Goal: Task Accomplishment & Management: Manage account settings

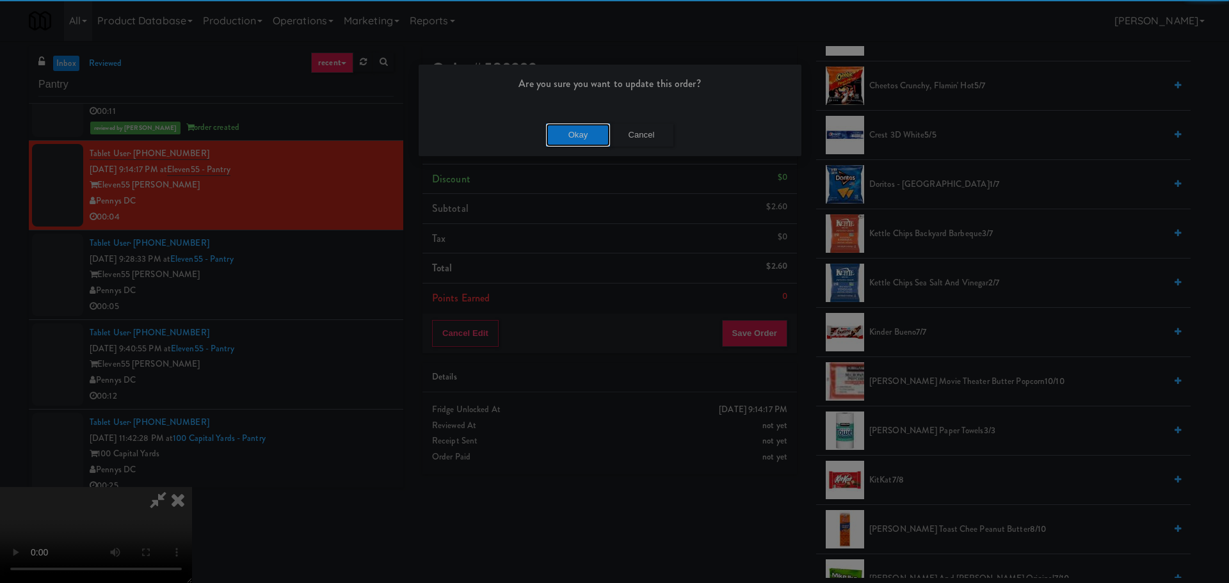
click at [559, 128] on button "Okay" at bounding box center [578, 135] width 64 height 23
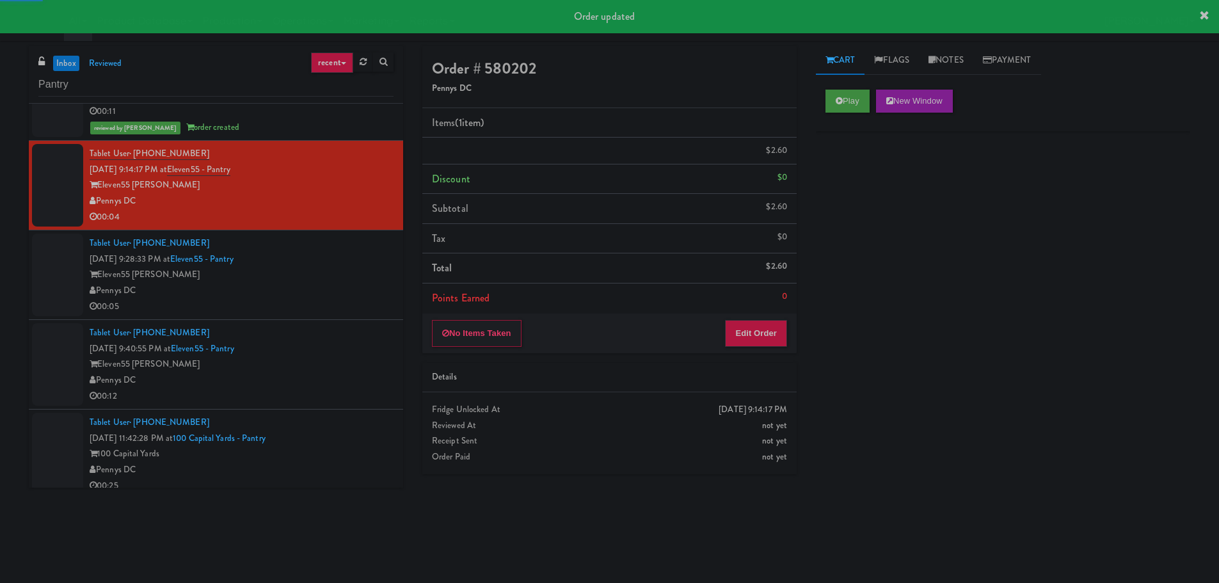
click at [362, 284] on div "Pennys DC" at bounding box center [242, 291] width 304 height 16
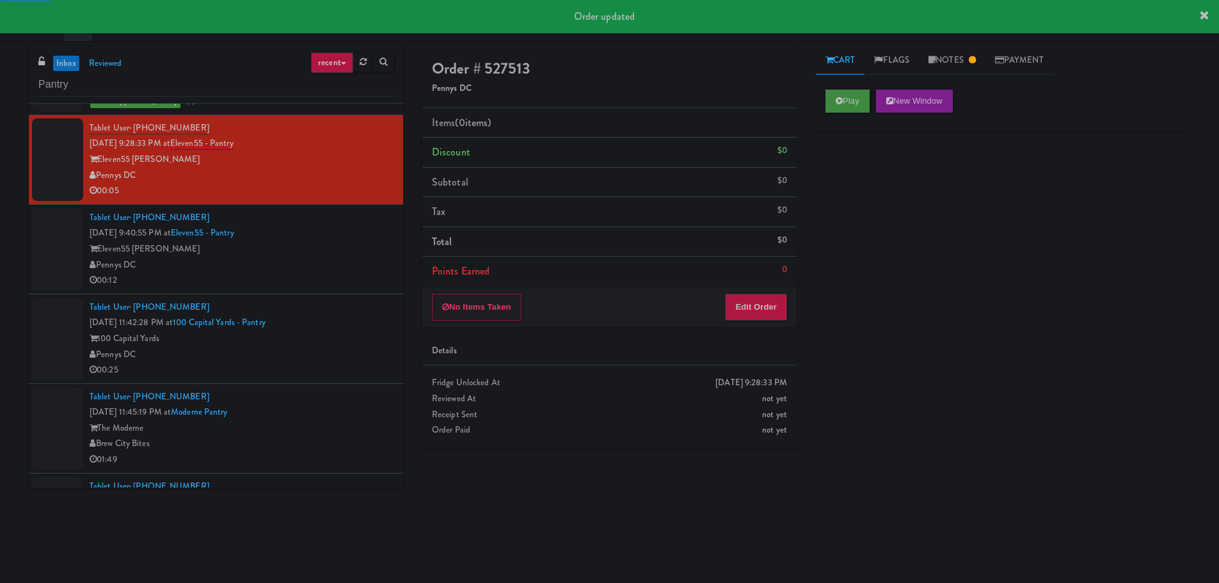
scroll to position [512, 0]
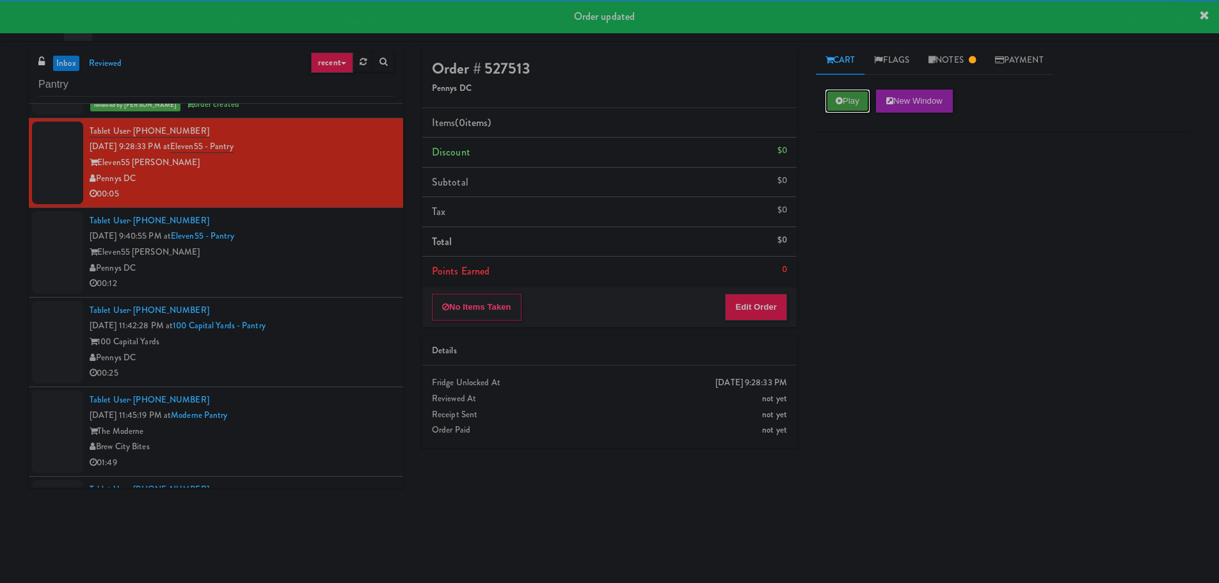
click at [839, 109] on button "Play" at bounding box center [848, 101] width 44 height 23
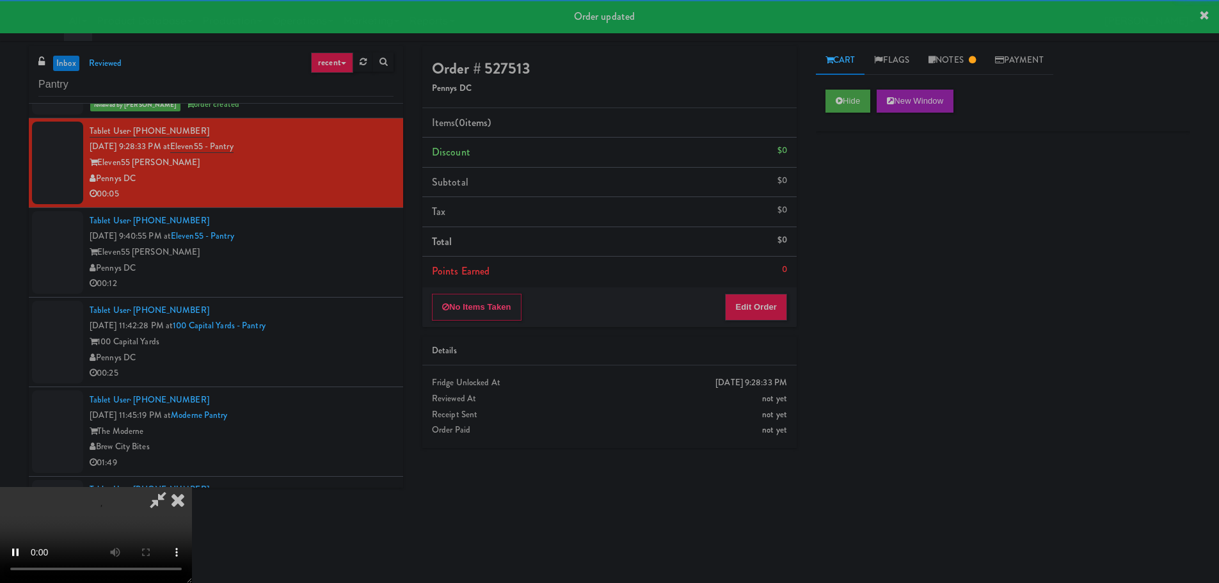
click at [786, 275] on div "0" at bounding box center [784, 270] width 5 height 16
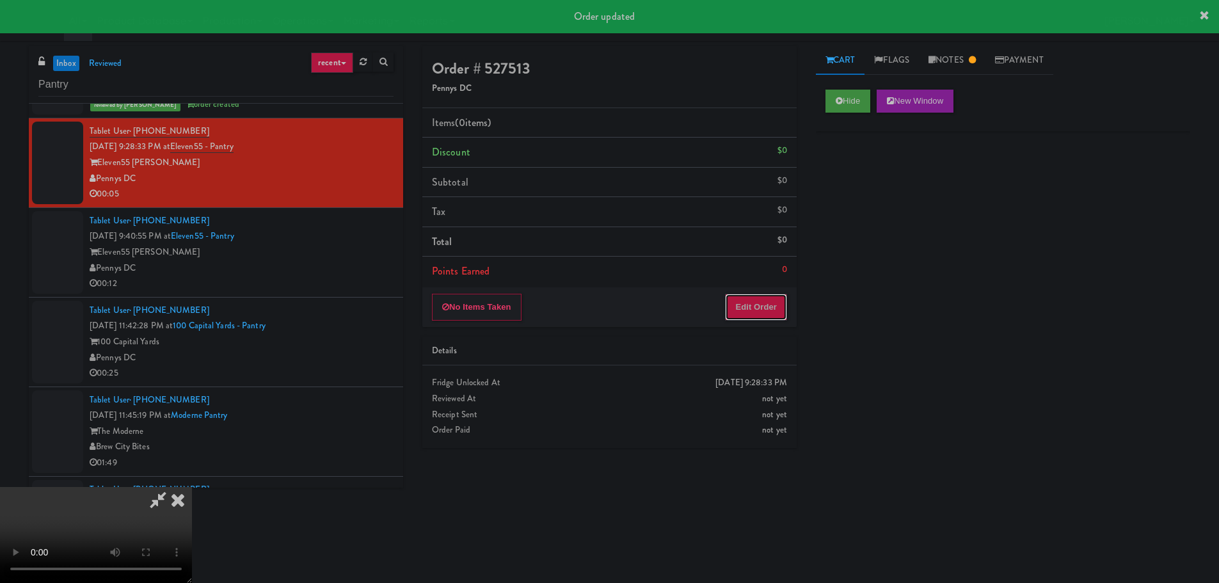
click at [768, 306] on button "Edit Order" at bounding box center [756, 307] width 62 height 27
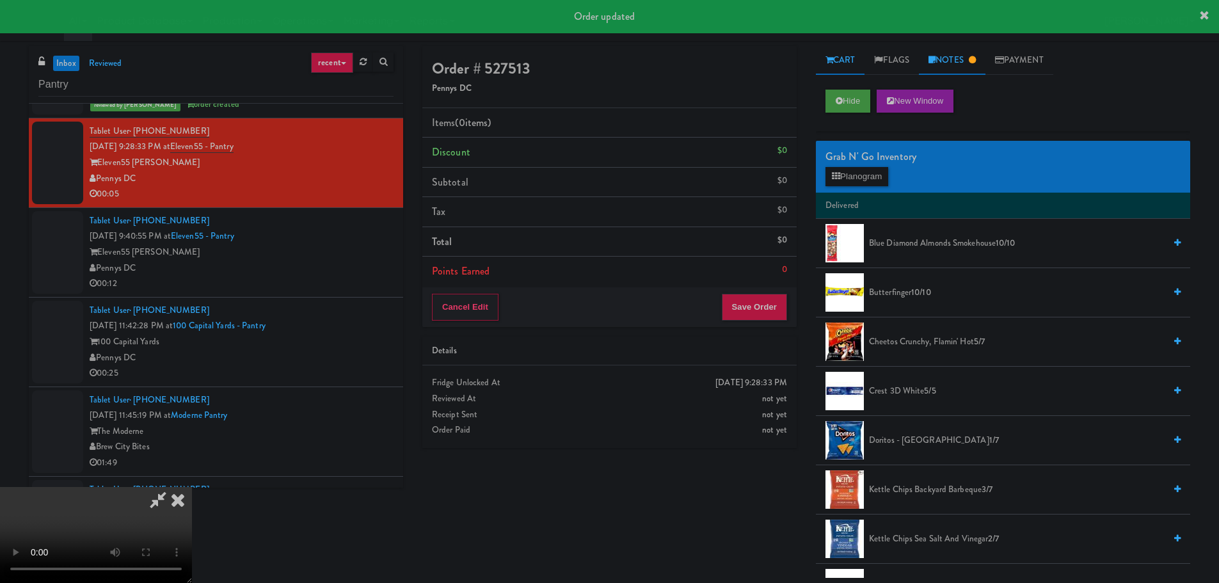
click at [943, 70] on link "Notes" at bounding box center [952, 60] width 67 height 29
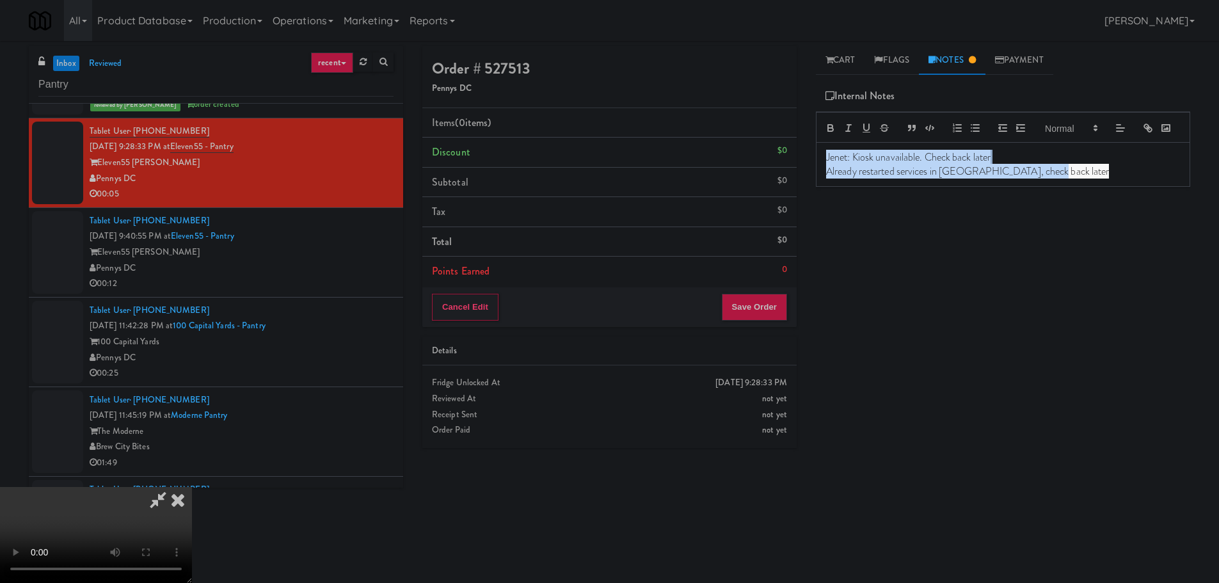
drag, startPoint x: 1059, startPoint y: 191, endPoint x: 755, endPoint y: 160, distance: 305.7
click at [755, 160] on div "Order # 527513 Pennys DC Items (0 items ) Discount $0 Subtotal $0 Tax $0 Total …" at bounding box center [806, 303] width 787 height 514
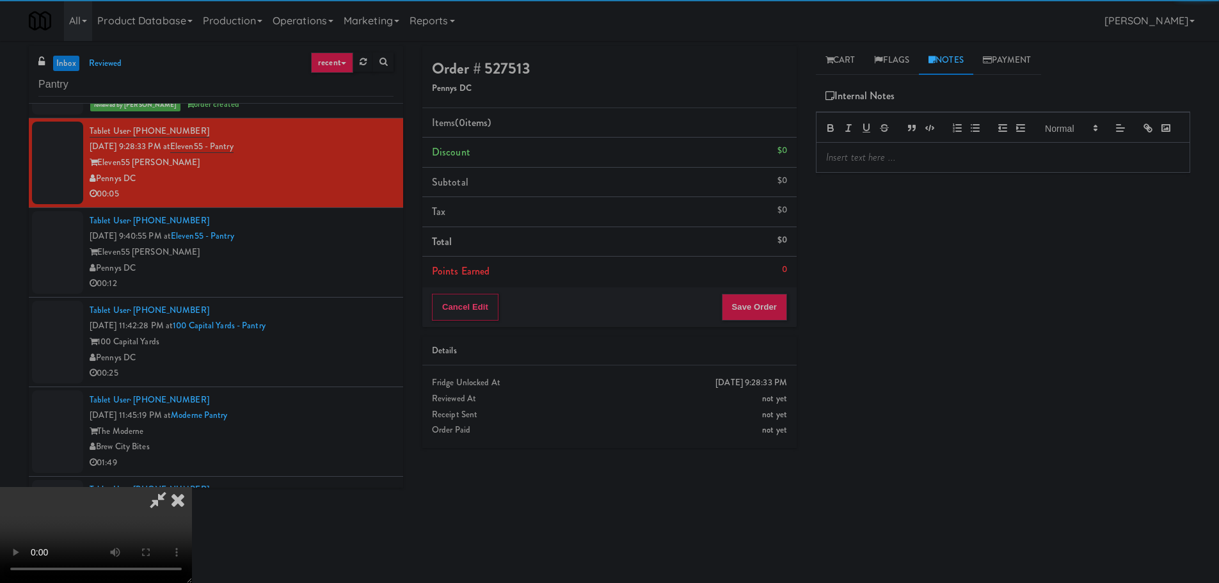
scroll to position [220, 0]
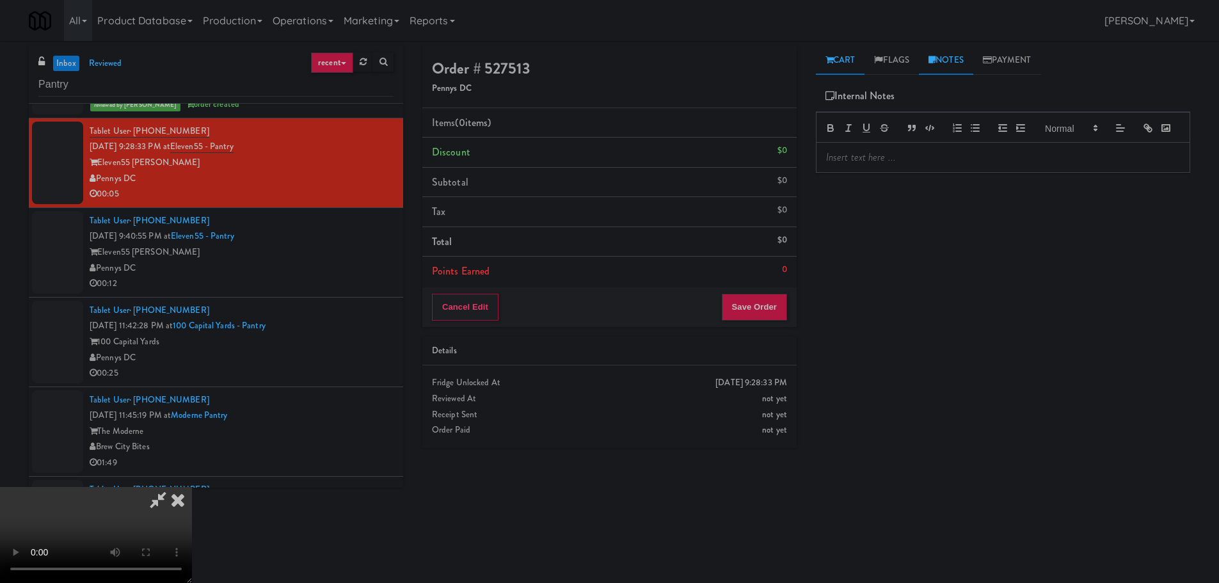
click at [846, 61] on link "Cart" at bounding box center [840, 60] width 49 height 29
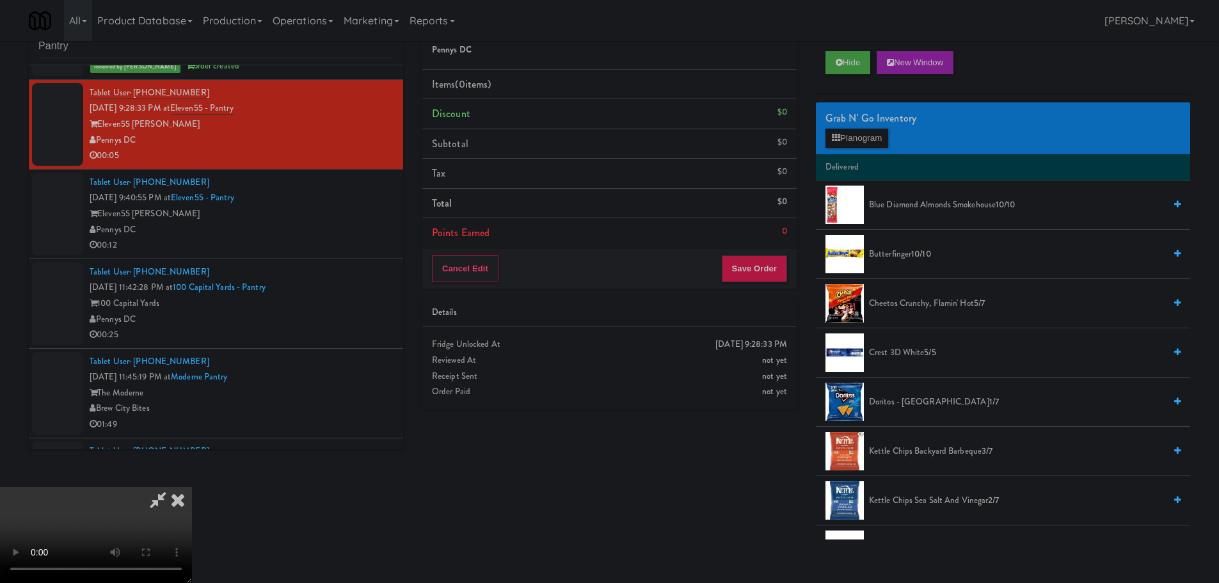
scroll to position [41, 0]
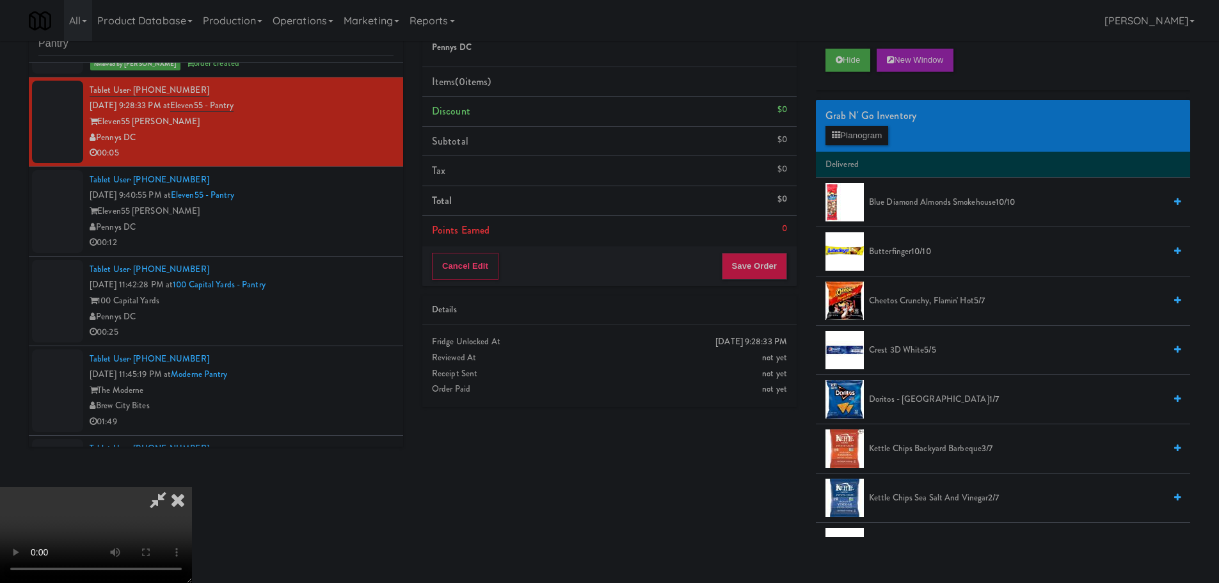
click at [192, 487] on video at bounding box center [96, 535] width 192 height 96
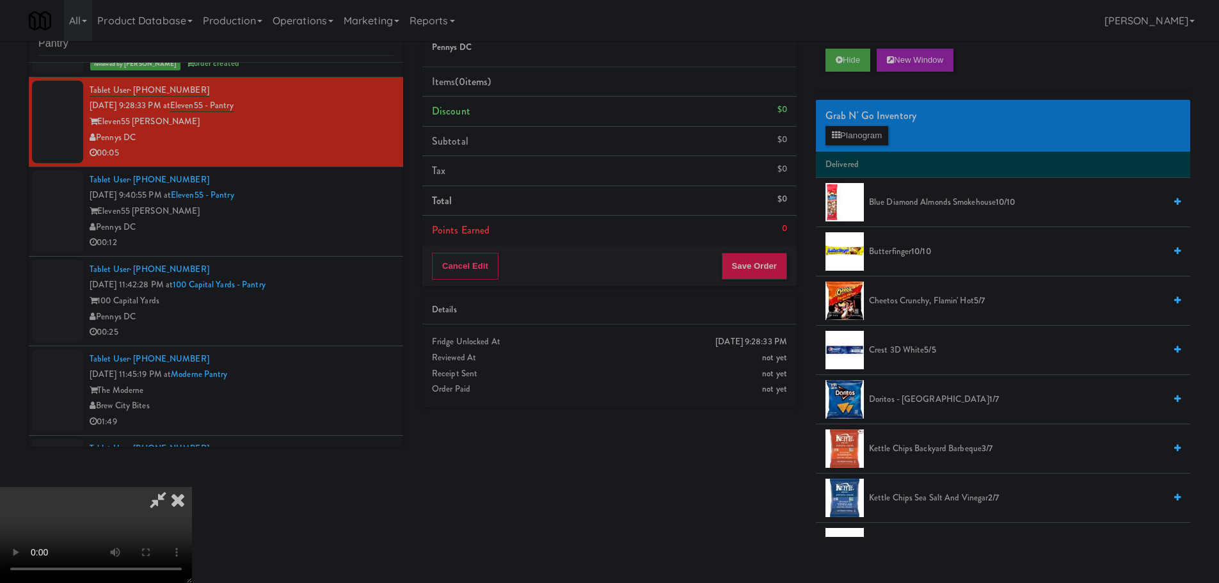
click at [192, 487] on video at bounding box center [96, 535] width 192 height 96
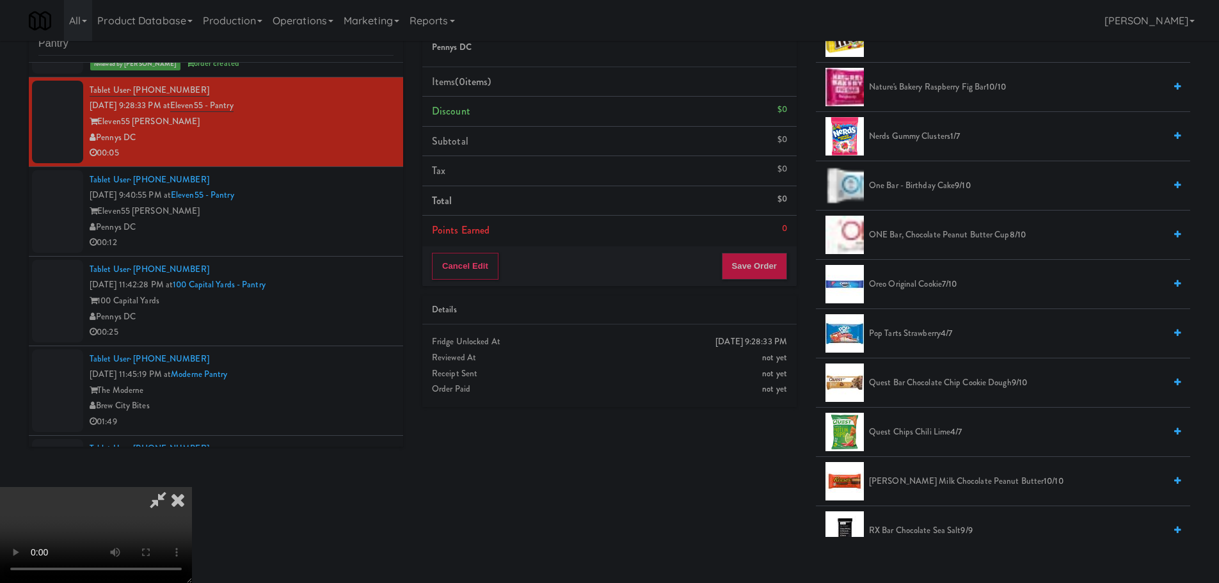
scroll to position [832, 0]
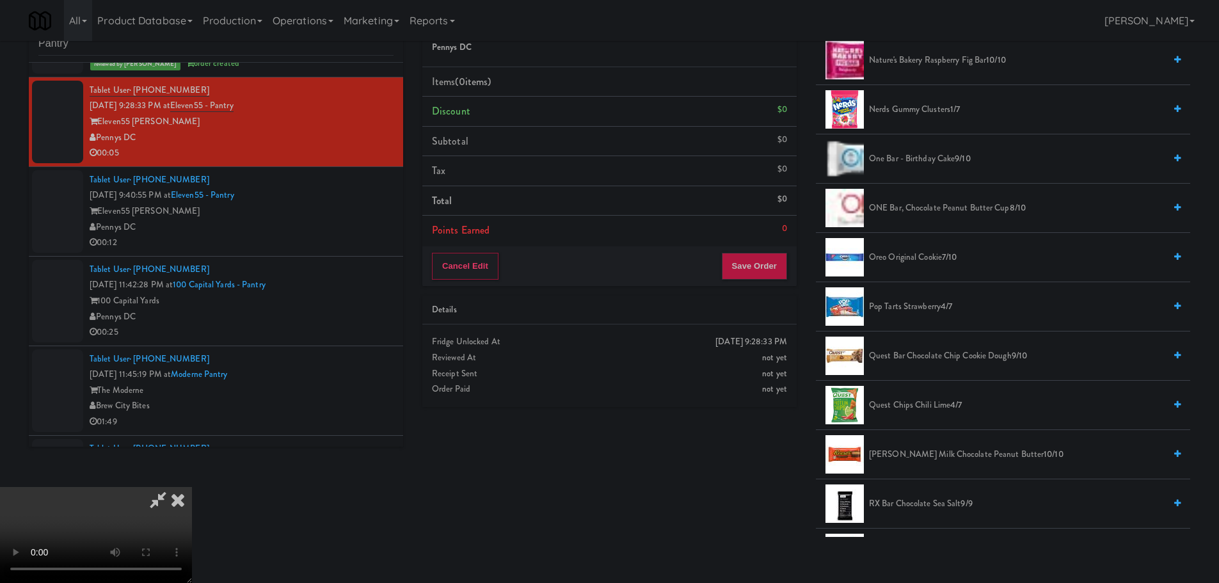
click at [926, 254] on span "Oreo Original Cookie 7/10" at bounding box center [1017, 258] width 296 height 16
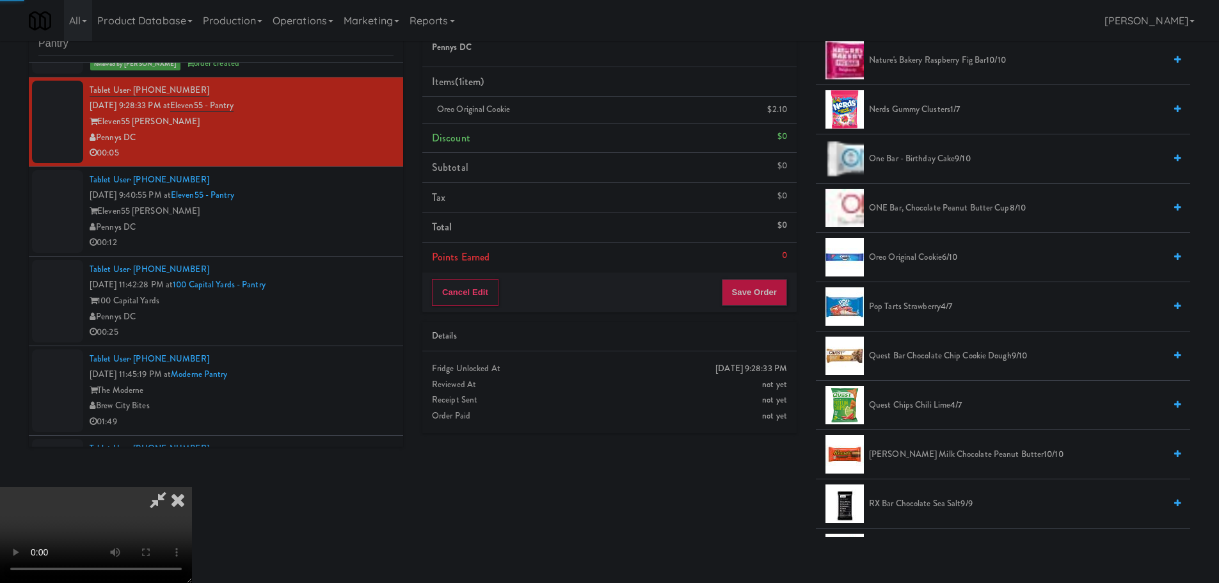
click at [192, 487] on video at bounding box center [96, 535] width 192 height 96
click at [770, 299] on button "Save Order" at bounding box center [754, 292] width 65 height 27
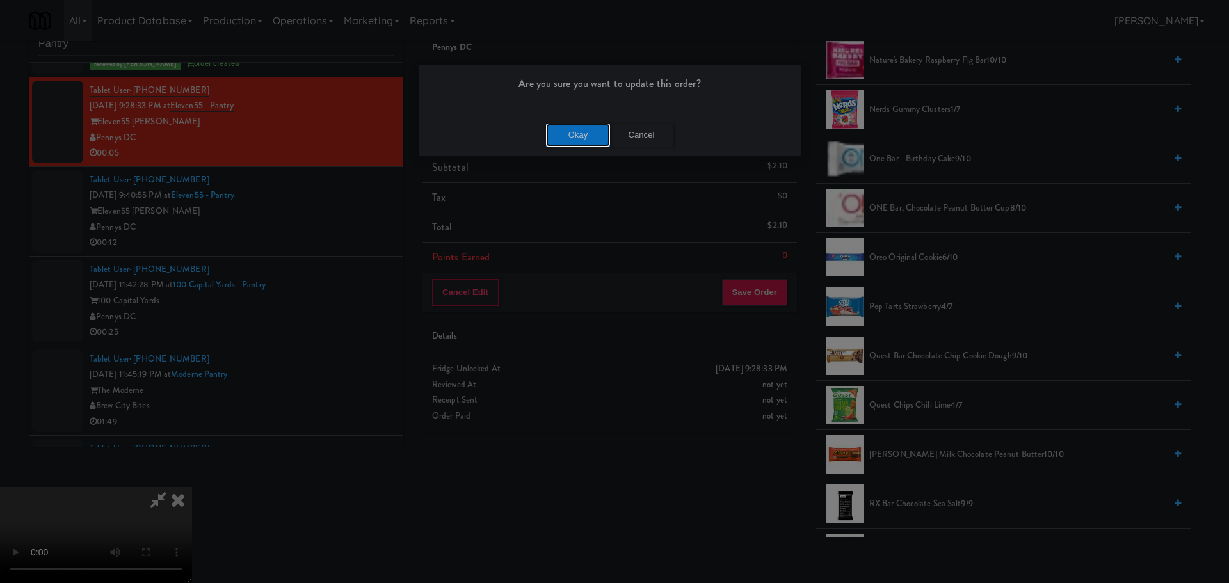
click at [575, 133] on button "Okay" at bounding box center [578, 135] width 64 height 23
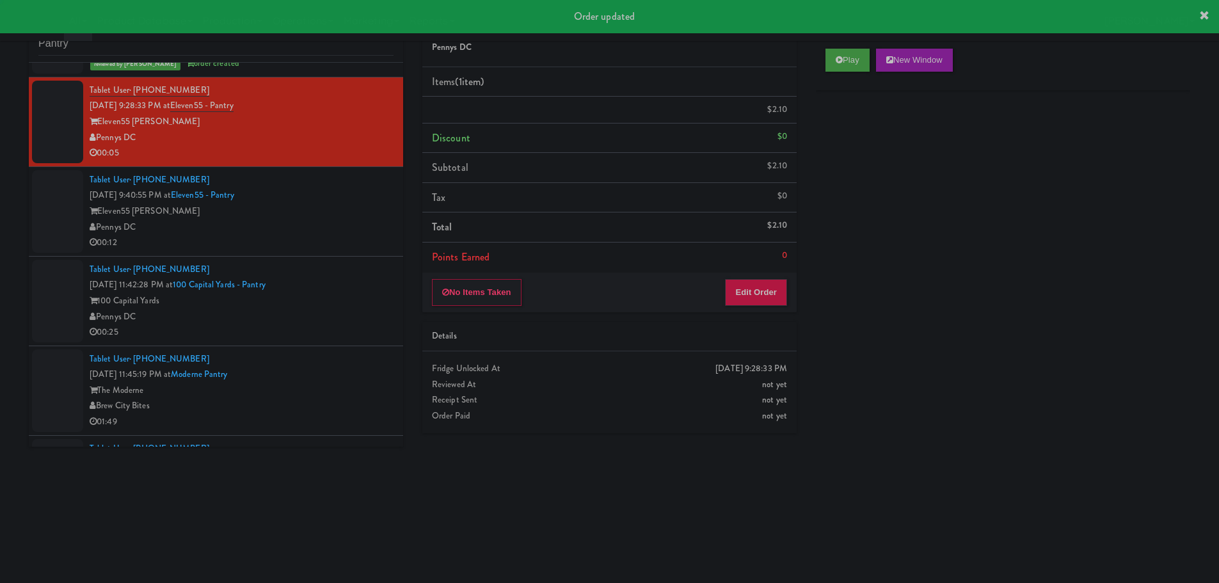
scroll to position [0, 0]
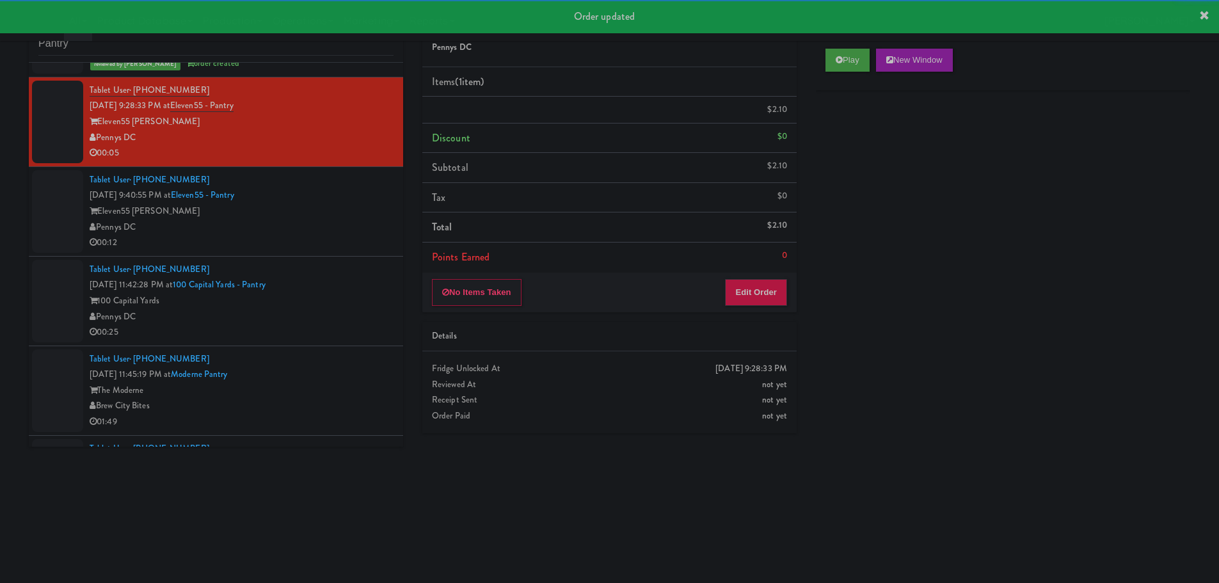
click at [333, 246] on div "00:12" at bounding box center [242, 243] width 304 height 16
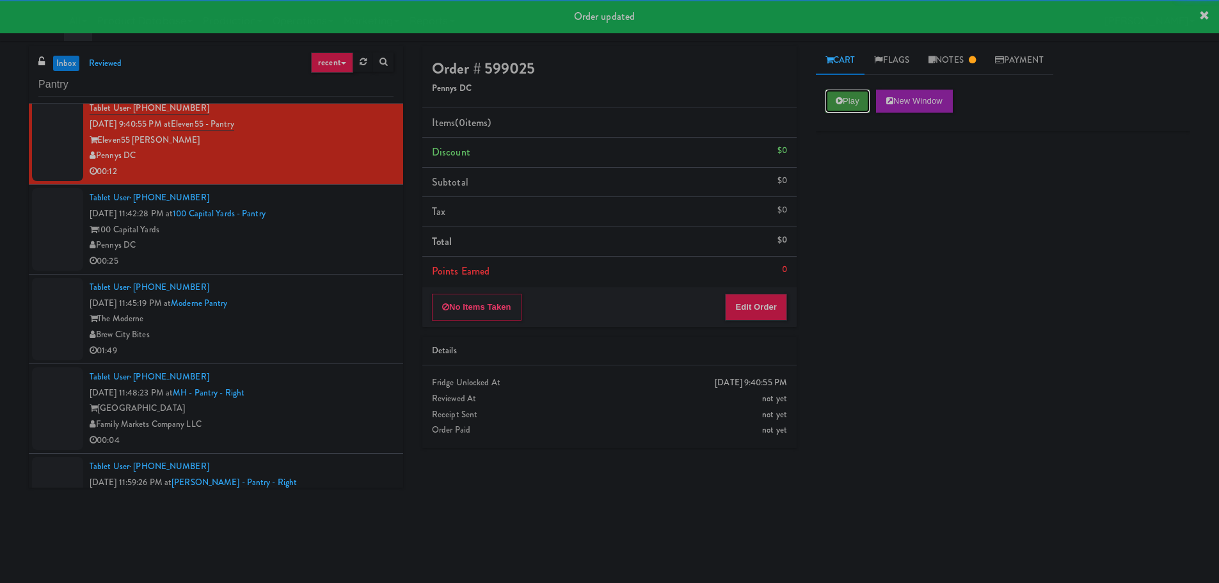
click at [847, 105] on button "Play" at bounding box center [848, 101] width 44 height 23
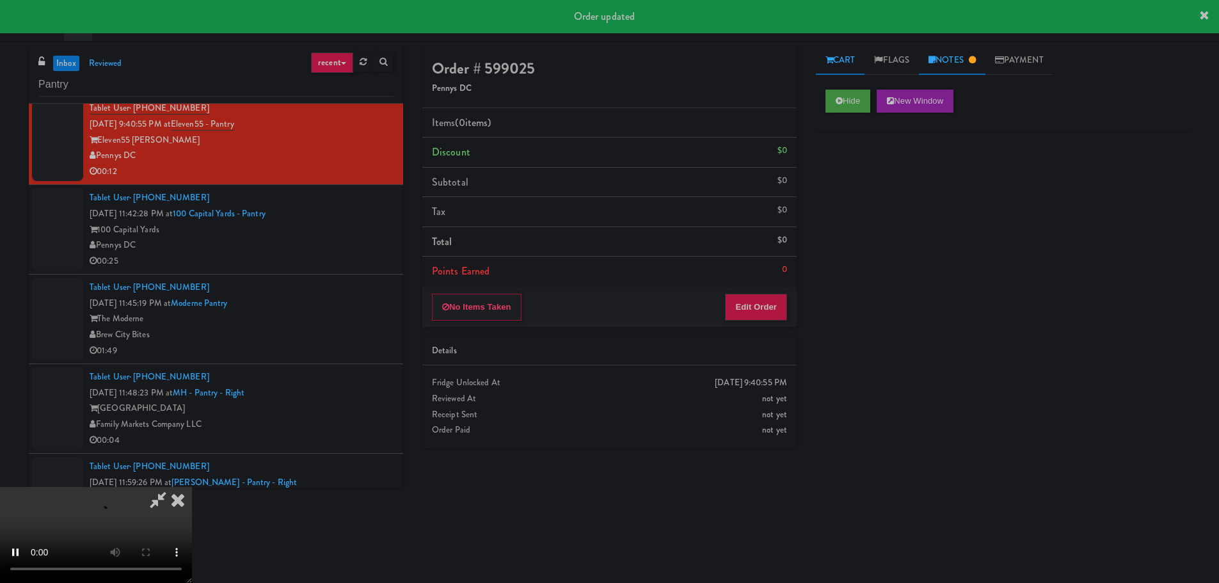
click at [957, 66] on link "Notes" at bounding box center [952, 60] width 67 height 29
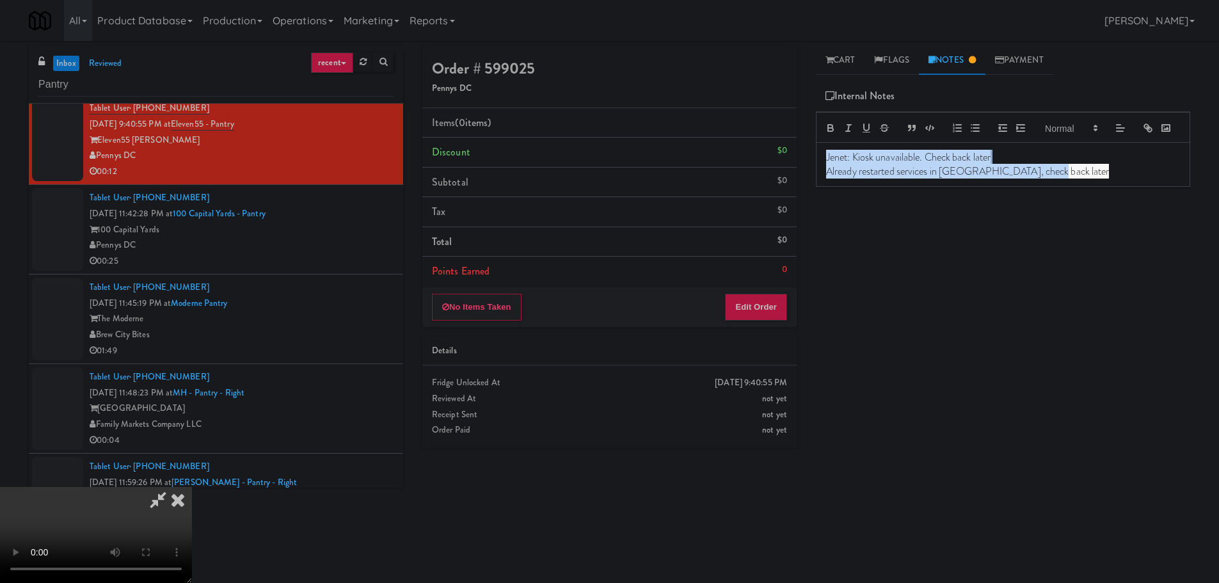
drag, startPoint x: 1024, startPoint y: 200, endPoint x: 746, endPoint y: 154, distance: 281.0
click at [746, 154] on div "Order # 599025 Pennys DC Items (0 items ) Discount $0 Subtotal $0 Tax $0 Total …" at bounding box center [806, 303] width 787 height 514
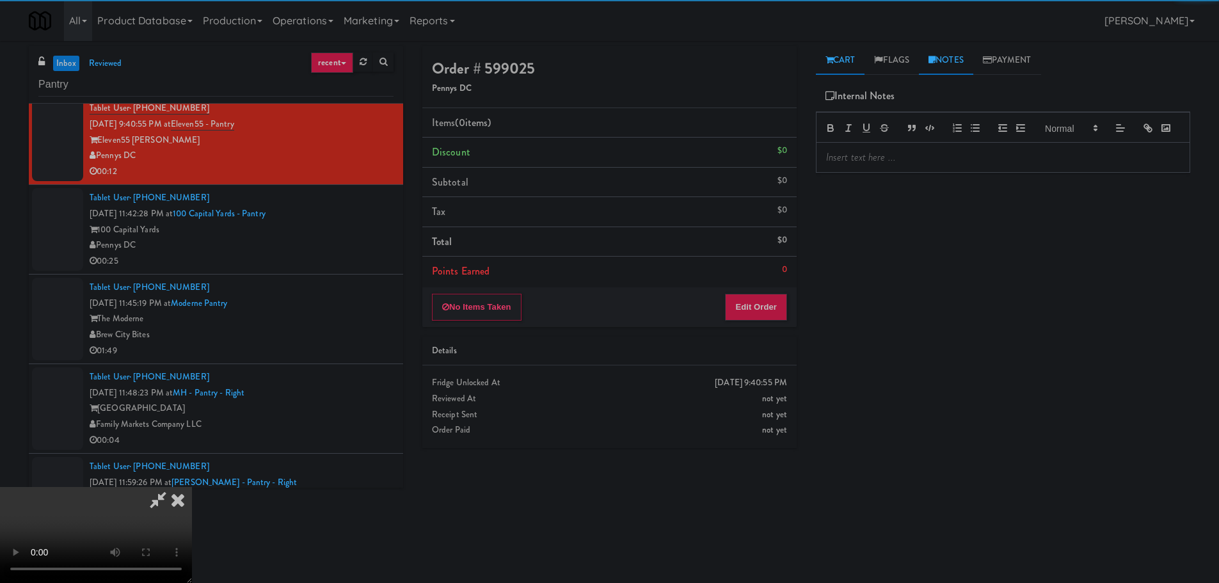
click at [837, 61] on link "Cart" at bounding box center [840, 60] width 49 height 29
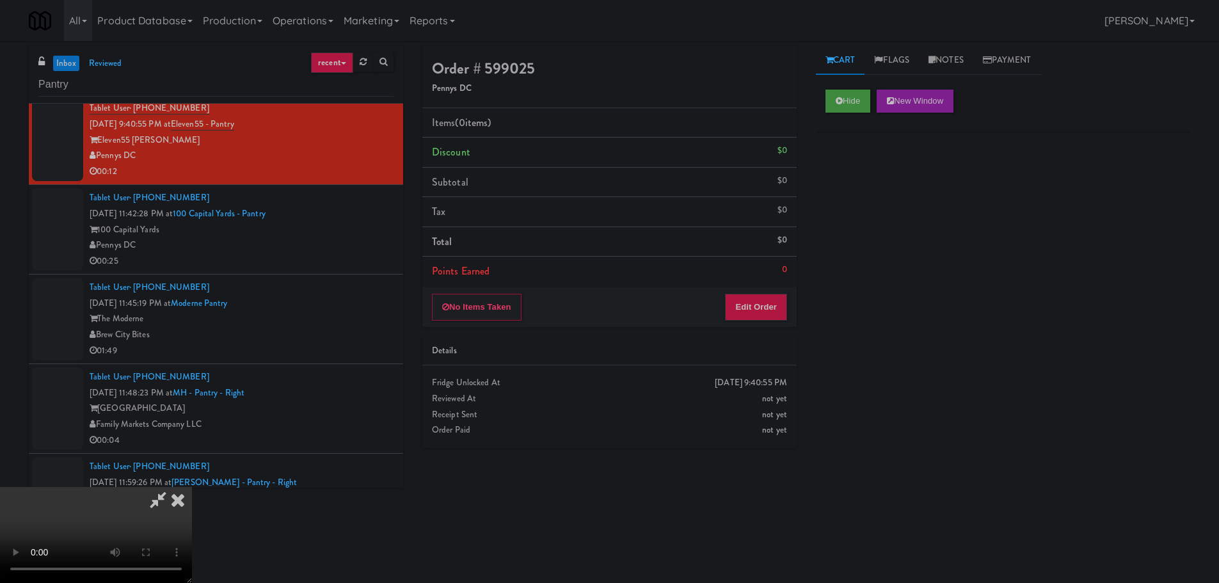
click at [192, 487] on video at bounding box center [96, 535] width 192 height 96
click at [784, 310] on button "Edit Order" at bounding box center [756, 307] width 62 height 27
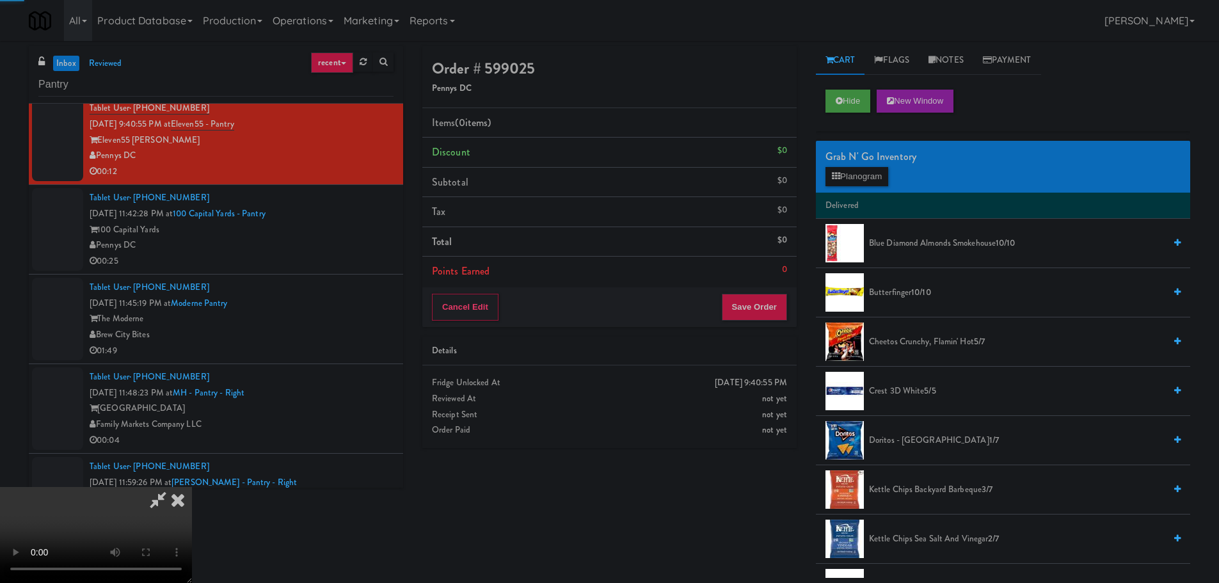
click at [192, 487] on video at bounding box center [96, 535] width 192 height 96
click at [173, 487] on icon at bounding box center [157, 500] width 29 height 26
click at [192, 487] on icon at bounding box center [178, 500] width 28 height 26
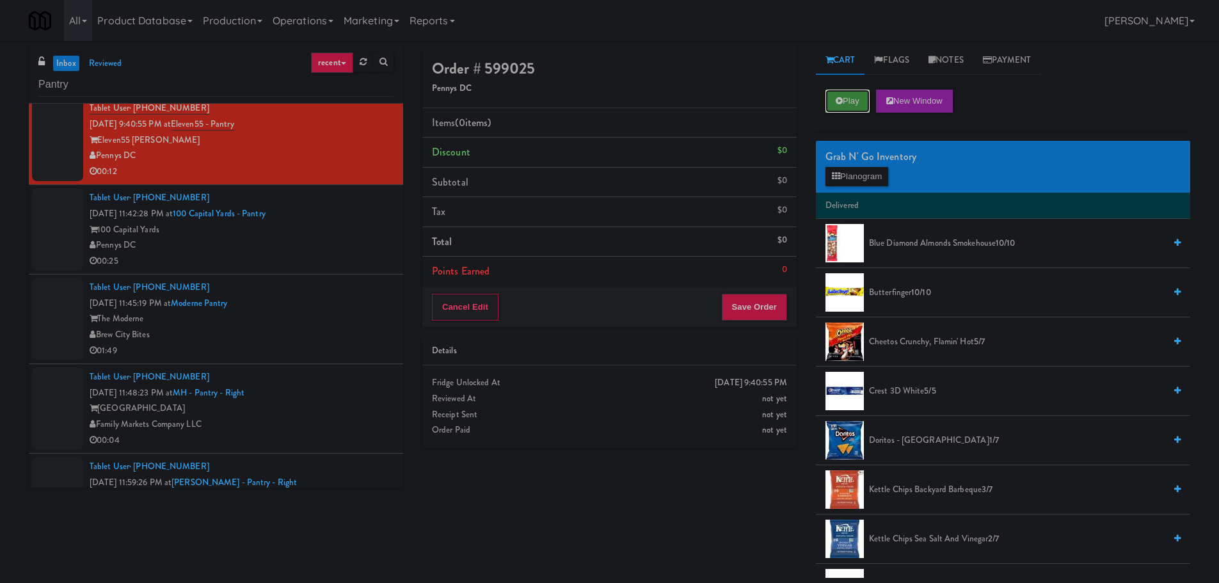
click at [862, 112] on button "Play" at bounding box center [848, 101] width 44 height 23
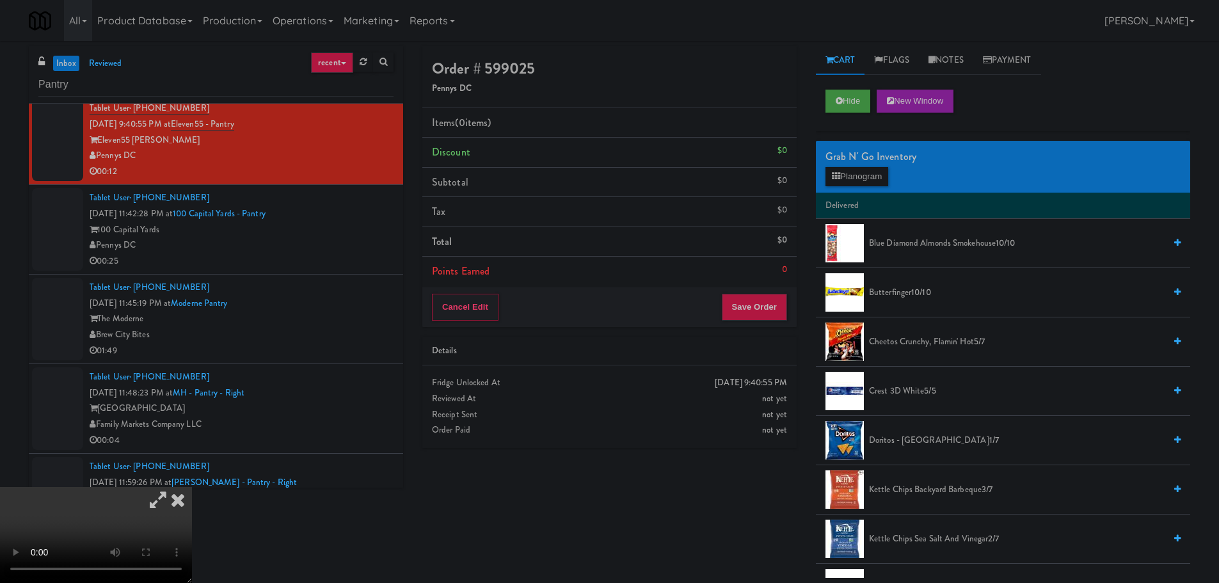
click at [173, 487] on icon at bounding box center [157, 500] width 29 height 26
click at [192, 487] on video at bounding box center [96, 535] width 192 height 96
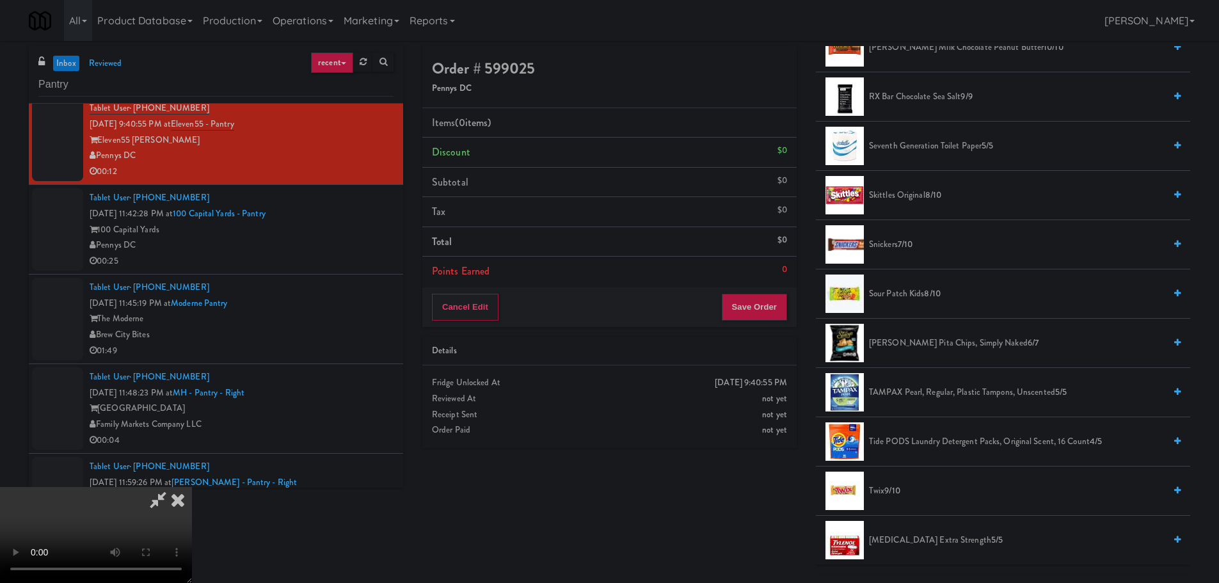
click at [890, 251] on span "Snickers 7/10" at bounding box center [1017, 245] width 296 height 16
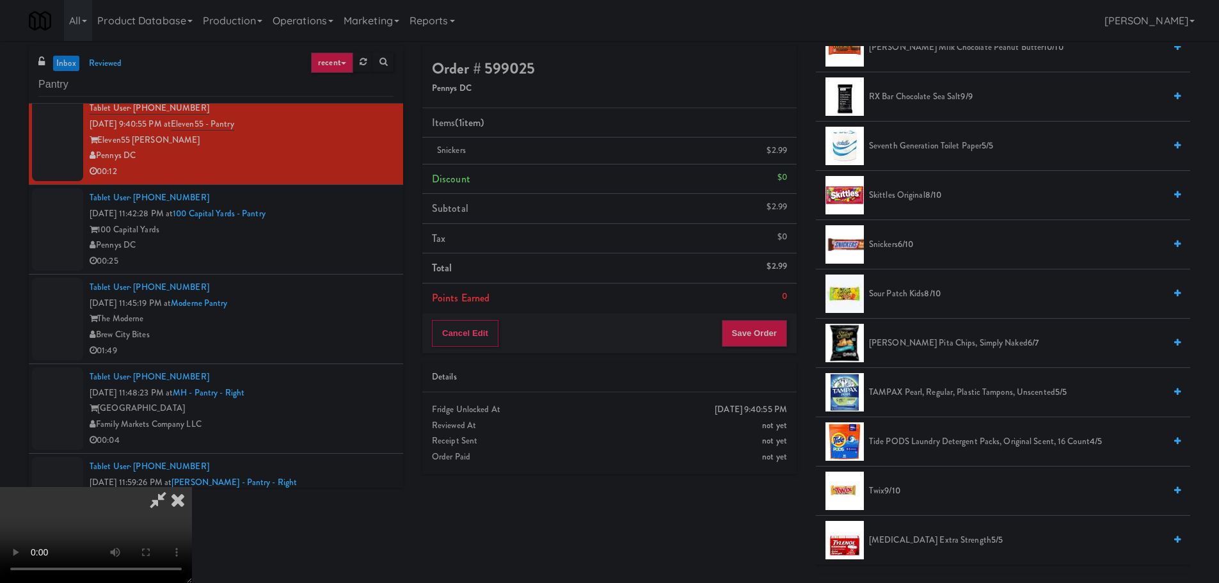
click at [192, 491] on video at bounding box center [96, 535] width 192 height 96
click at [192, 487] on video at bounding box center [96, 535] width 192 height 96
drag, startPoint x: 619, startPoint y: 361, endPoint x: 613, endPoint y: 364, distance: 7.2
click at [192, 487] on video at bounding box center [96, 535] width 192 height 96
drag, startPoint x: 634, startPoint y: 370, endPoint x: 644, endPoint y: 369, distance: 10.3
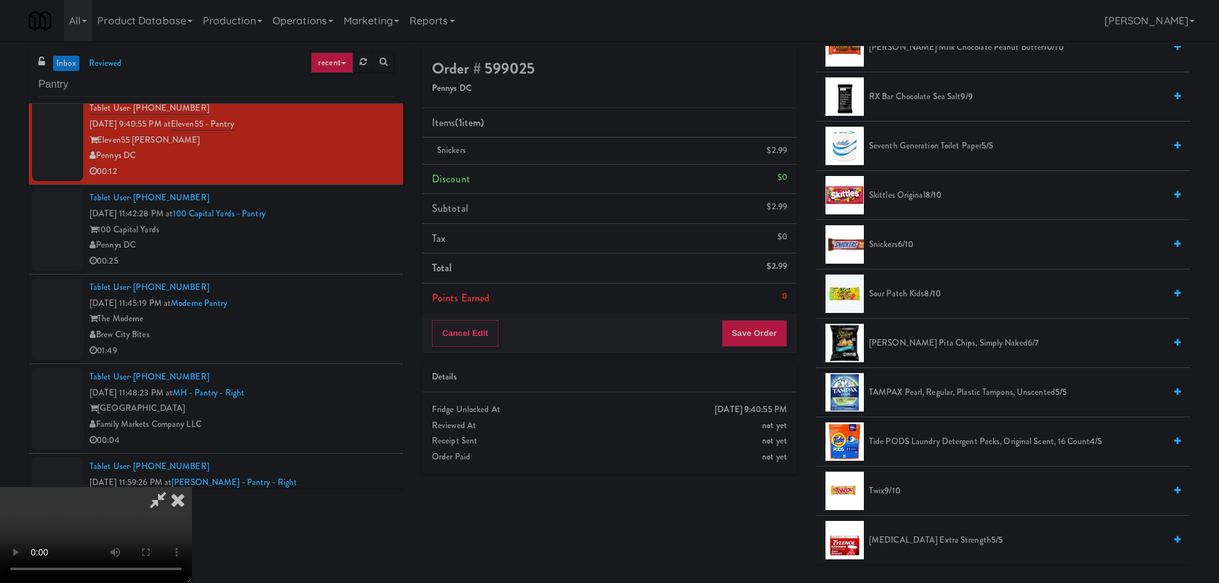
click at [192, 487] on video at bounding box center [96, 535] width 192 height 96
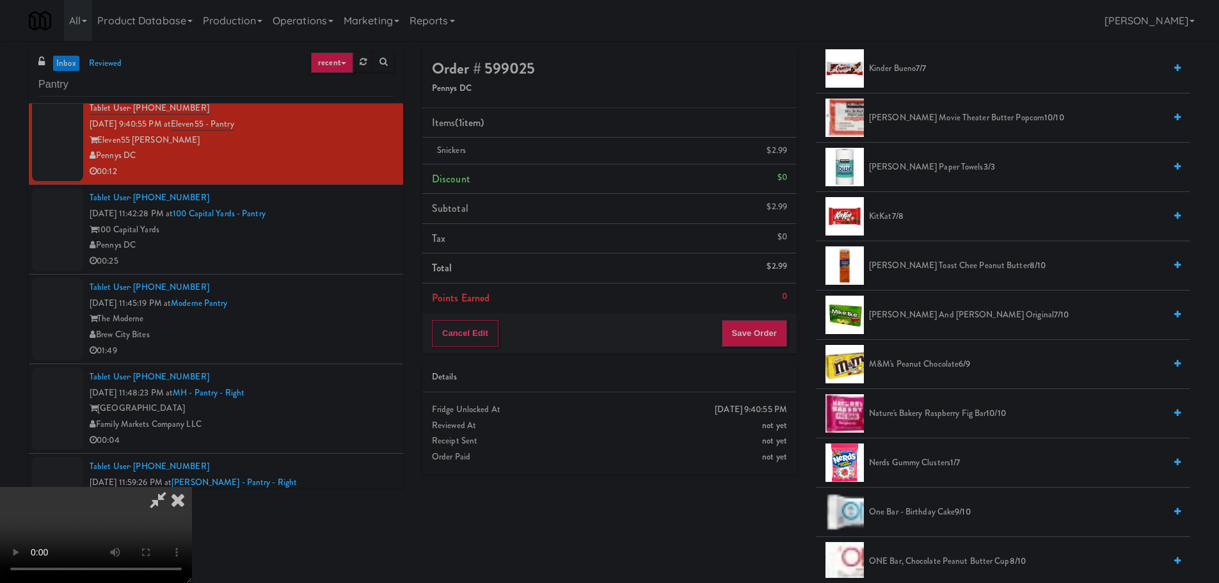
click at [892, 219] on span "KitKat 7/8" at bounding box center [1017, 217] width 296 height 16
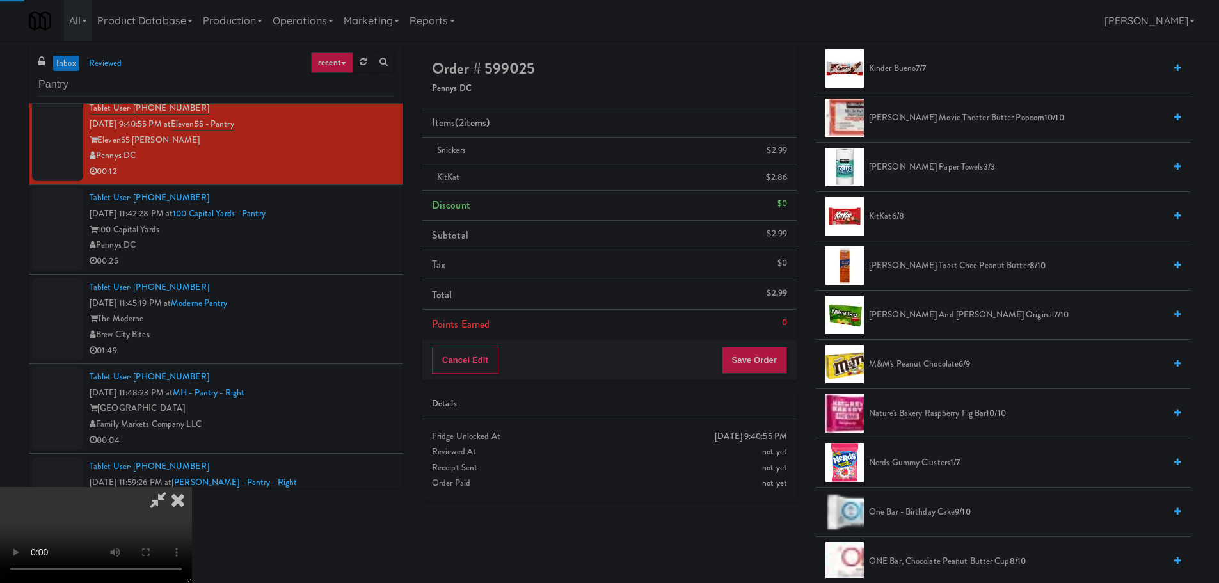
click at [192, 487] on video at bounding box center [96, 535] width 192 height 96
click at [766, 357] on button "Save Order" at bounding box center [754, 360] width 65 height 27
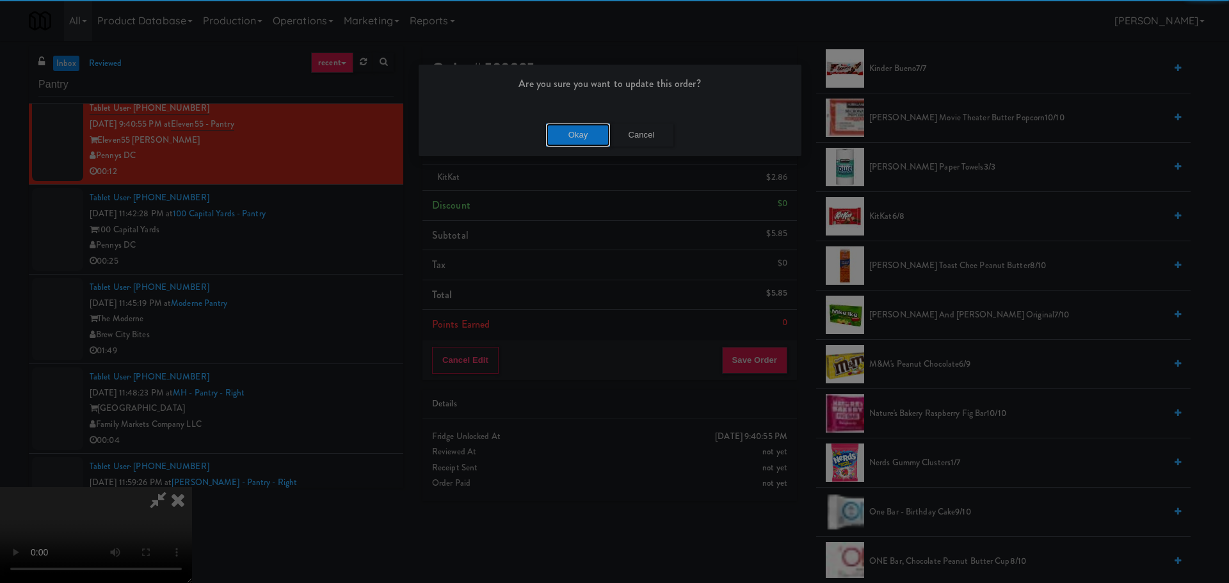
click at [574, 131] on button "Okay" at bounding box center [578, 135] width 64 height 23
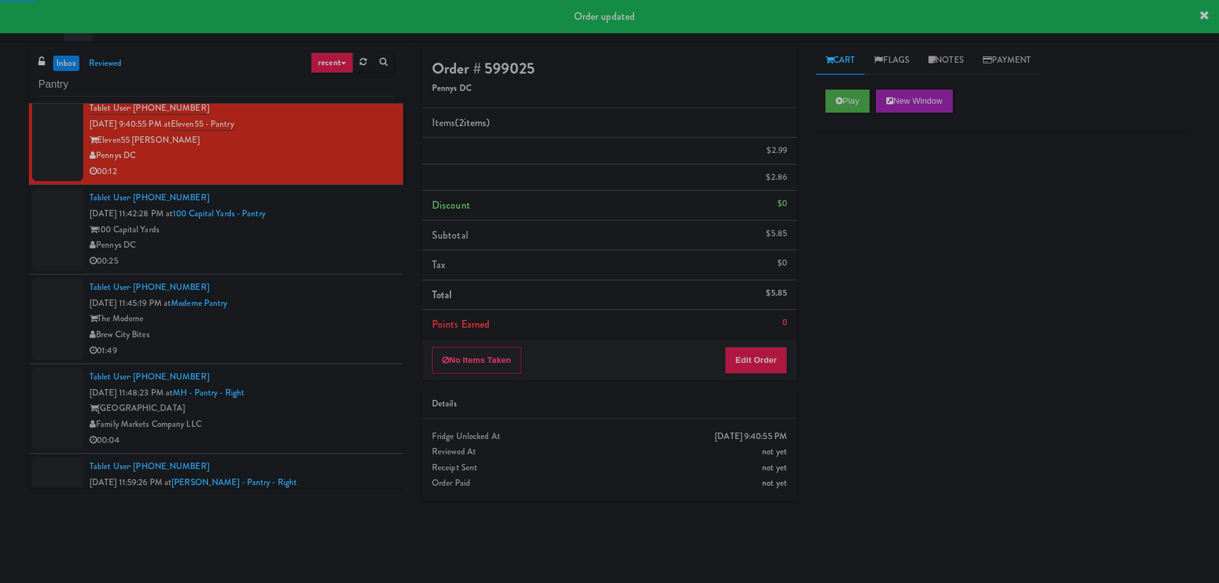
click at [371, 254] on div "00:25" at bounding box center [242, 261] width 304 height 16
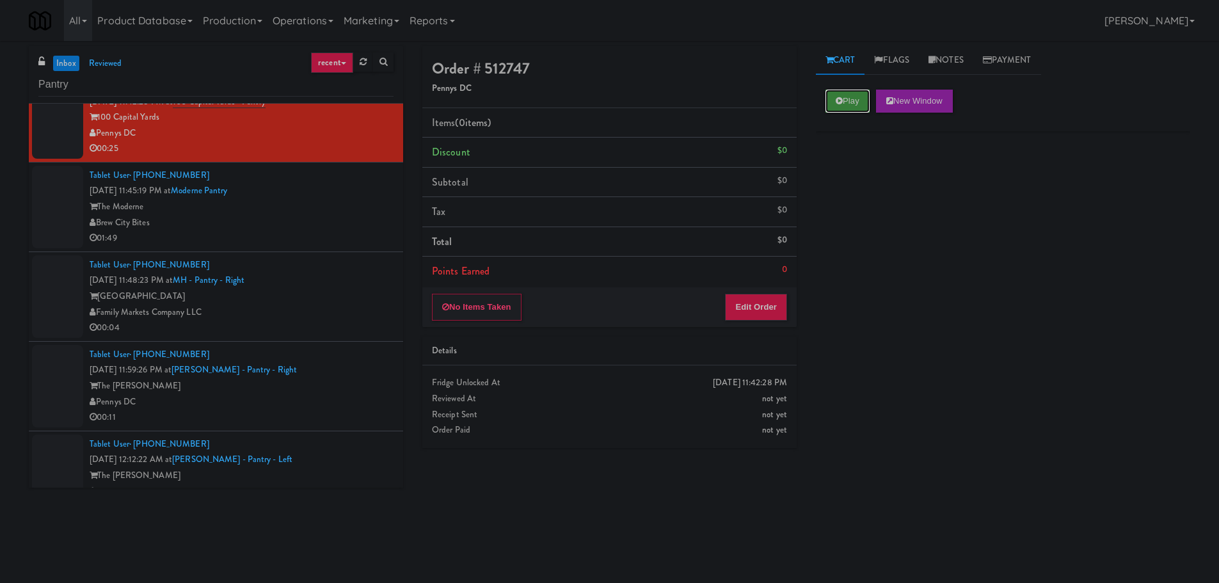
click at [835, 106] on button "Play" at bounding box center [848, 101] width 44 height 23
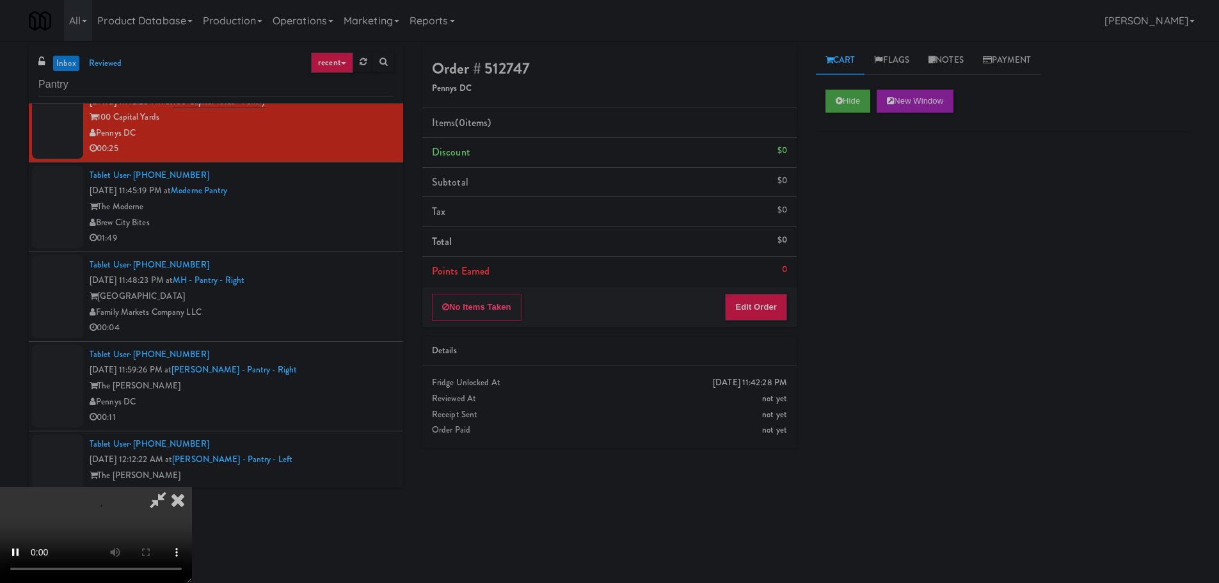
click at [753, 281] on li "Points Earned 0" at bounding box center [609, 271] width 374 height 29
click at [753, 292] on div "No Items Taken Edit Order" at bounding box center [609, 307] width 374 height 40
click at [743, 302] on button "Edit Order" at bounding box center [756, 307] width 62 height 27
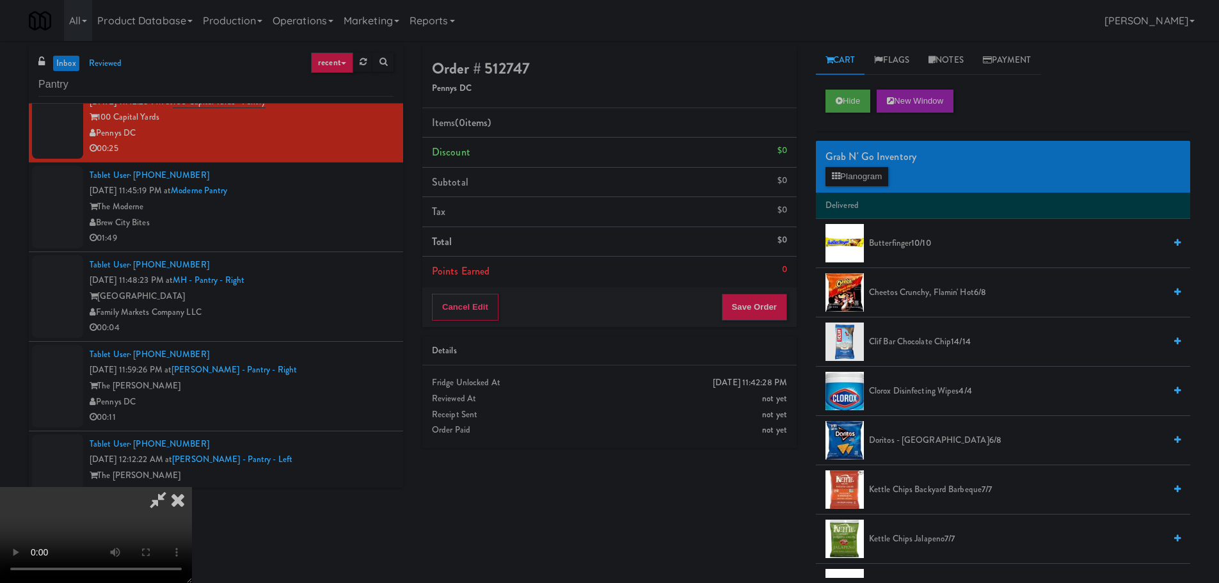
click at [192, 487] on video at bounding box center [96, 535] width 192 height 96
drag, startPoint x: 202, startPoint y: 408, endPoint x: 252, endPoint y: 373, distance: 60.9
click at [192, 487] on video at bounding box center [96, 535] width 192 height 96
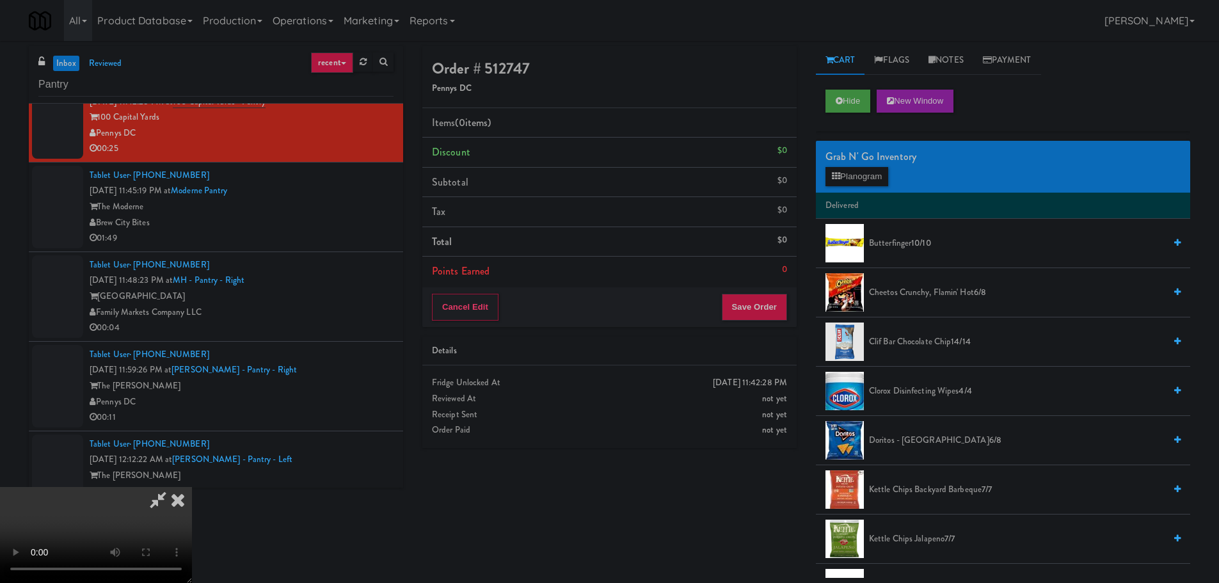
click at [192, 487] on video at bounding box center [96, 535] width 192 height 96
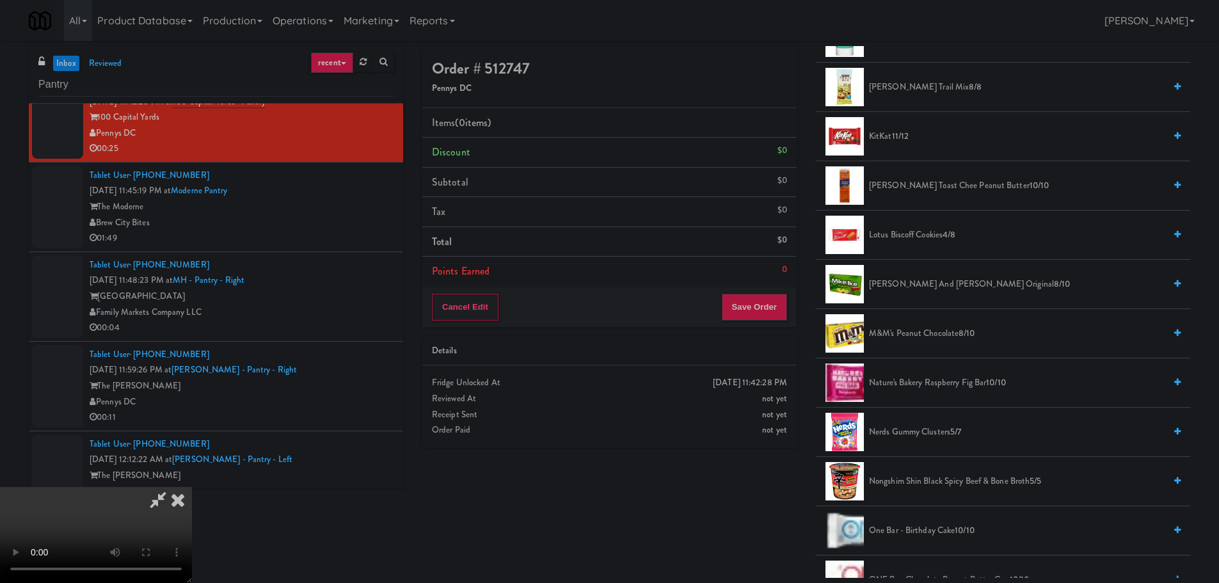
scroll to position [896, 0]
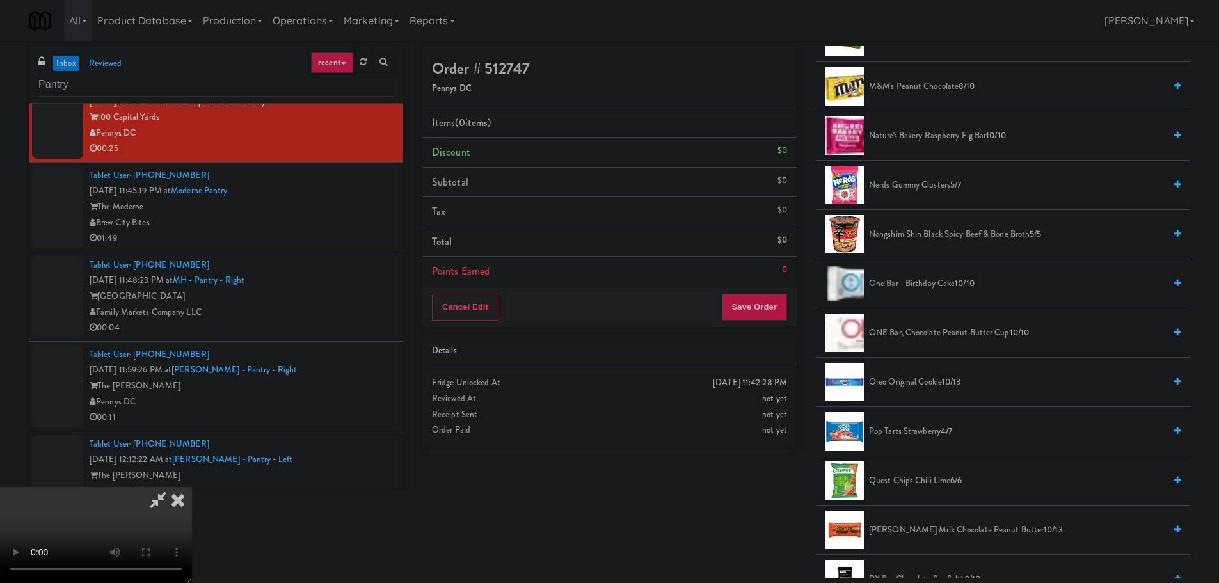
click at [945, 376] on span "10/13" at bounding box center [951, 382] width 19 height 12
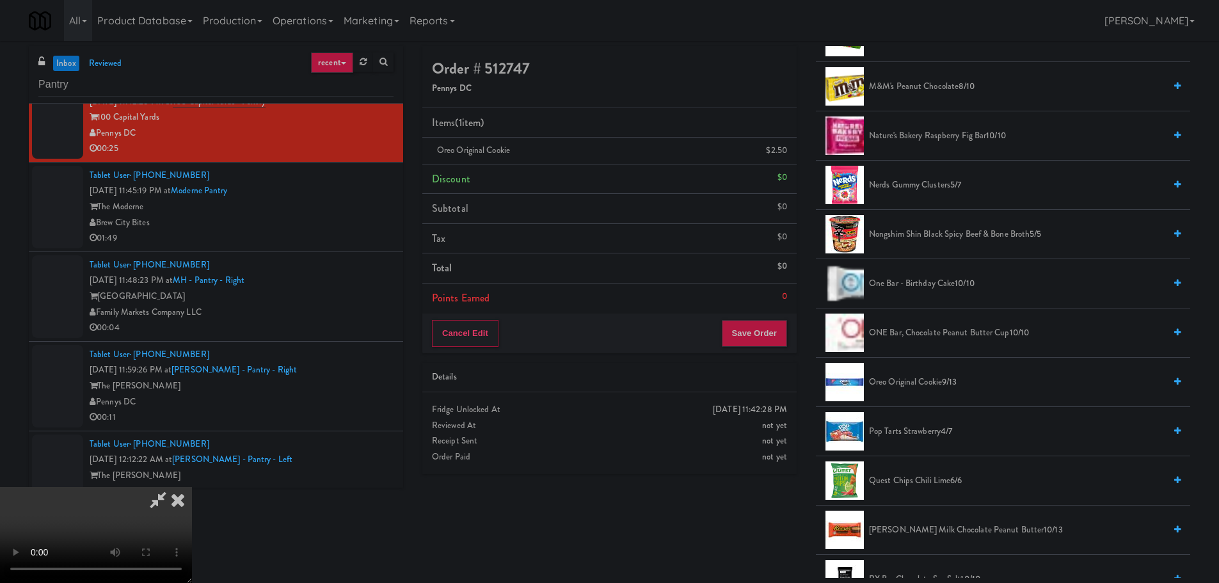
click at [192, 487] on video at bounding box center [96, 535] width 192 height 96
click at [937, 383] on span "Oreo Original Cookie 9/13" at bounding box center [1017, 382] width 296 height 16
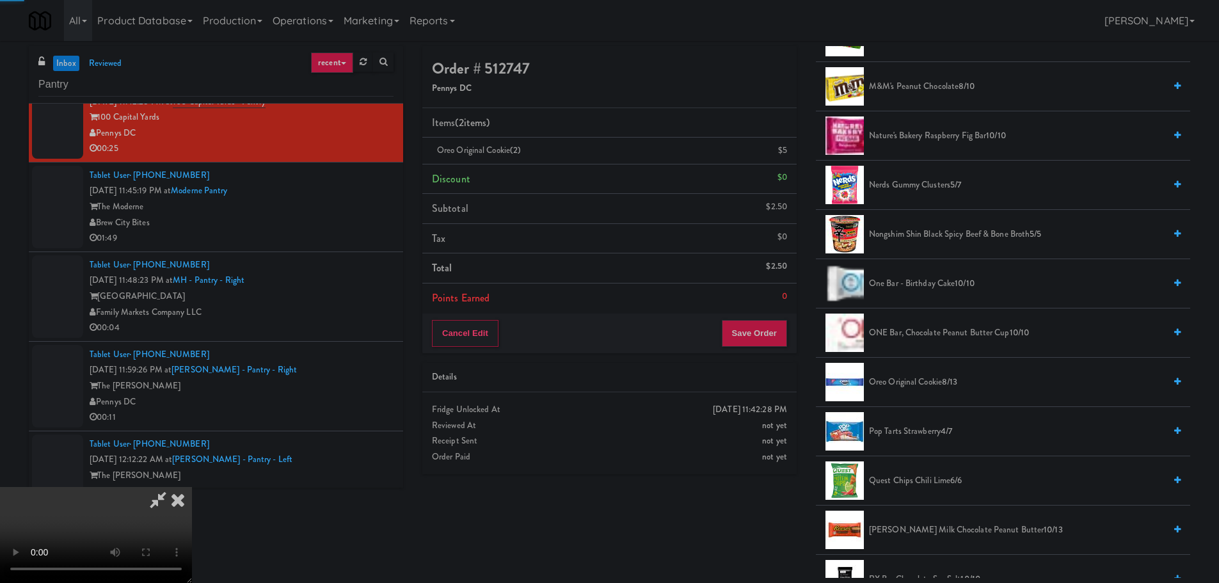
scroll to position [220, 0]
click at [192, 487] on video at bounding box center [96, 535] width 192 height 96
drag, startPoint x: 527, startPoint y: 363, endPoint x: 504, endPoint y: 405, distance: 47.3
click at [192, 487] on video at bounding box center [96, 535] width 192 height 96
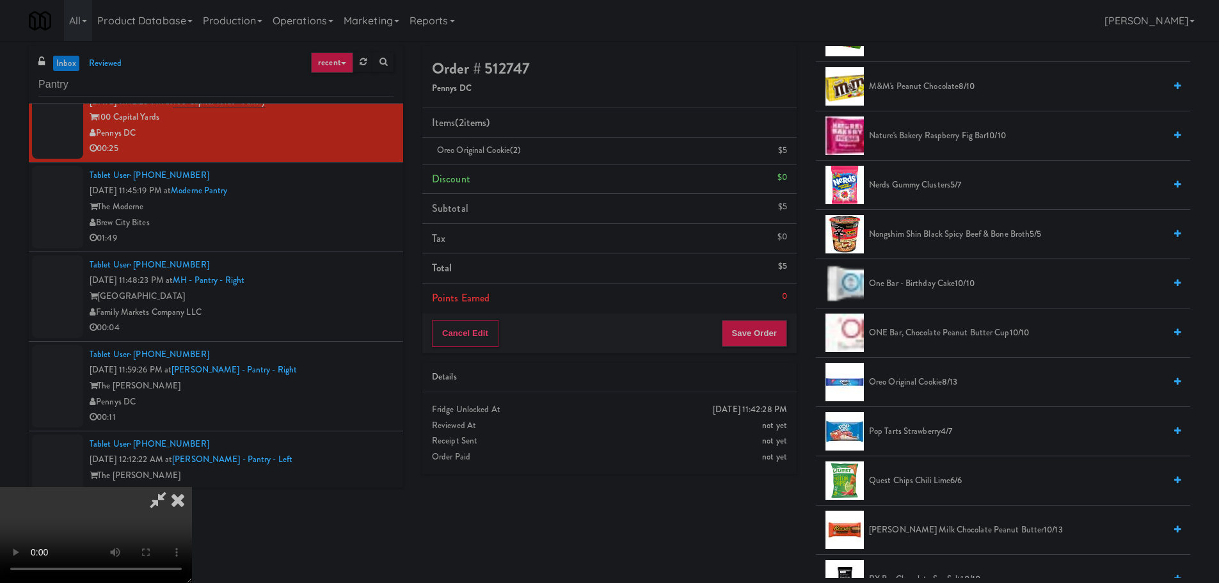
scroll to position [0, 0]
click at [192, 487] on video at bounding box center [96, 535] width 192 height 96
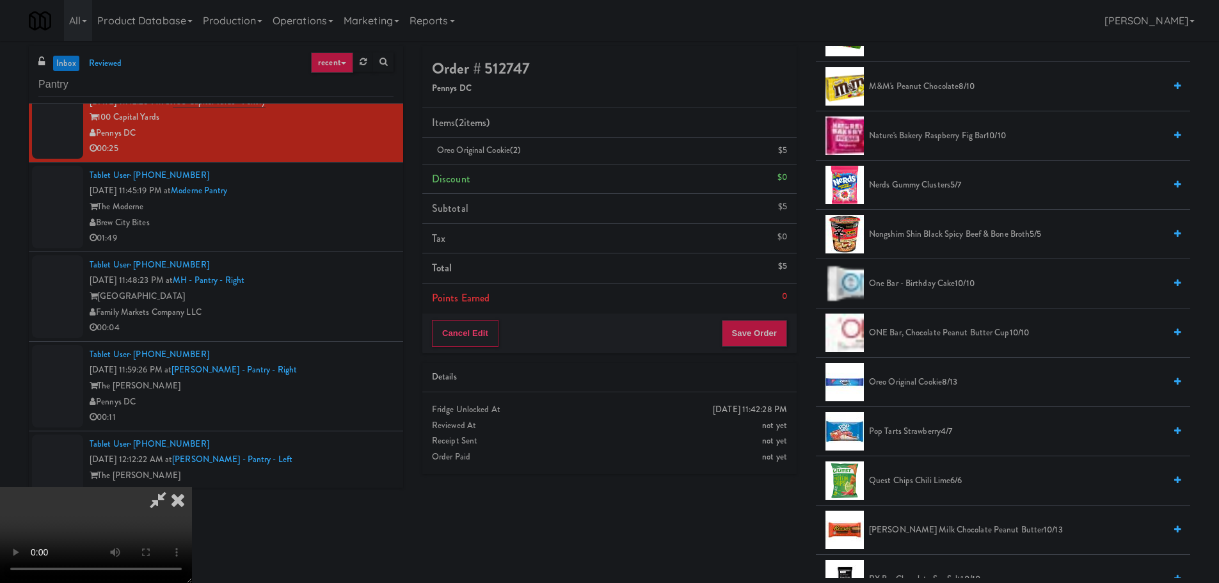
click at [192, 487] on video at bounding box center [96, 535] width 192 height 96
drag, startPoint x: 508, startPoint y: 377, endPoint x: 504, endPoint y: 385, distance: 8.9
click at [192, 487] on video at bounding box center [96, 535] width 192 height 96
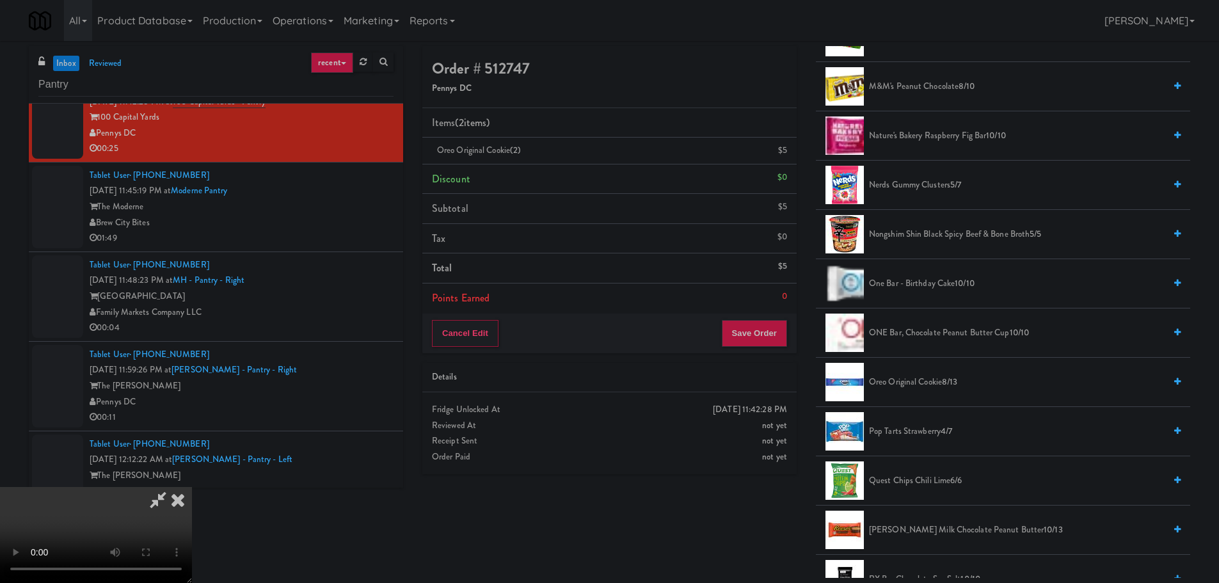
drag, startPoint x: 506, startPoint y: 384, endPoint x: 475, endPoint y: 385, distance: 31.4
click at [192, 487] on video at bounding box center [96, 535] width 192 height 96
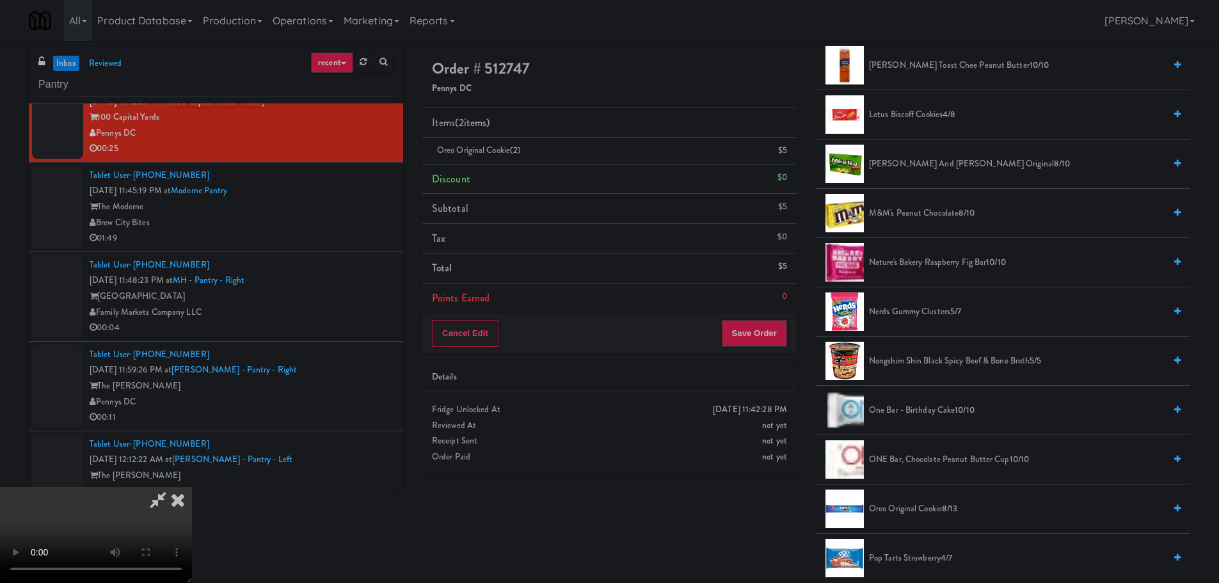
scroll to position [768, 0]
click at [949, 316] on span "Nerds Gummy Clusters 5/7" at bounding box center [1017, 313] width 296 height 16
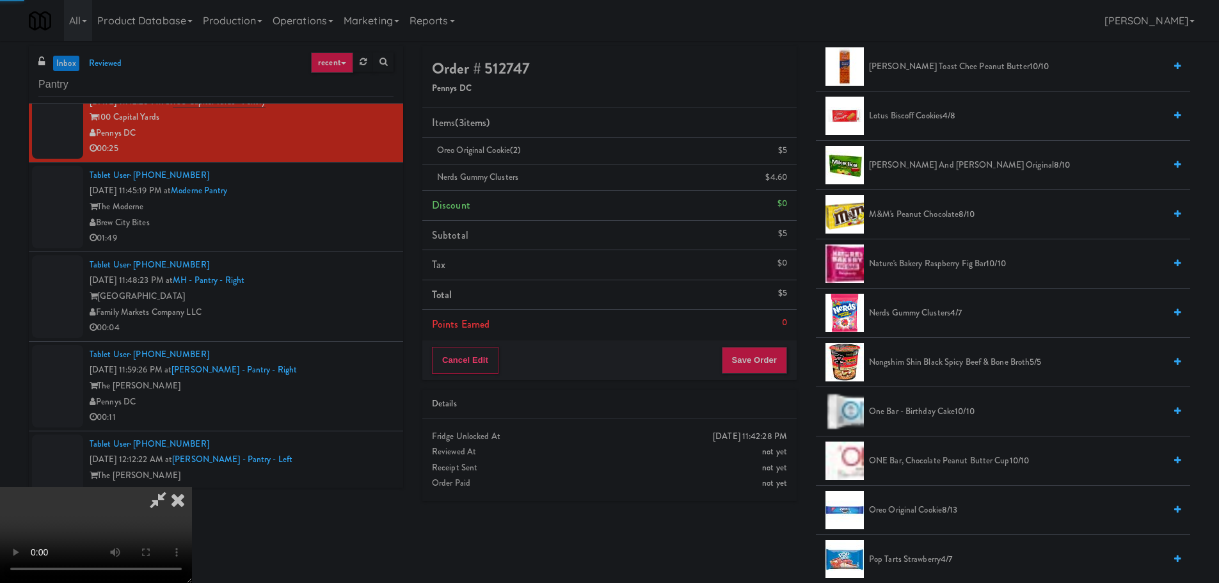
click at [192, 487] on video at bounding box center [96, 535] width 192 height 96
click at [757, 357] on button "Save Order" at bounding box center [754, 360] width 65 height 27
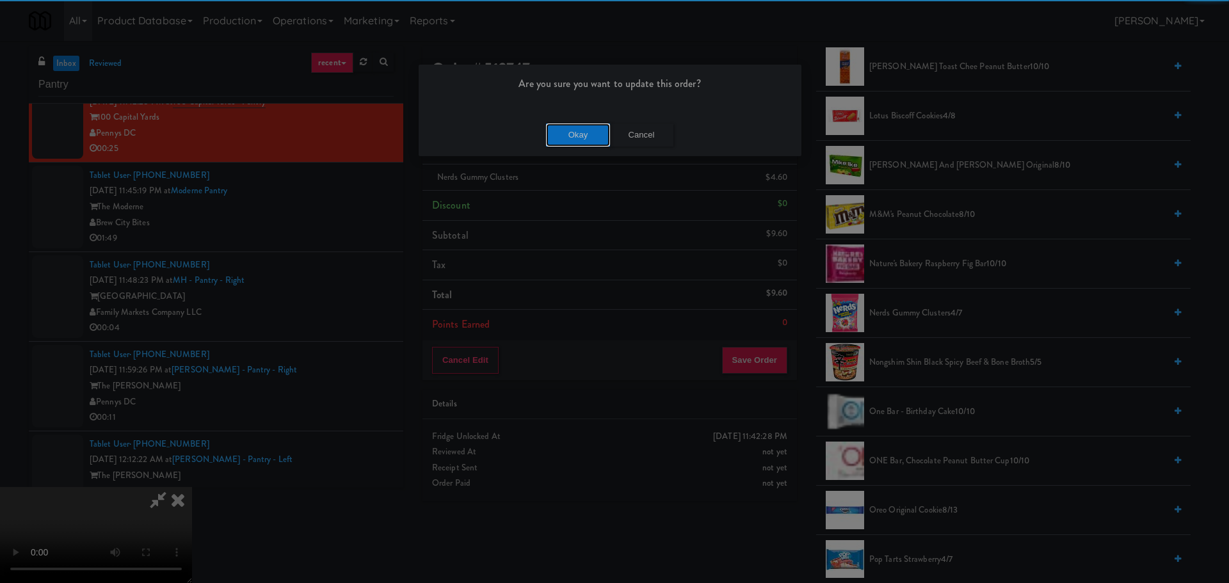
click at [575, 132] on button "Okay" at bounding box center [578, 135] width 64 height 23
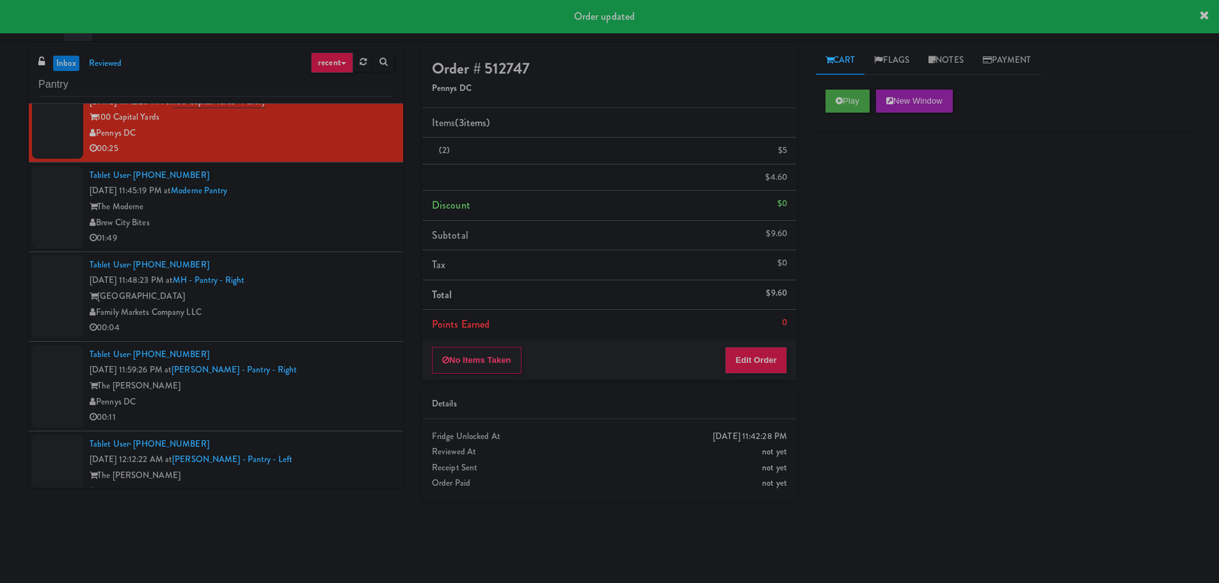
scroll to position [0, 0]
click at [363, 246] on div "01:49" at bounding box center [242, 238] width 304 height 16
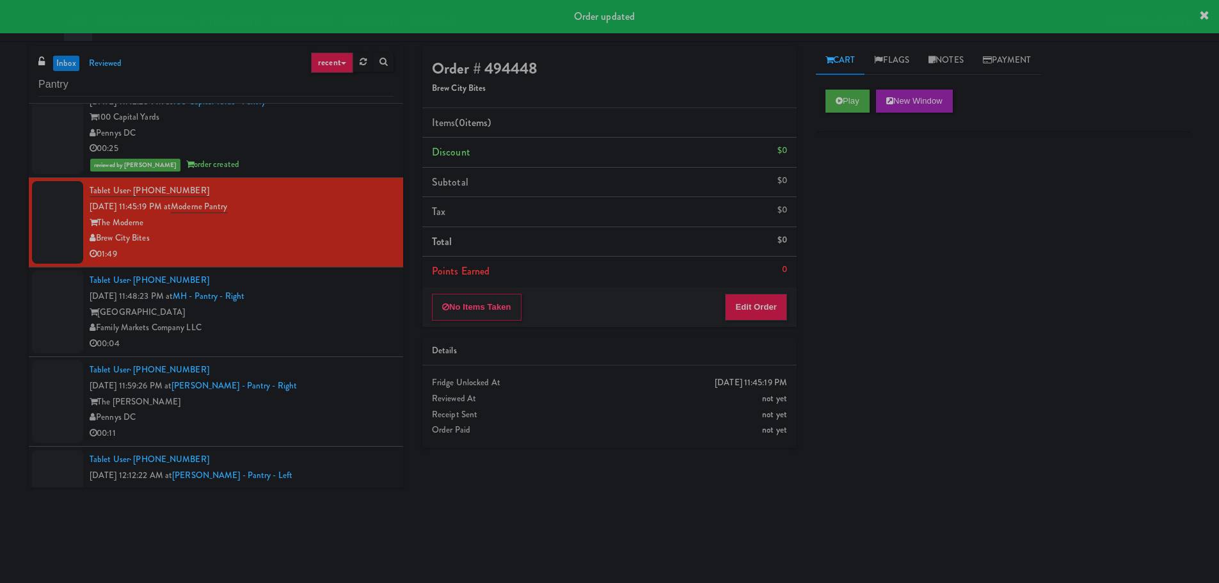
click at [353, 313] on div "[GEOGRAPHIC_DATA]" at bounding box center [242, 313] width 304 height 16
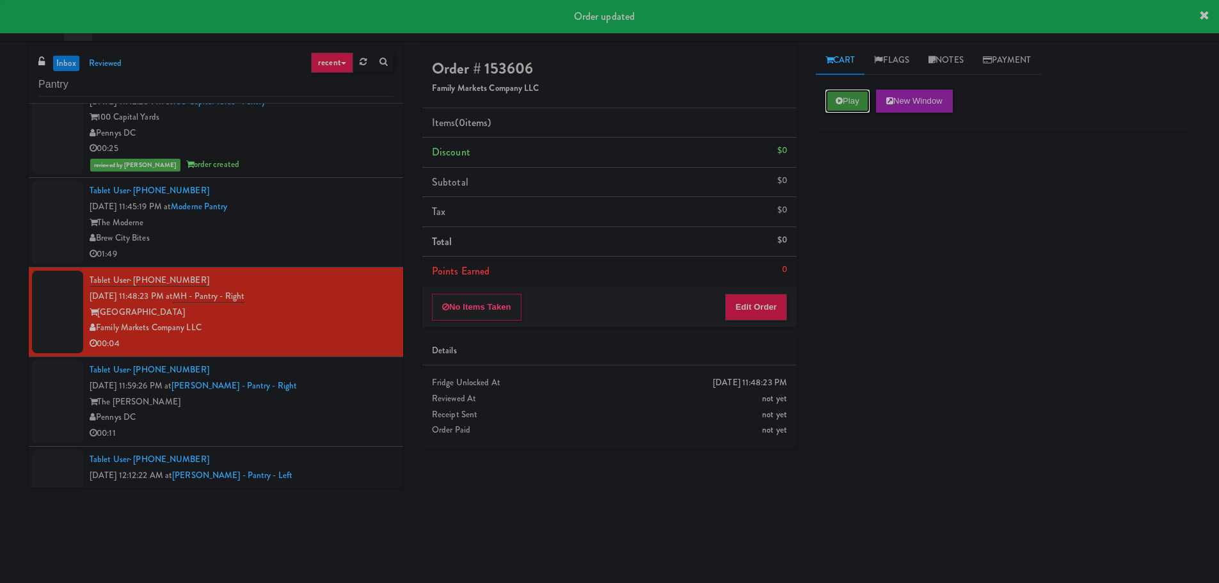
click at [836, 97] on icon at bounding box center [839, 101] width 7 height 8
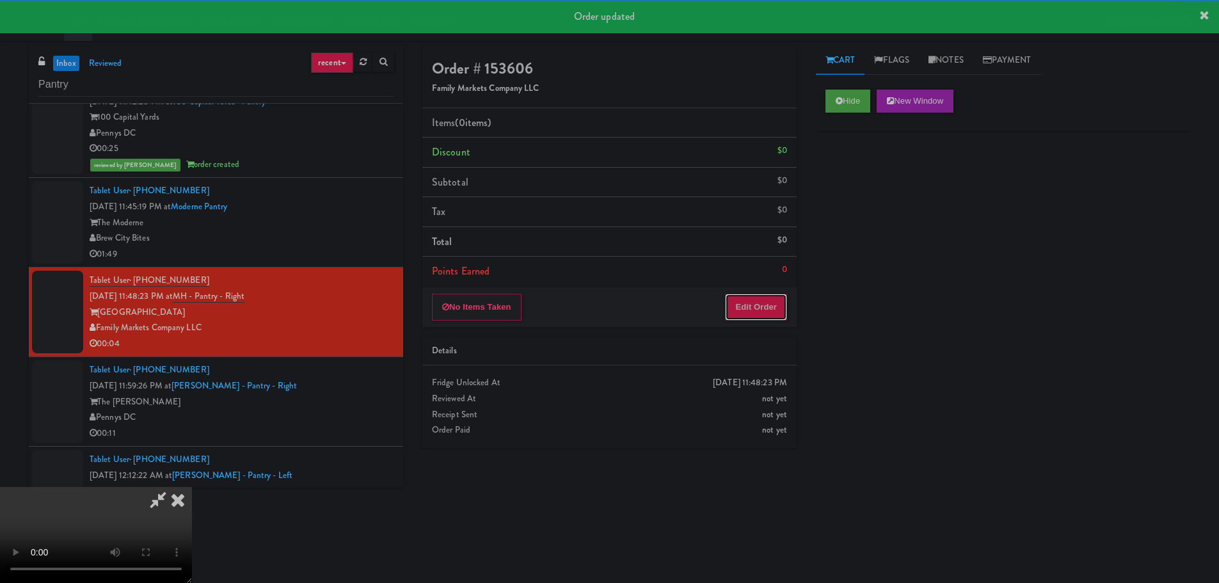
click at [747, 309] on button "Edit Order" at bounding box center [756, 307] width 62 height 27
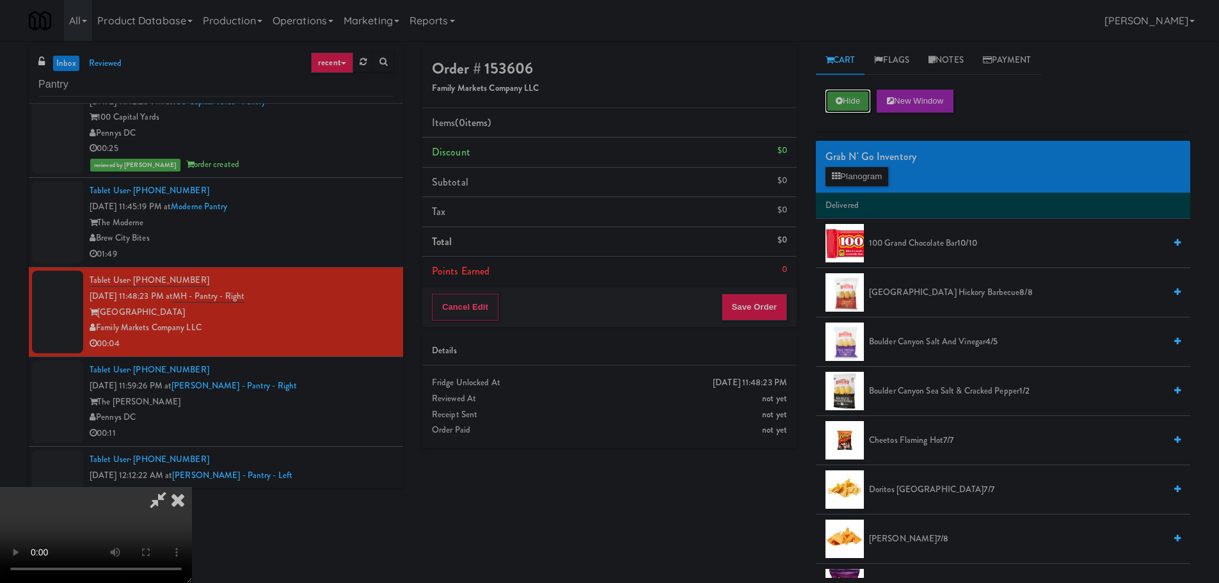
click at [849, 106] on button "Hide" at bounding box center [848, 101] width 45 height 23
drag, startPoint x: 454, startPoint y: 294, endPoint x: 465, endPoint y: 294, distance: 11.5
click at [192, 487] on video at bounding box center [96, 535] width 192 height 96
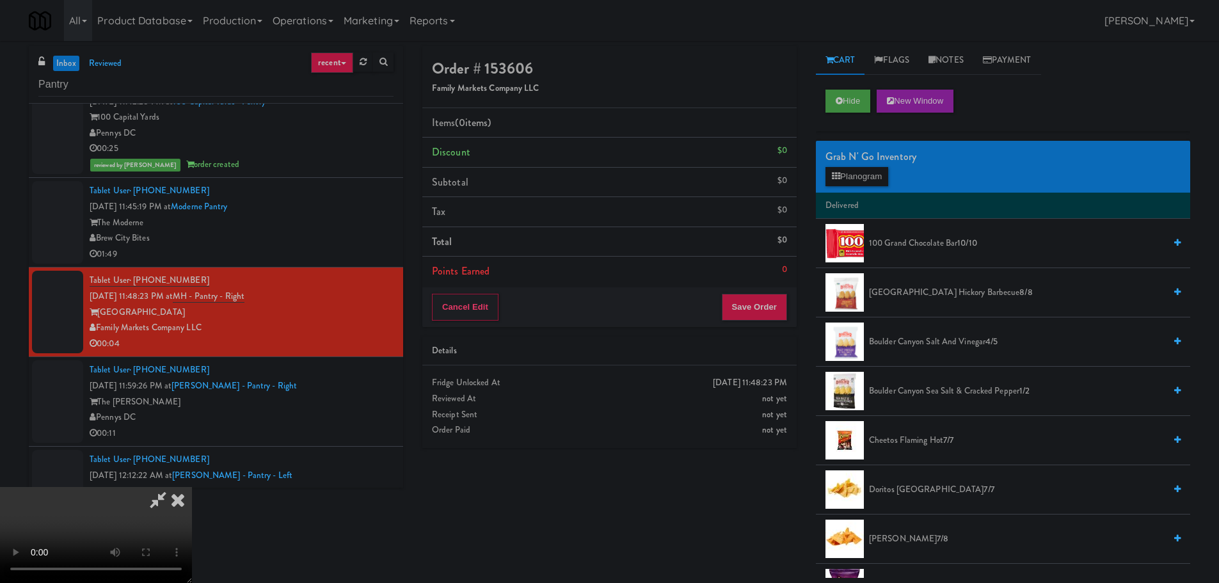
click at [192, 487] on video at bounding box center [96, 535] width 192 height 96
drag, startPoint x: 682, startPoint y: 469, endPoint x: 716, endPoint y: 531, distance: 70.5
click at [192, 487] on video at bounding box center [96, 535] width 192 height 96
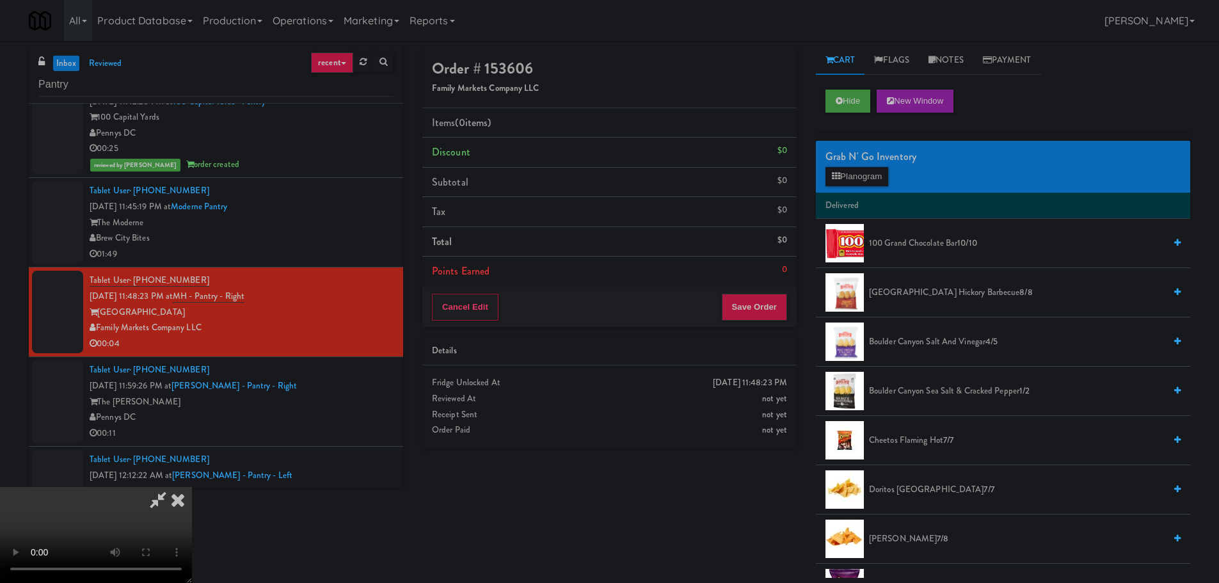
click at [192, 487] on video at bounding box center [96, 535] width 192 height 96
drag, startPoint x: 508, startPoint y: 399, endPoint x: 517, endPoint y: 393, distance: 11.0
click at [192, 487] on video at bounding box center [96, 535] width 192 height 96
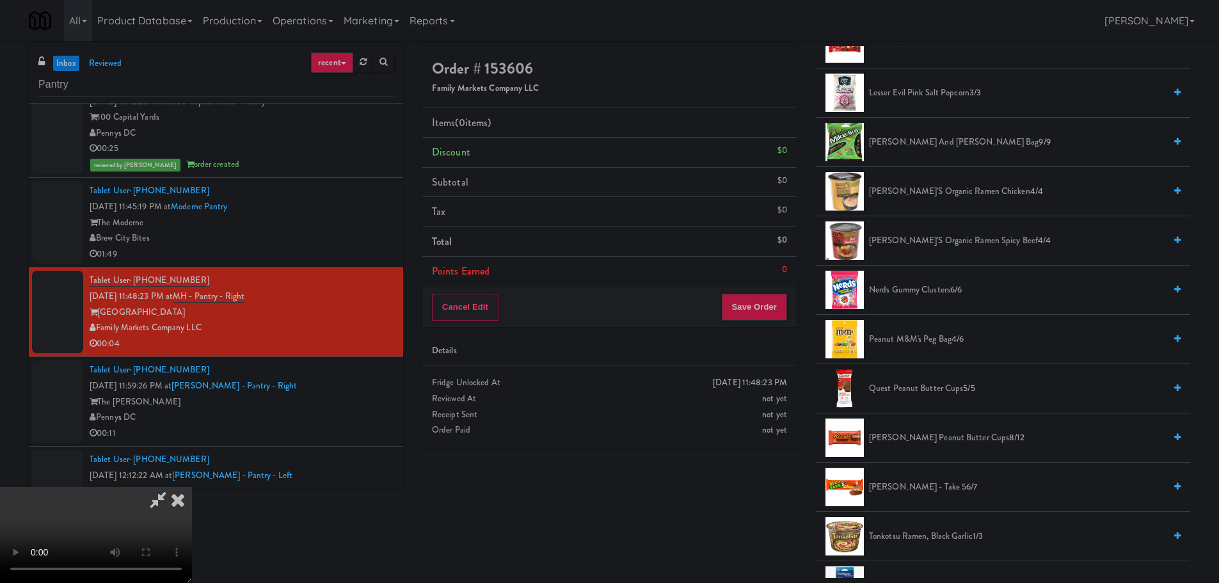
scroll to position [768, 0]
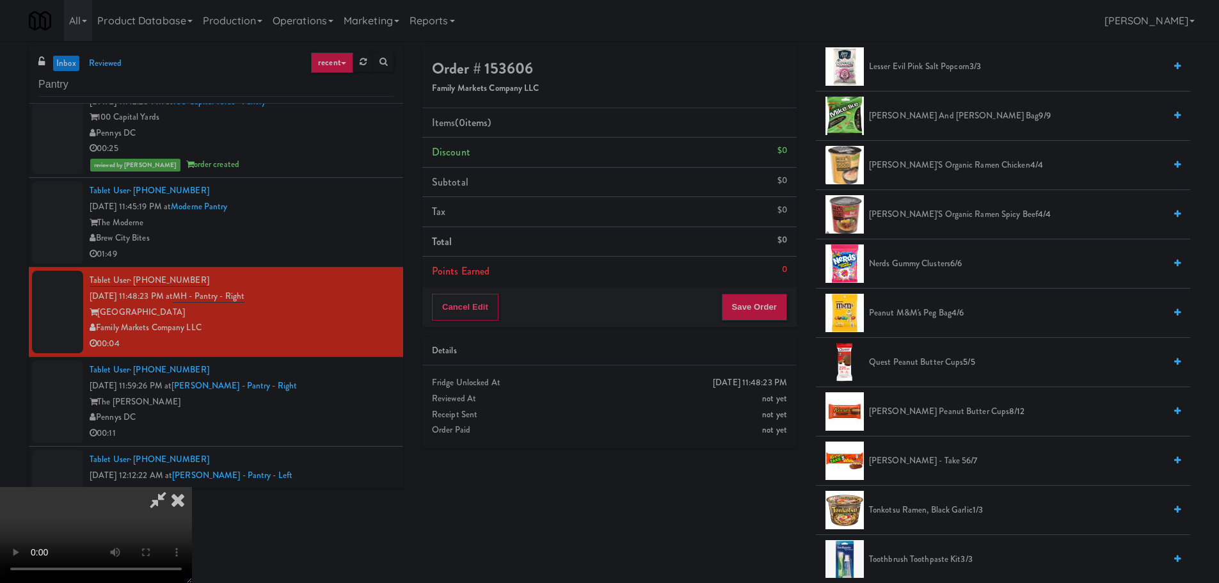
click at [919, 451] on li "[PERSON_NAME] - Take 5 6/7" at bounding box center [1003, 461] width 374 height 49
click at [913, 462] on span "[PERSON_NAME] - Take 5 6/7" at bounding box center [1017, 461] width 296 height 16
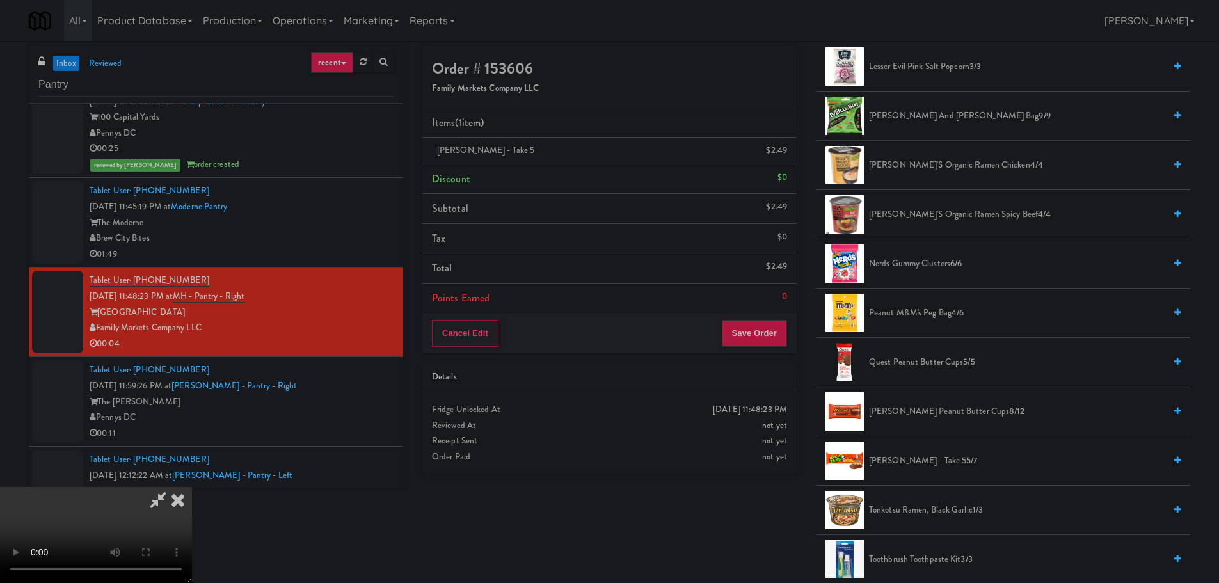
click at [192, 487] on video at bounding box center [96, 535] width 192 height 96
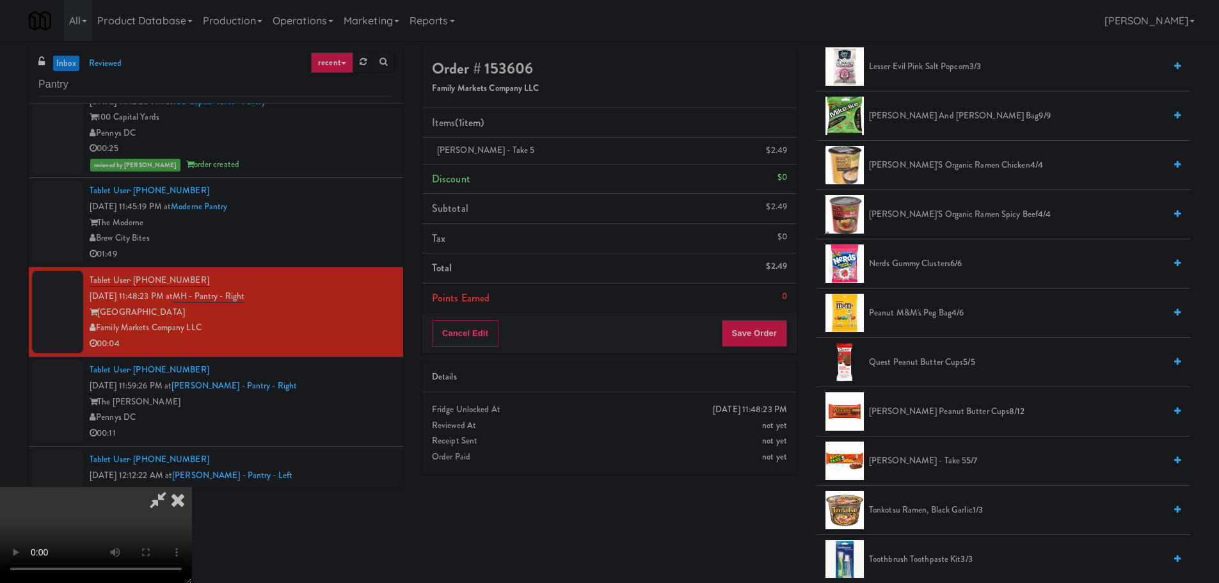
click at [192, 487] on video at bounding box center [96, 535] width 192 height 96
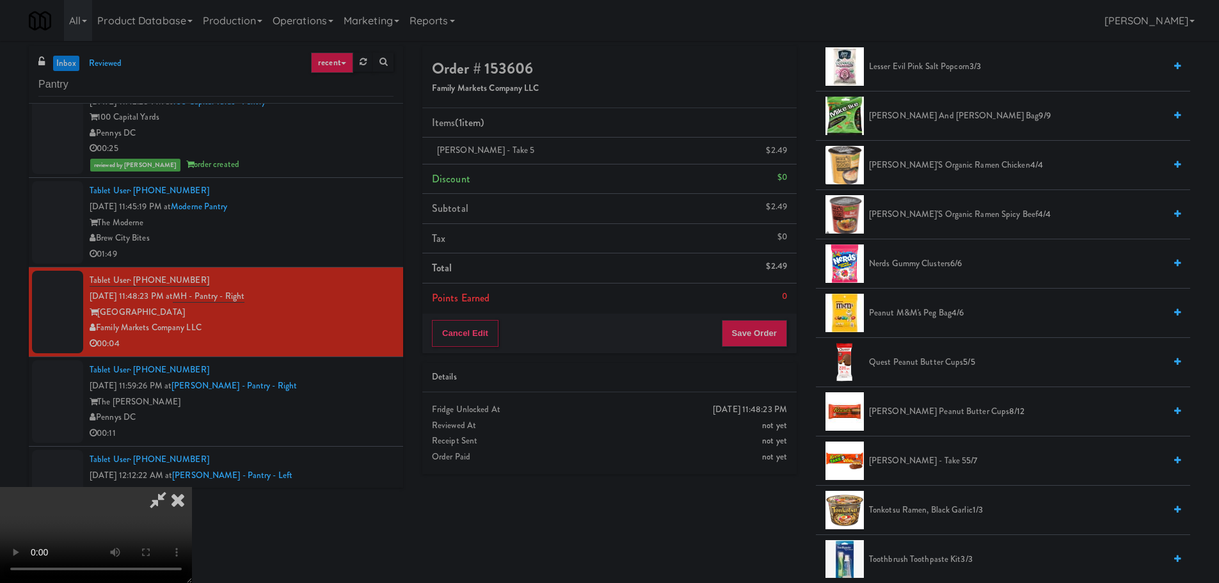
drag, startPoint x: 534, startPoint y: 351, endPoint x: 512, endPoint y: 350, distance: 21.8
click at [192, 487] on video at bounding box center [96, 535] width 192 height 96
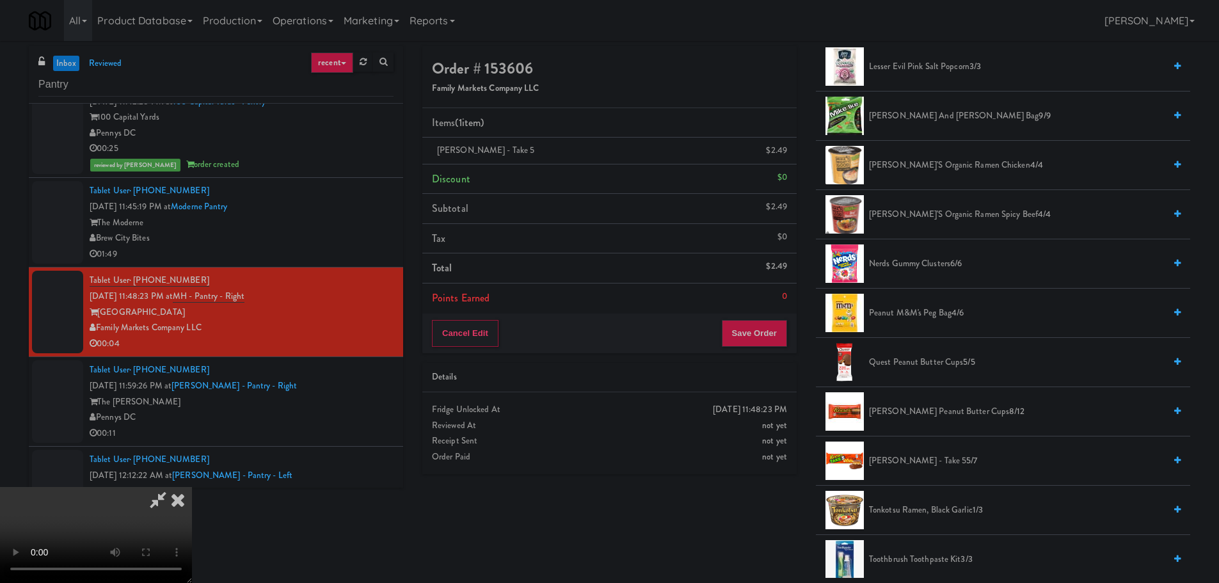
click at [192, 487] on video at bounding box center [96, 535] width 192 height 96
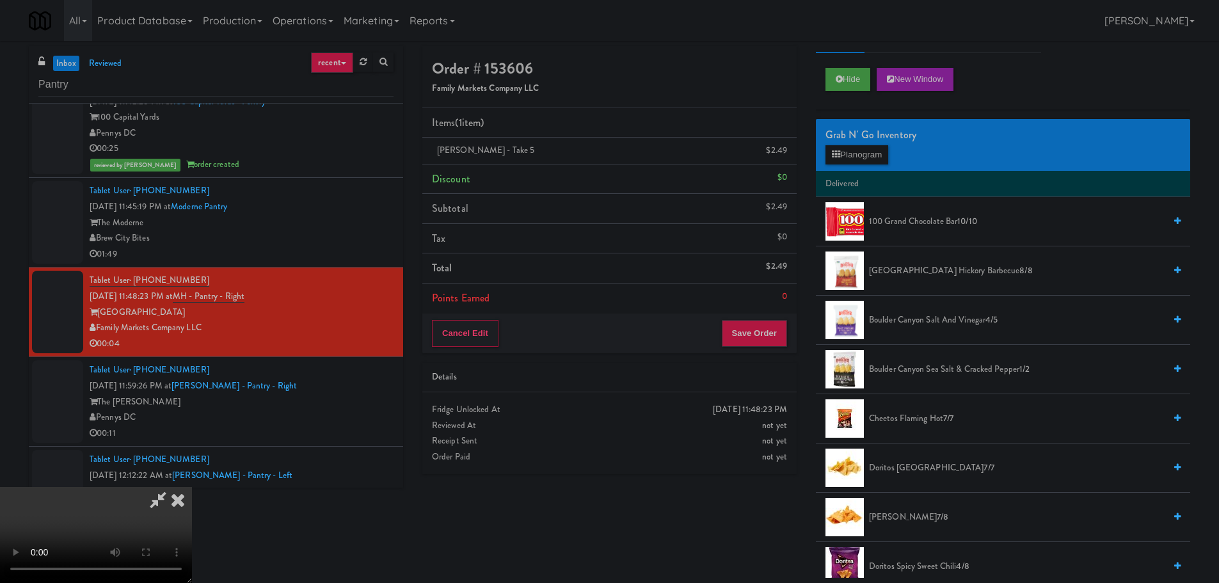
scroll to position [0, 0]
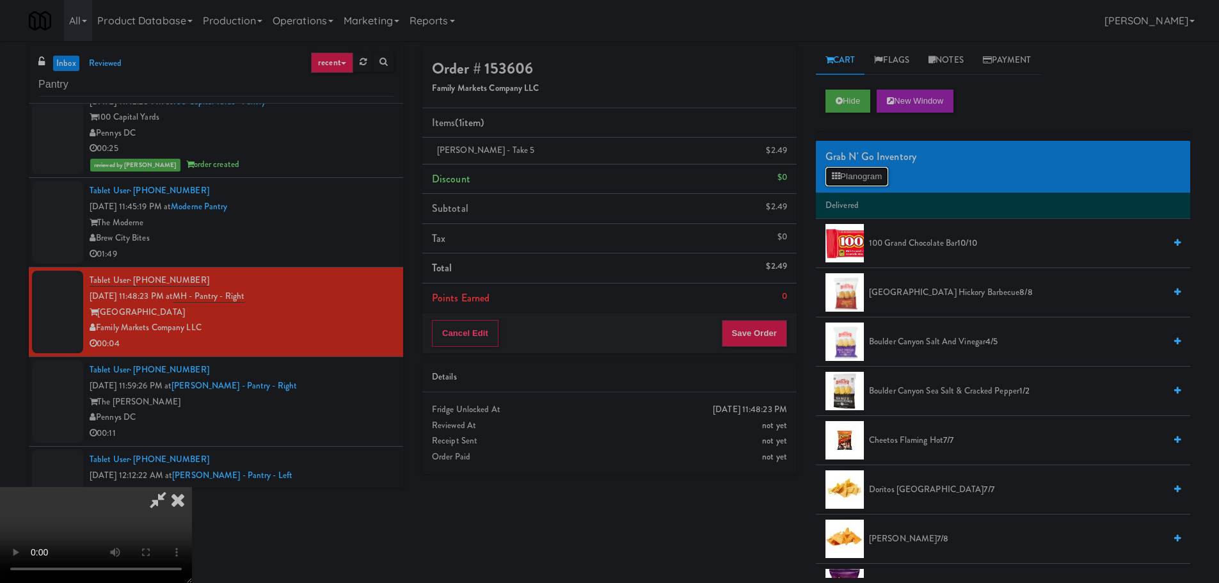
click at [855, 179] on button "Planogram" at bounding box center [857, 176] width 63 height 19
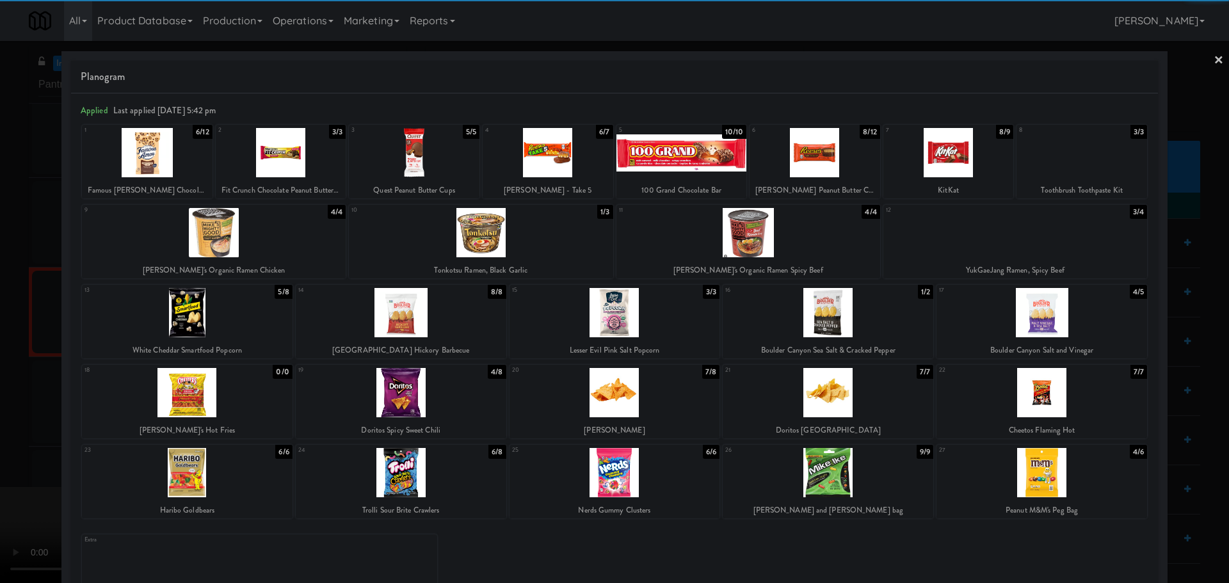
click at [0, 374] on div at bounding box center [614, 291] width 1229 height 583
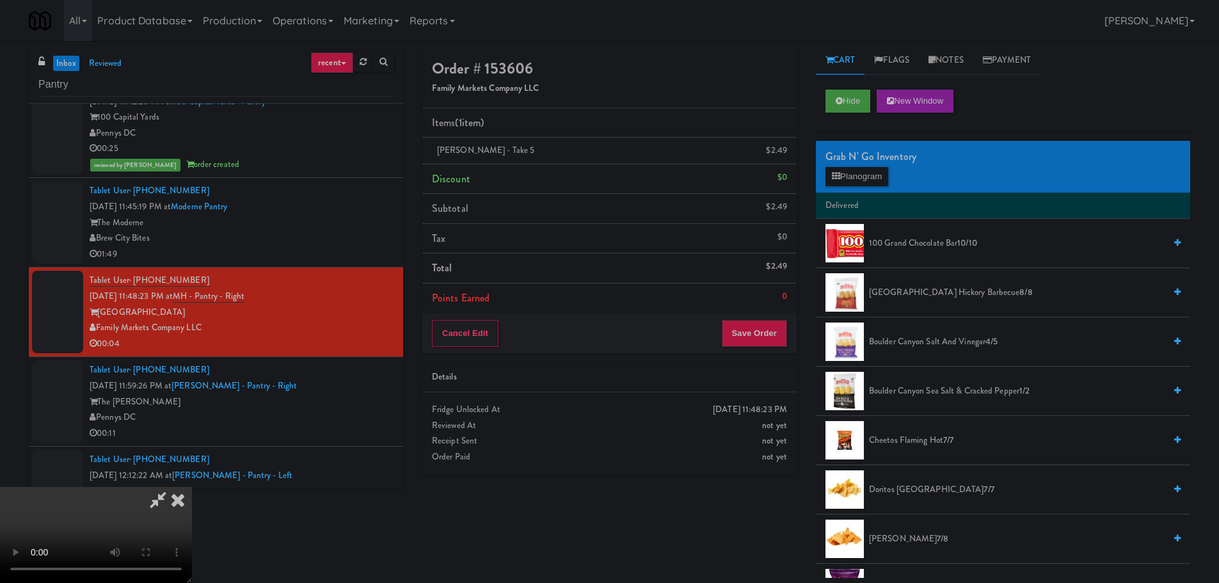
click at [192, 487] on video at bounding box center [96, 535] width 192 height 96
click at [192, 501] on video at bounding box center [96, 535] width 192 height 96
click at [192, 487] on video at bounding box center [96, 535] width 192 height 96
click at [743, 352] on div "Cancel Edit Save Order" at bounding box center [609, 334] width 374 height 40
click at [750, 342] on button "Save Order" at bounding box center [754, 333] width 65 height 27
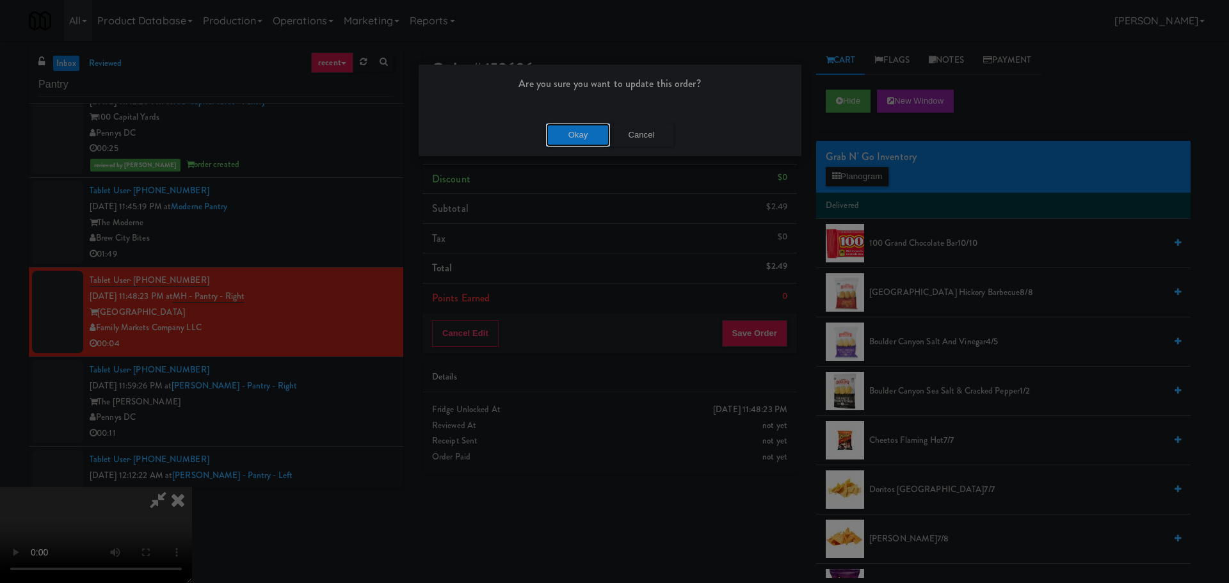
click at [584, 142] on button "Okay" at bounding box center [578, 135] width 64 height 23
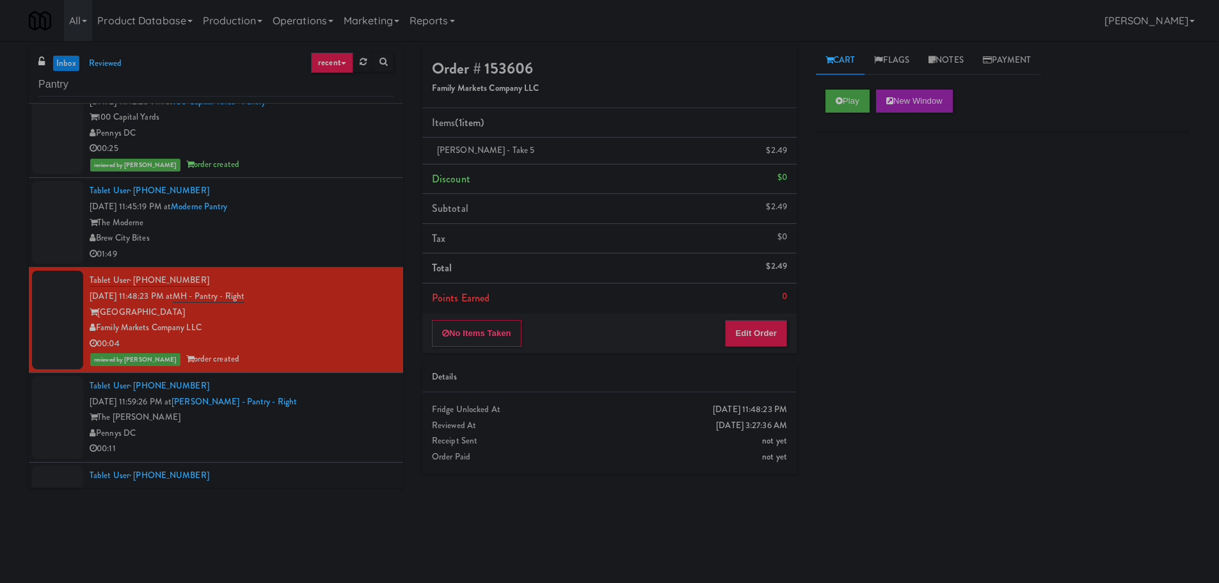
click at [351, 227] on div "The Moderne" at bounding box center [242, 223] width 304 height 16
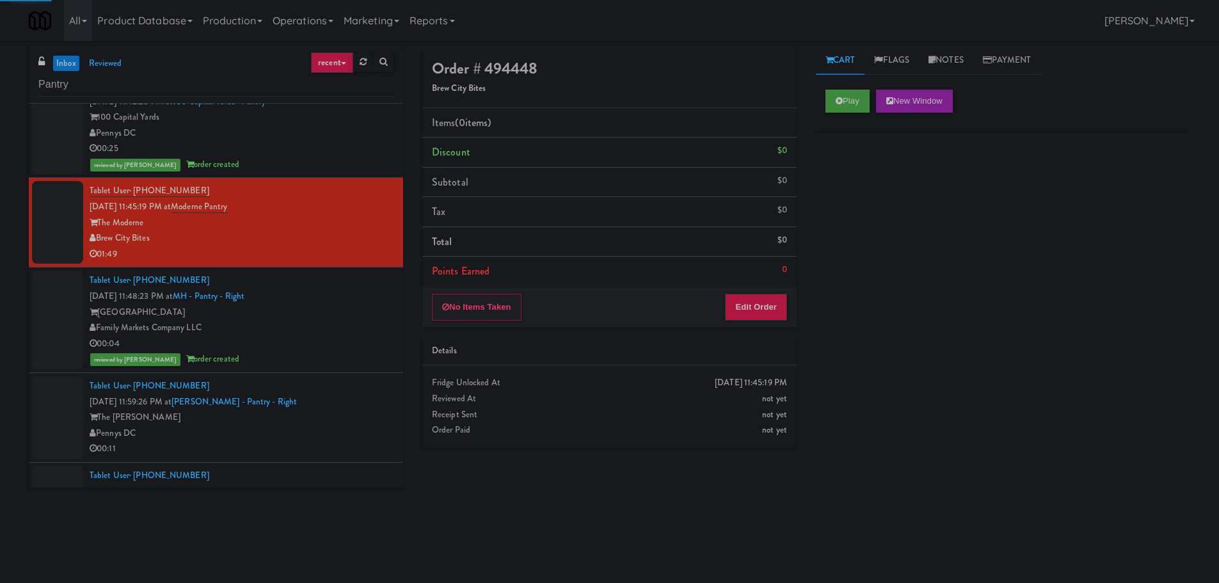
click at [344, 422] on div "The [PERSON_NAME]" at bounding box center [242, 418] width 304 height 16
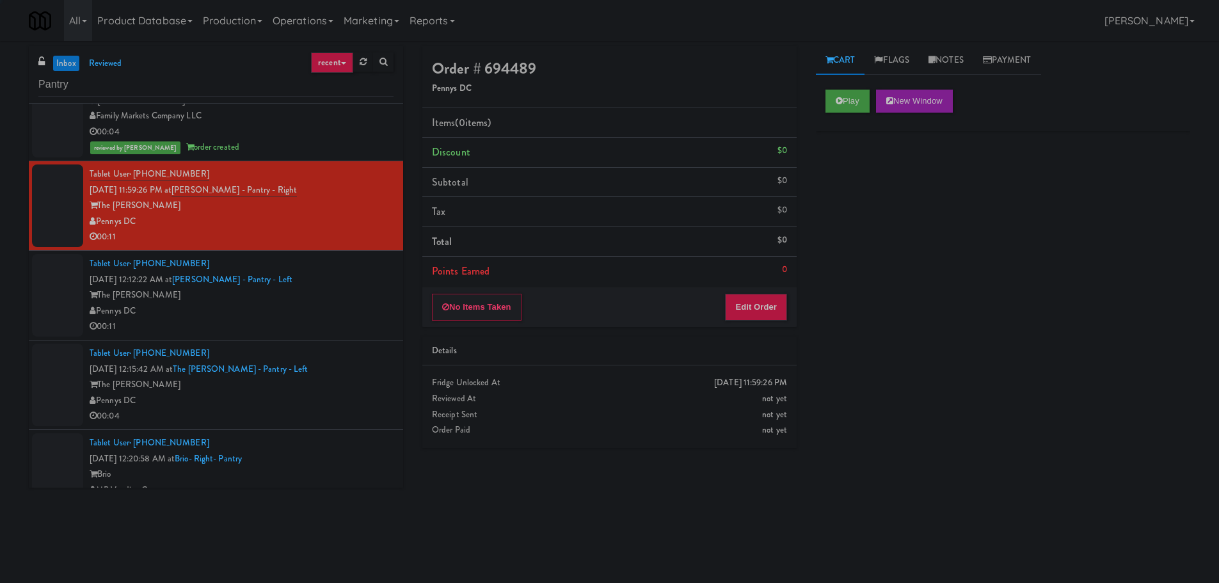
scroll to position [1024, 0]
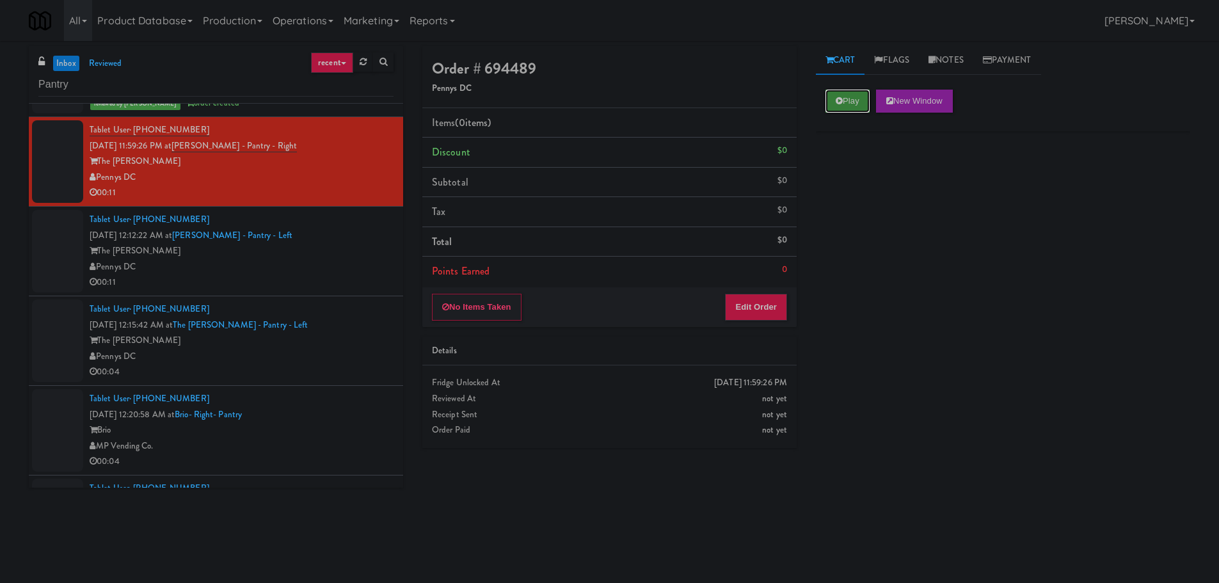
click at [857, 99] on button "Play" at bounding box center [848, 101] width 44 height 23
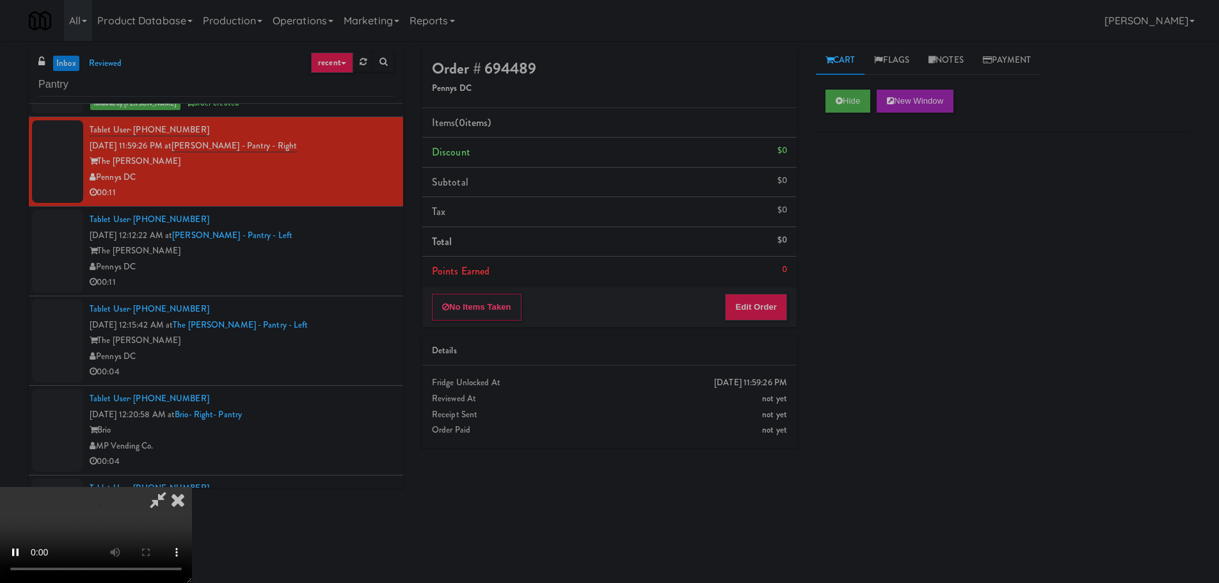
click at [804, 289] on div "Order # 694489 Pennys DC Items (0 items ) Discount $0 Subtotal $0 Tax $0 Total …" at bounding box center [610, 252] width 394 height 412
click at [759, 315] on button "Edit Order" at bounding box center [756, 307] width 62 height 27
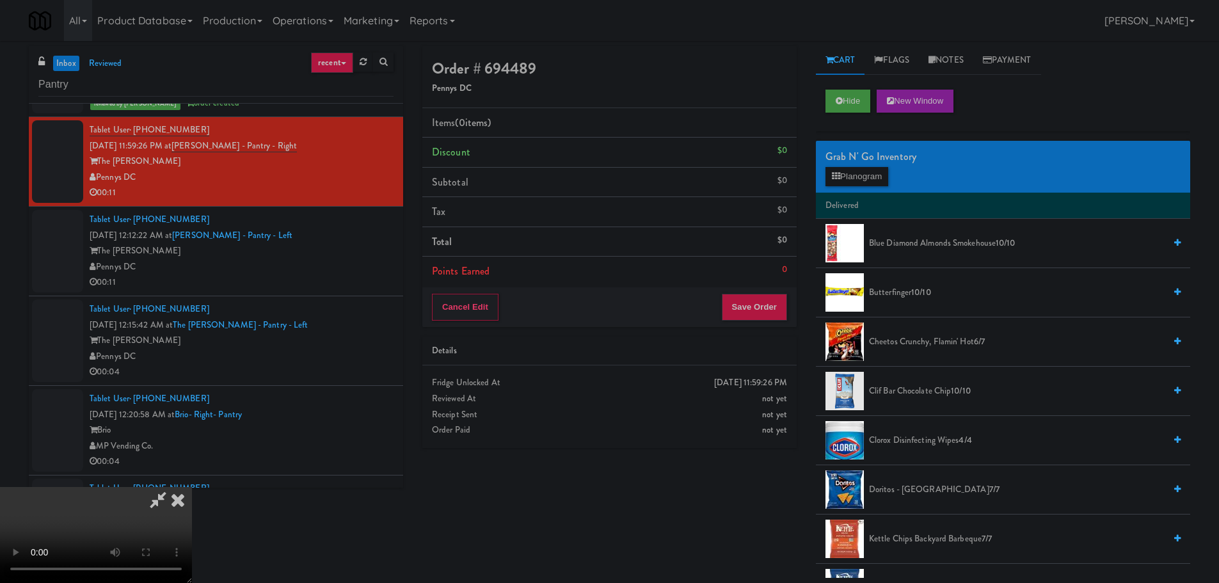
drag, startPoint x: 544, startPoint y: 340, endPoint x: 568, endPoint y: 366, distance: 34.9
click at [192, 487] on video at bounding box center [96, 535] width 192 height 96
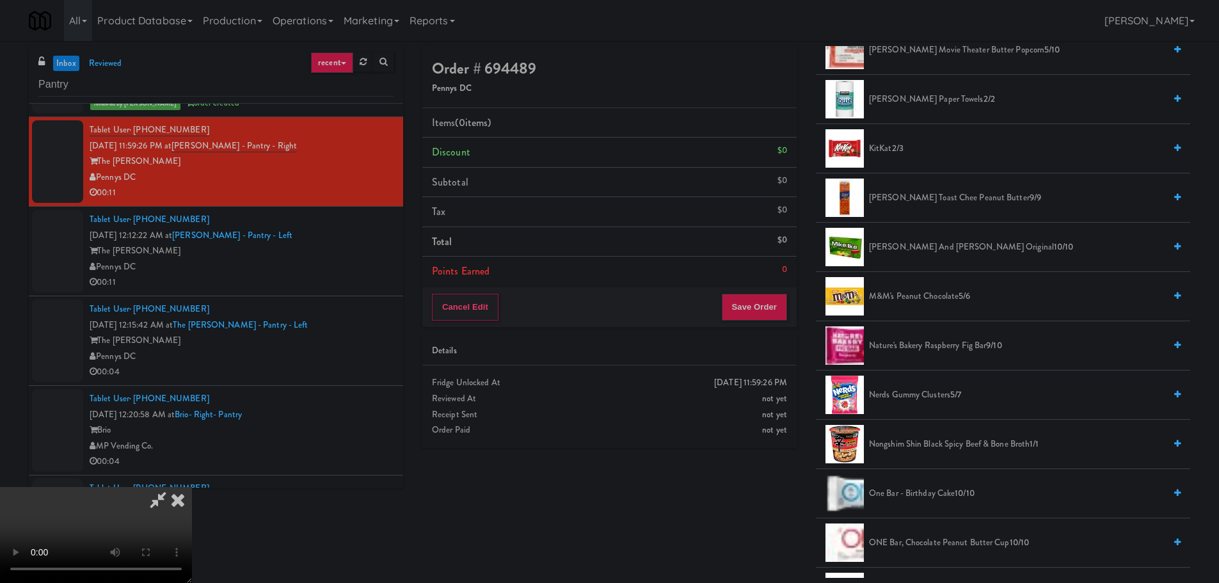
scroll to position [640, 0]
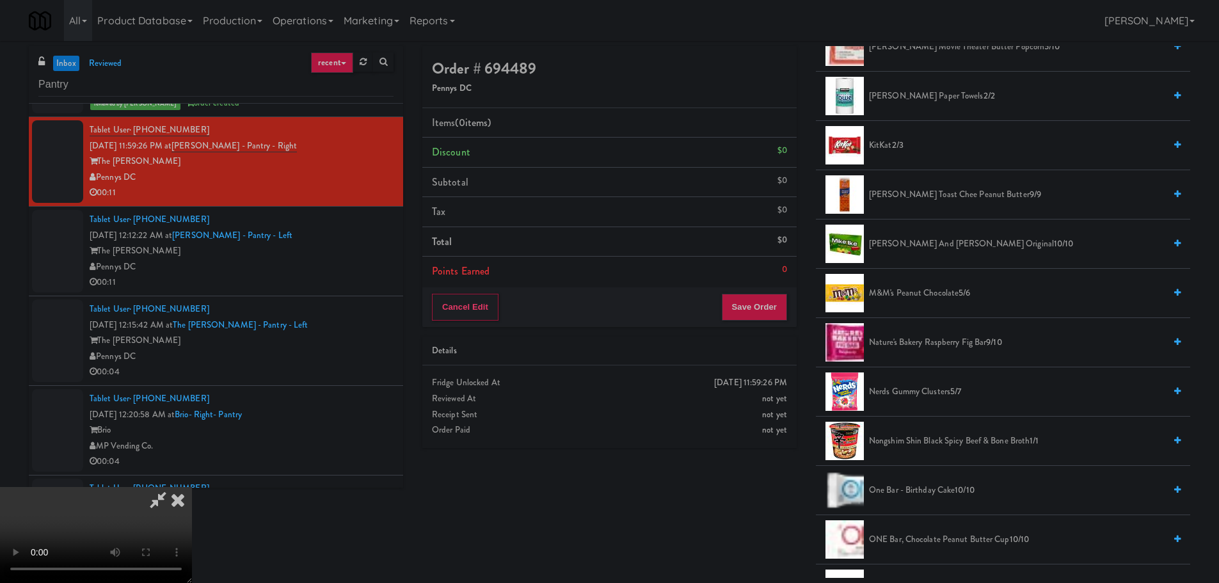
drag, startPoint x: 936, startPoint y: 294, endPoint x: 665, endPoint y: 330, distance: 273.1
click at [936, 294] on span "M&M's Peanut Chocolate 5/6" at bounding box center [1017, 293] width 296 height 16
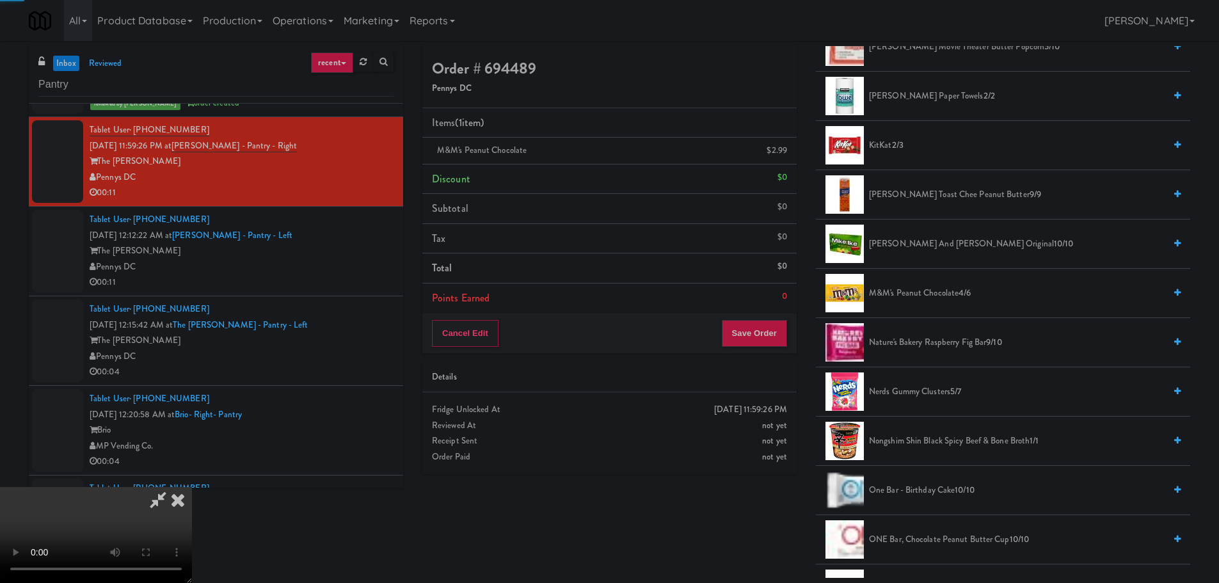
click at [192, 487] on video at bounding box center [96, 535] width 192 height 96
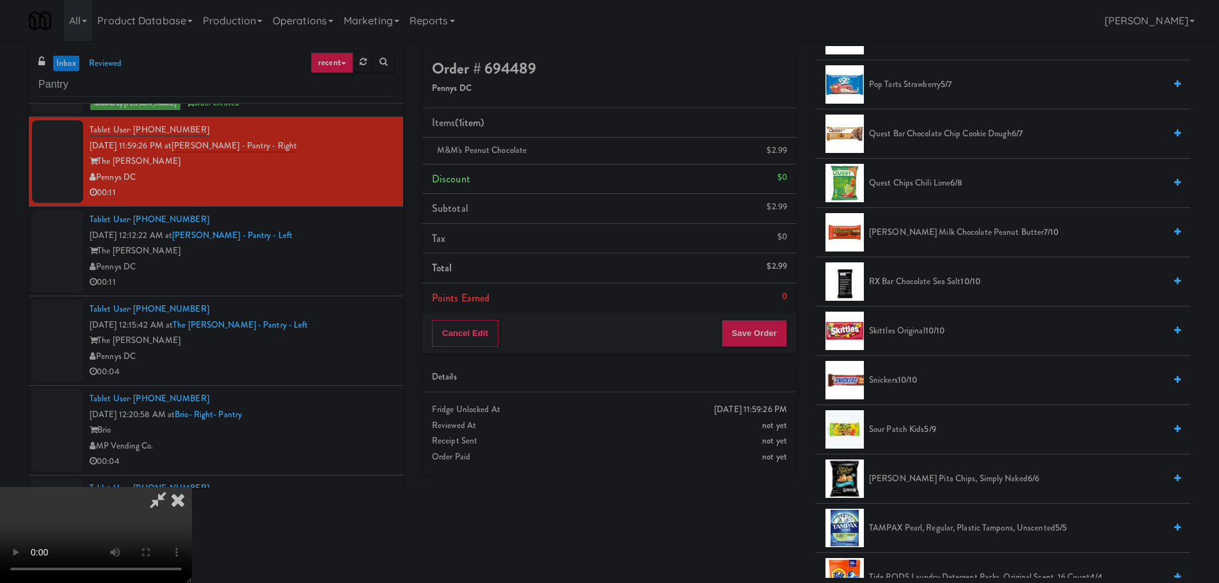
scroll to position [1216, 0]
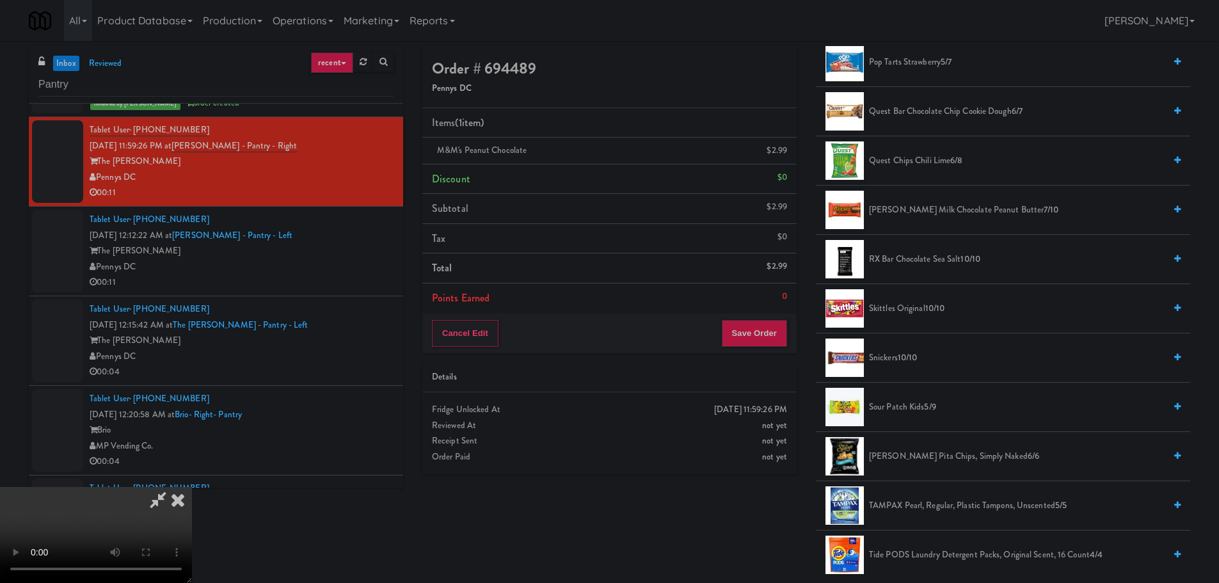
click at [964, 210] on span "[PERSON_NAME] Milk Chocolate Peanut Butter 7/10" at bounding box center [1017, 210] width 296 height 16
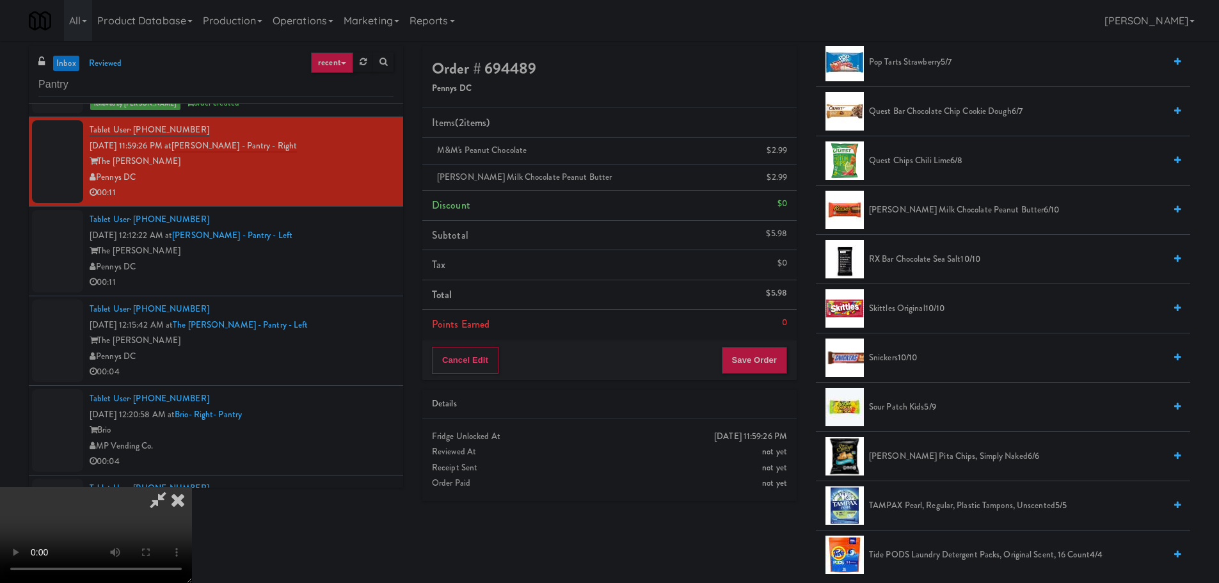
click at [192, 487] on video at bounding box center [96, 535] width 192 height 96
drag, startPoint x: 575, startPoint y: 379, endPoint x: 696, endPoint y: 358, distance: 122.8
click at [192, 487] on video at bounding box center [96, 535] width 192 height 96
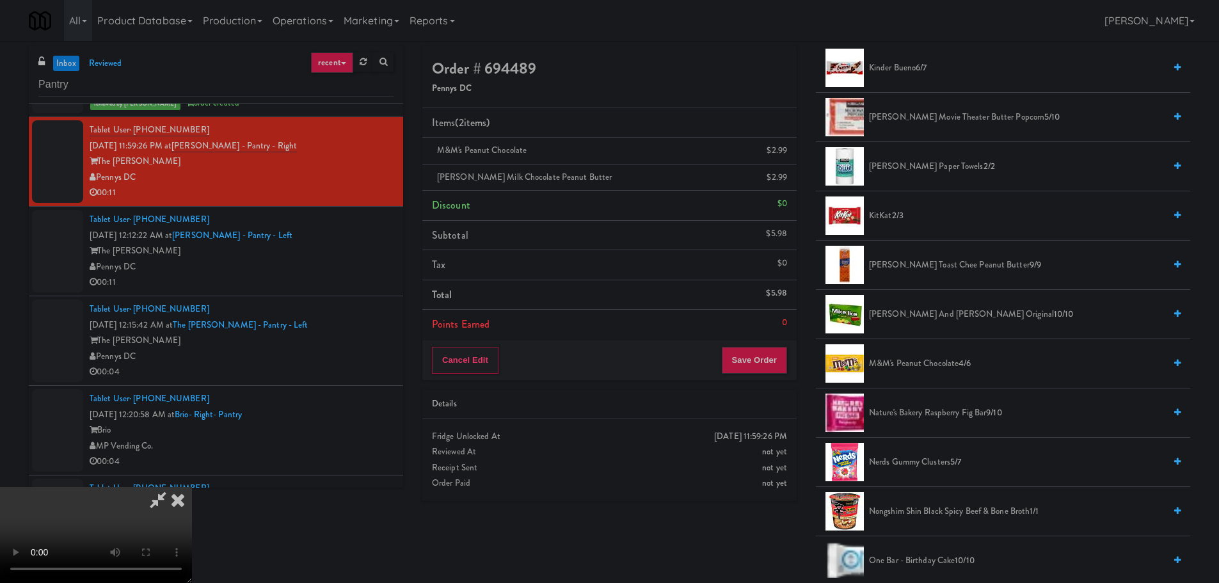
scroll to position [512, 0]
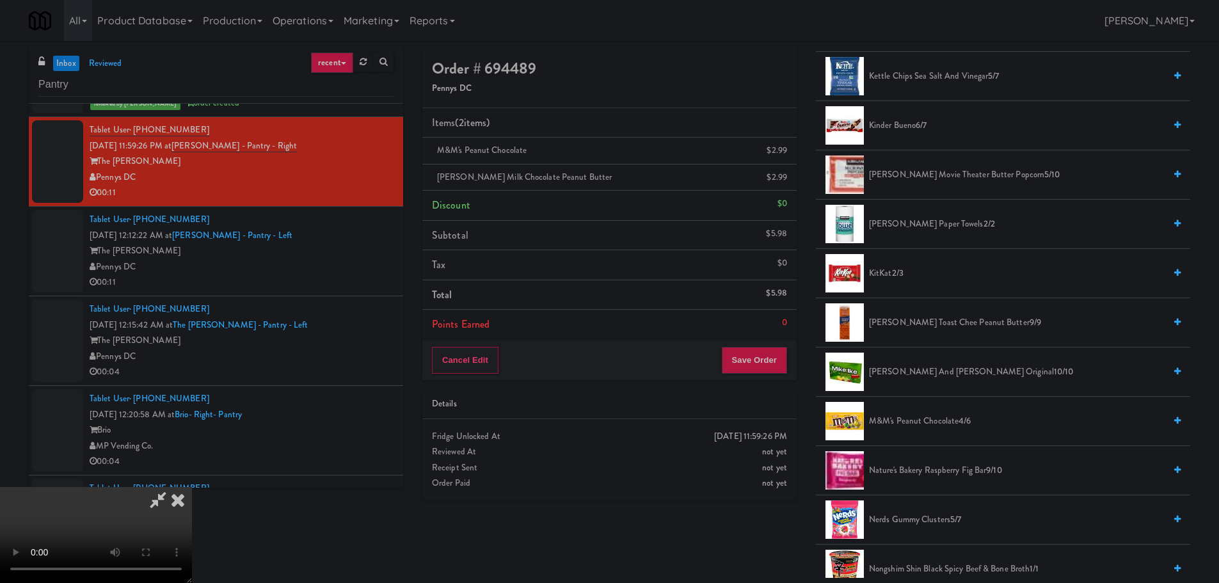
click at [898, 269] on span "2/3" at bounding box center [898, 273] width 12 height 12
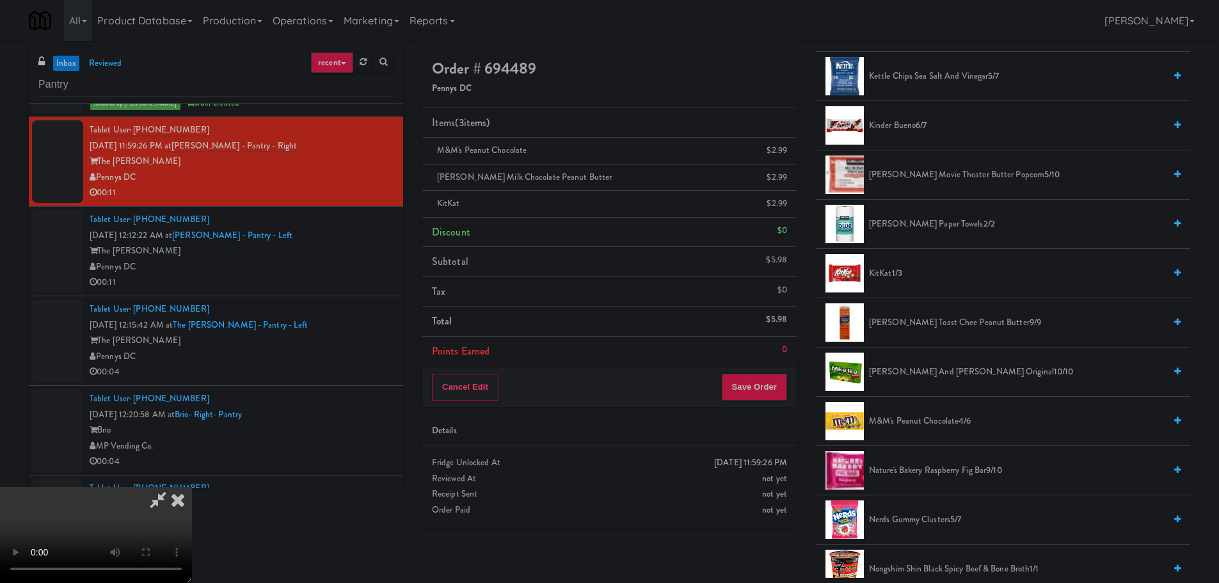
click at [192, 487] on video at bounding box center [96, 535] width 192 height 96
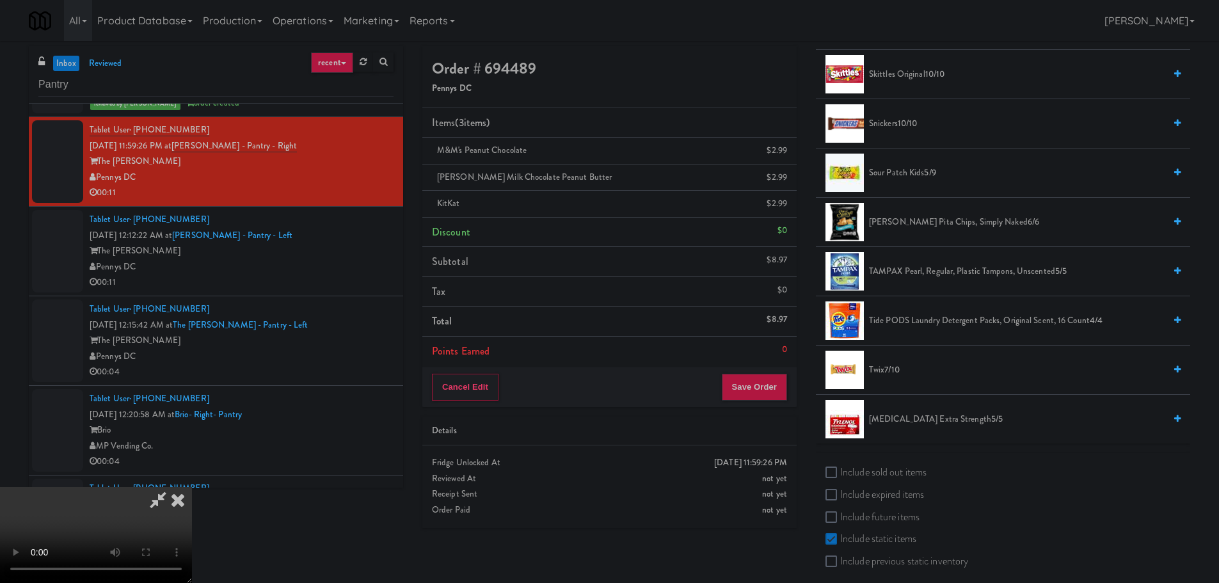
scroll to position [1465, 0]
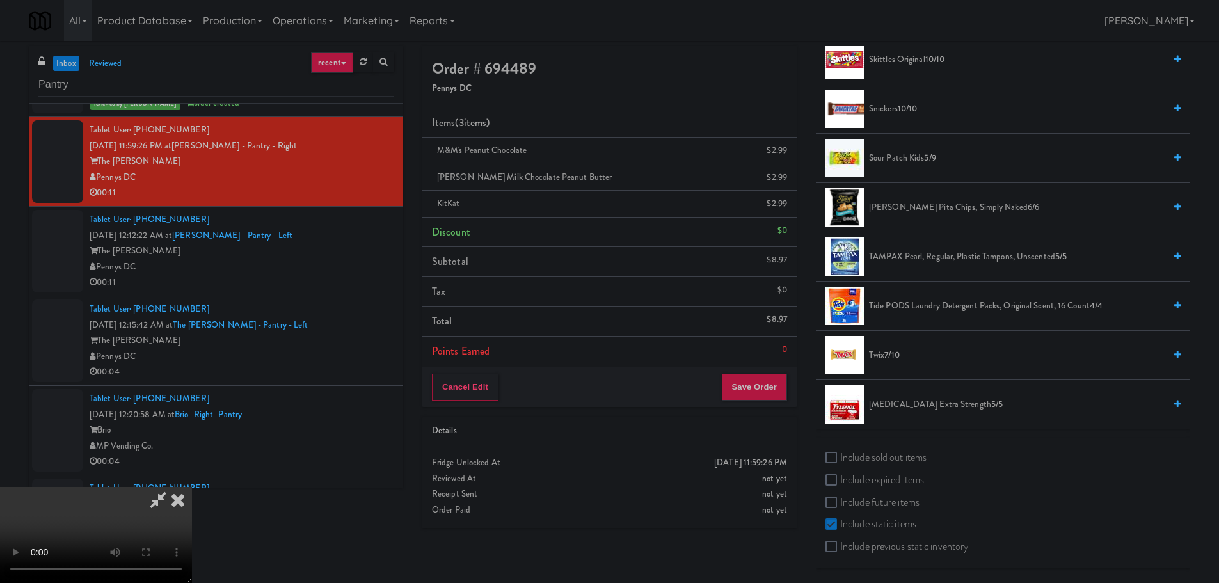
click at [888, 357] on span "7/10" at bounding box center [892, 355] width 15 height 12
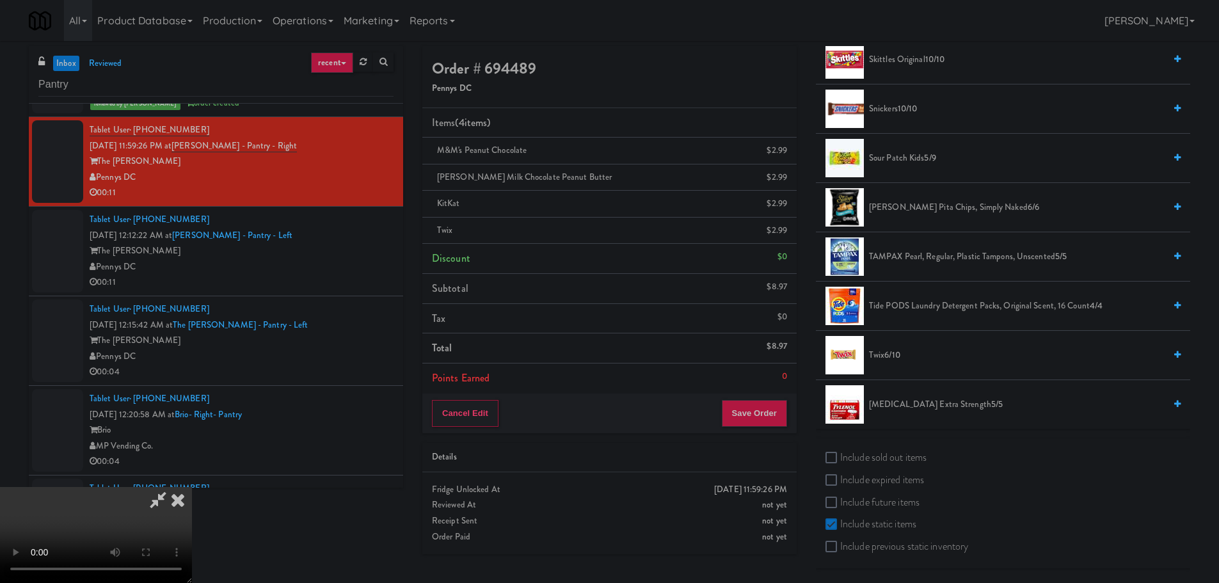
click at [192, 487] on video at bounding box center [96, 535] width 192 height 96
click at [766, 399] on div "Cancel Edit Save Order" at bounding box center [609, 414] width 374 height 40
click at [767, 411] on button "Save Order" at bounding box center [754, 413] width 65 height 27
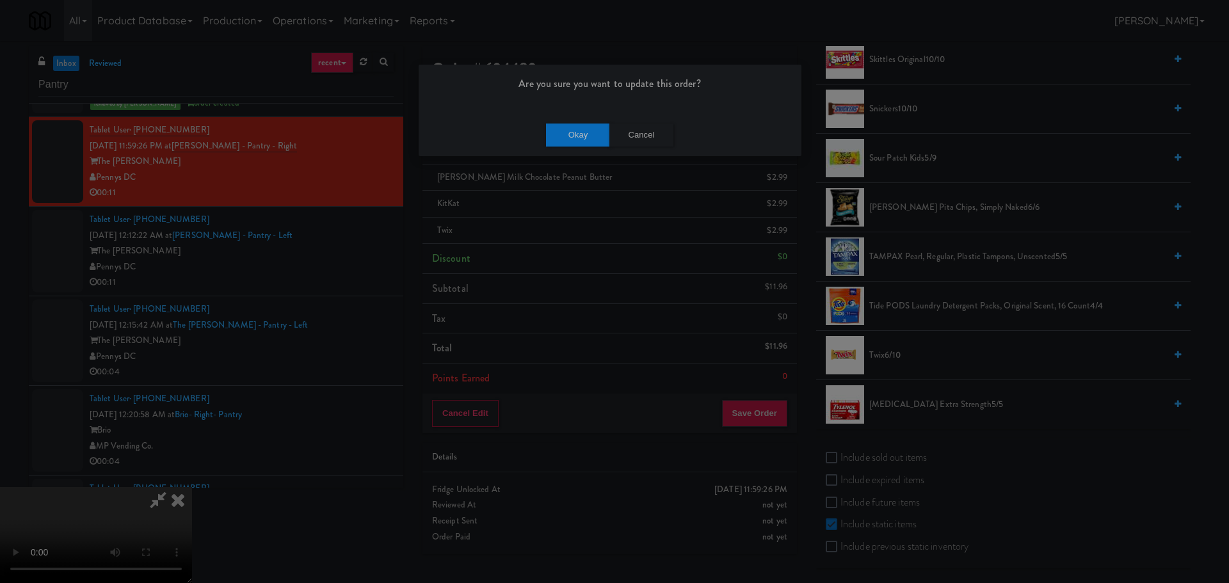
click at [591, 147] on div "Okay Cancel" at bounding box center [610, 134] width 383 height 43
click at [591, 143] on button "Okay" at bounding box center [578, 135] width 64 height 23
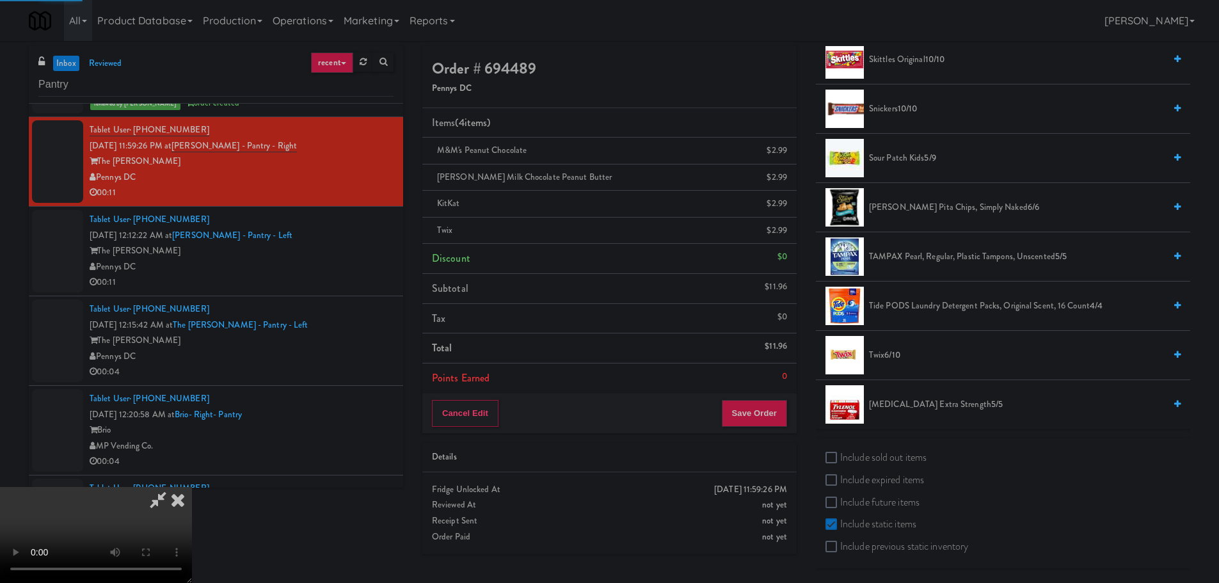
scroll to position [0, 0]
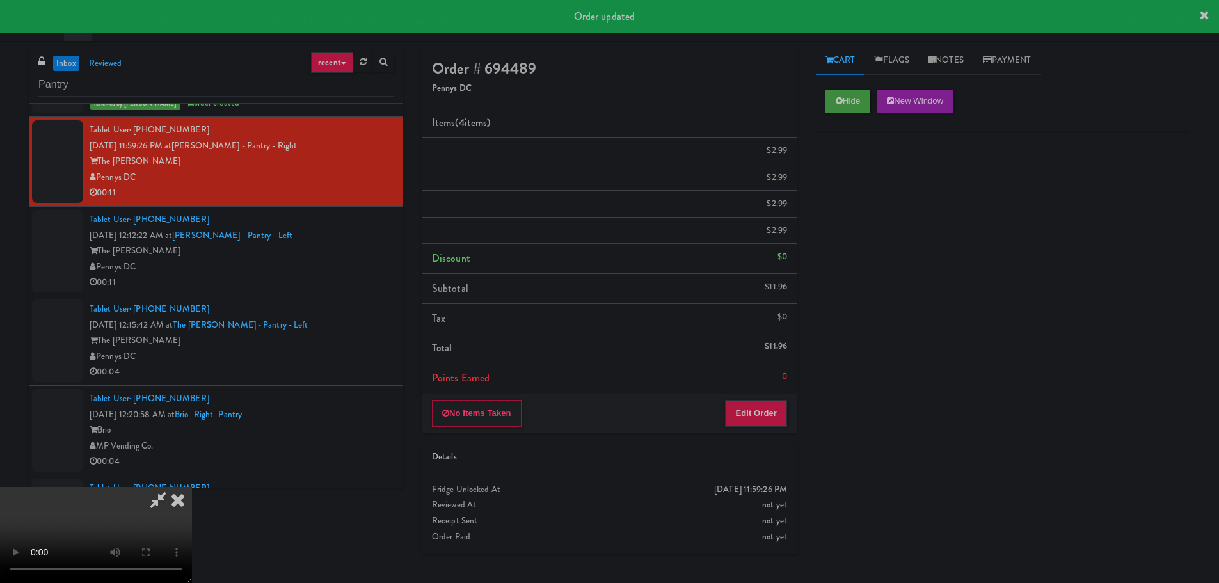
click at [360, 262] on div "Pennys DC" at bounding box center [242, 267] width 304 height 16
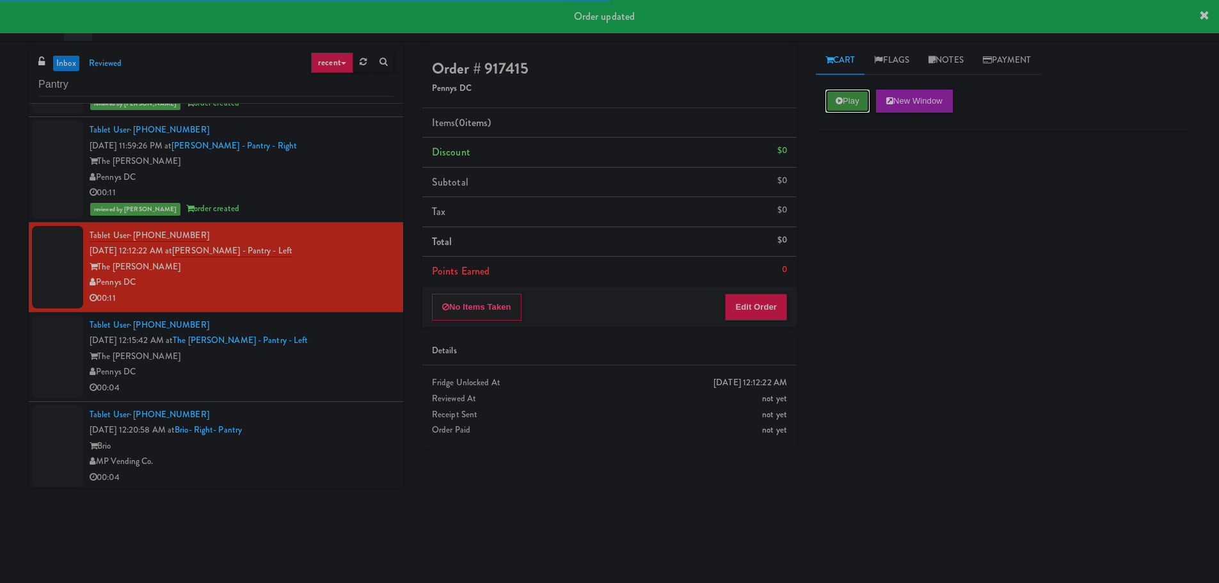
click at [852, 104] on button "Play" at bounding box center [848, 101] width 44 height 23
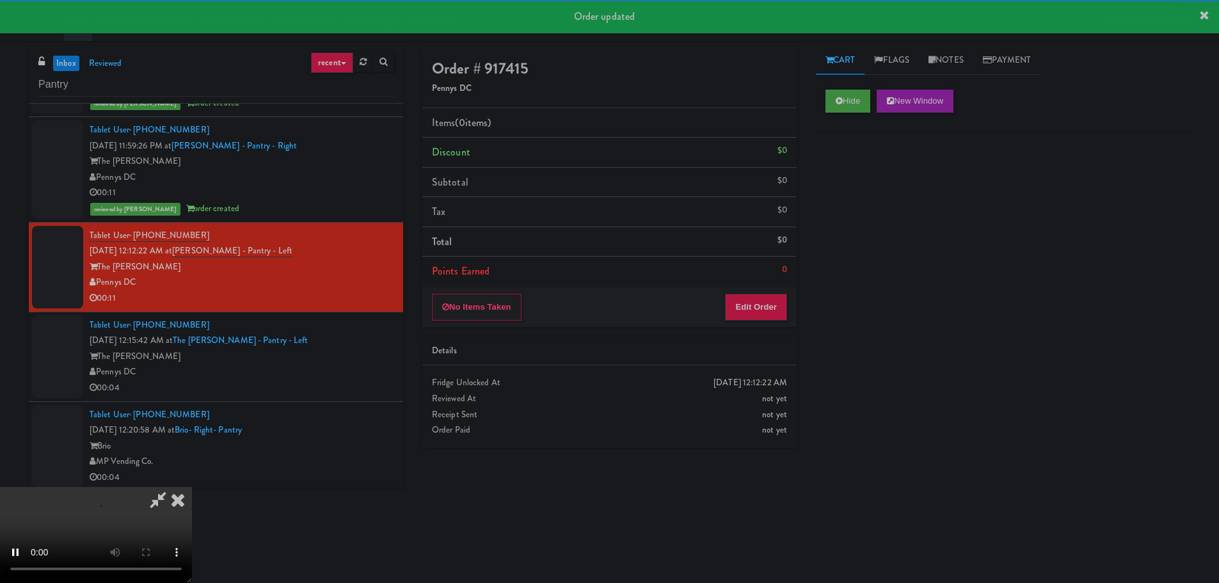
click at [757, 334] on div "Order # 917415 Pennys DC Items (0 items ) Discount $0 Subtotal $0 Tax $0 Total …" at bounding box center [610, 252] width 394 height 412
click at [764, 310] on button "Edit Order" at bounding box center [756, 307] width 62 height 27
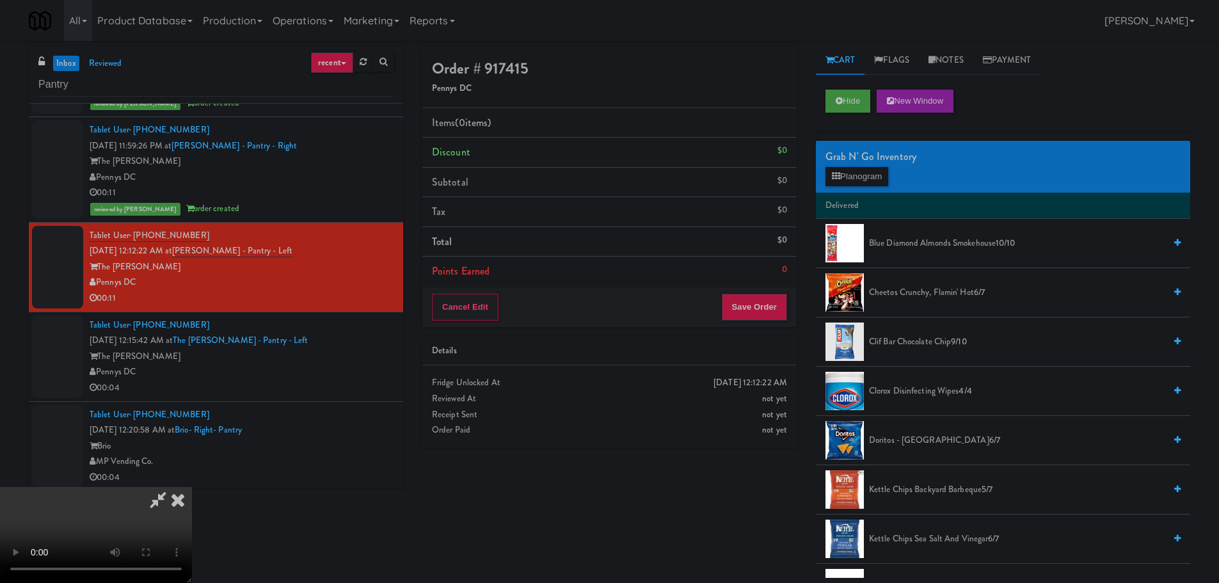
click at [192, 487] on video at bounding box center [96, 535] width 192 height 96
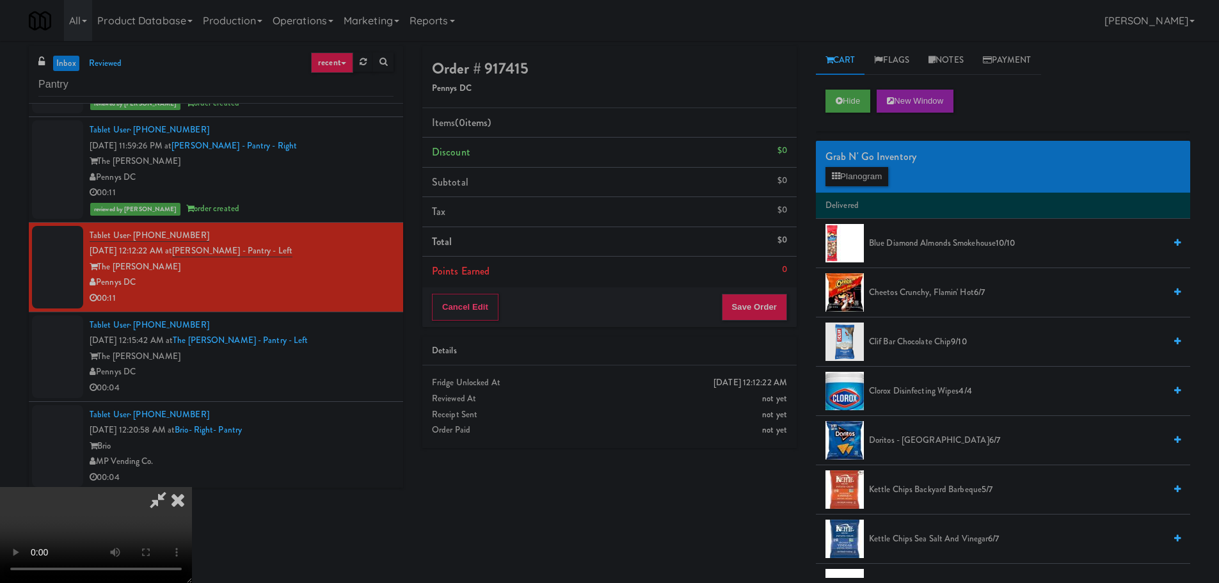
click at [926, 294] on span "Cheetos Crunchy, Flamin' Hot 6/7" at bounding box center [1017, 293] width 296 height 16
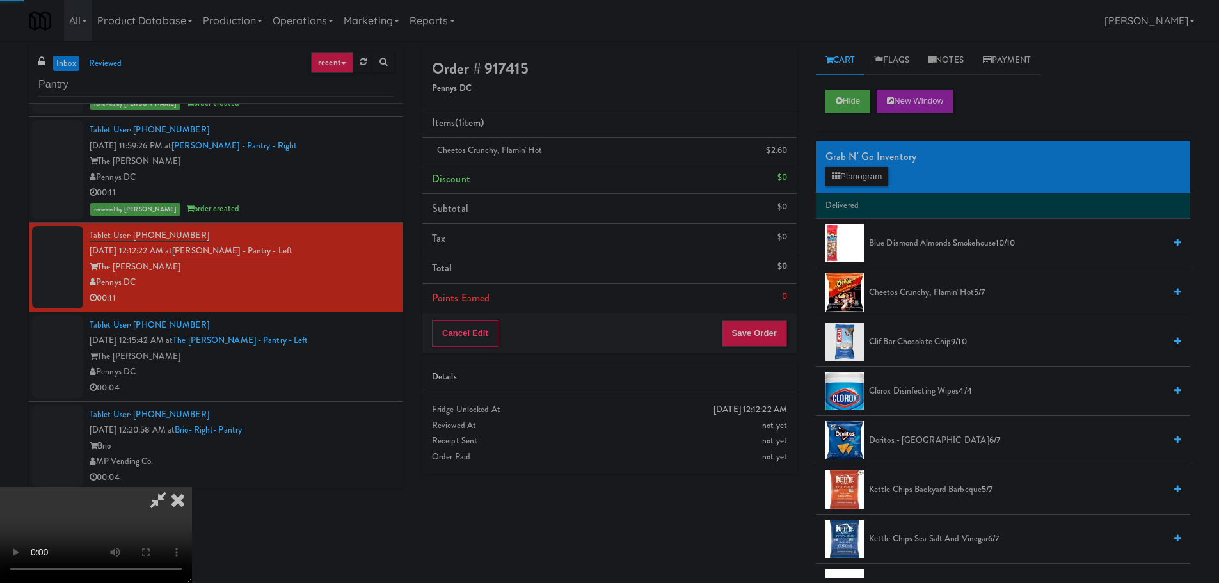
click at [192, 487] on video at bounding box center [96, 535] width 192 height 96
click at [848, 175] on button "Planogram" at bounding box center [857, 176] width 63 height 19
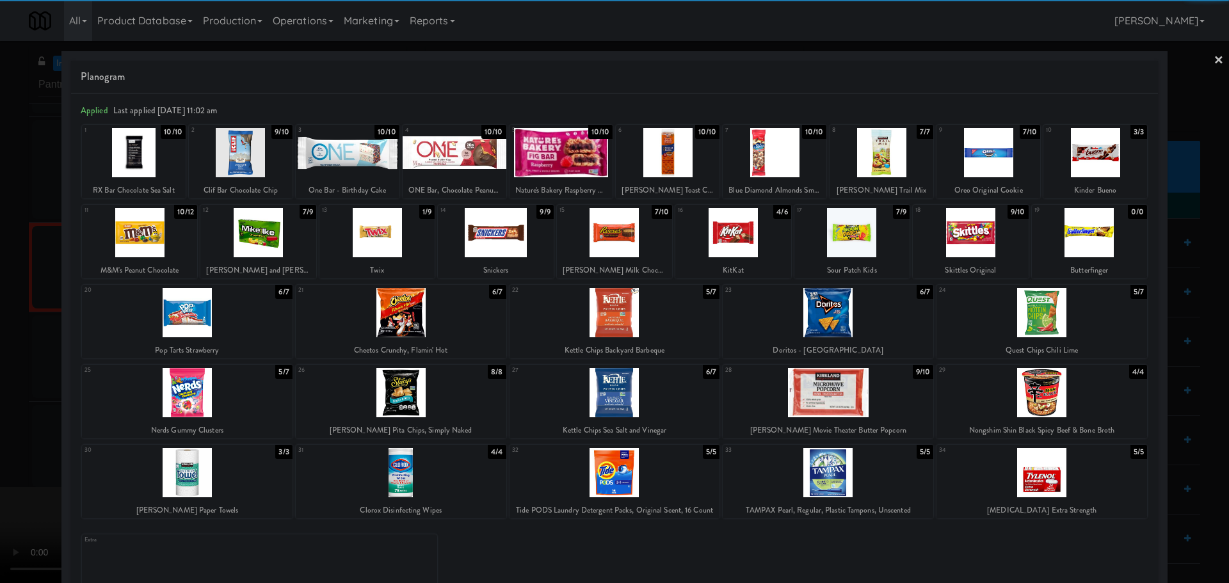
click at [196, 318] on div at bounding box center [187, 312] width 211 height 49
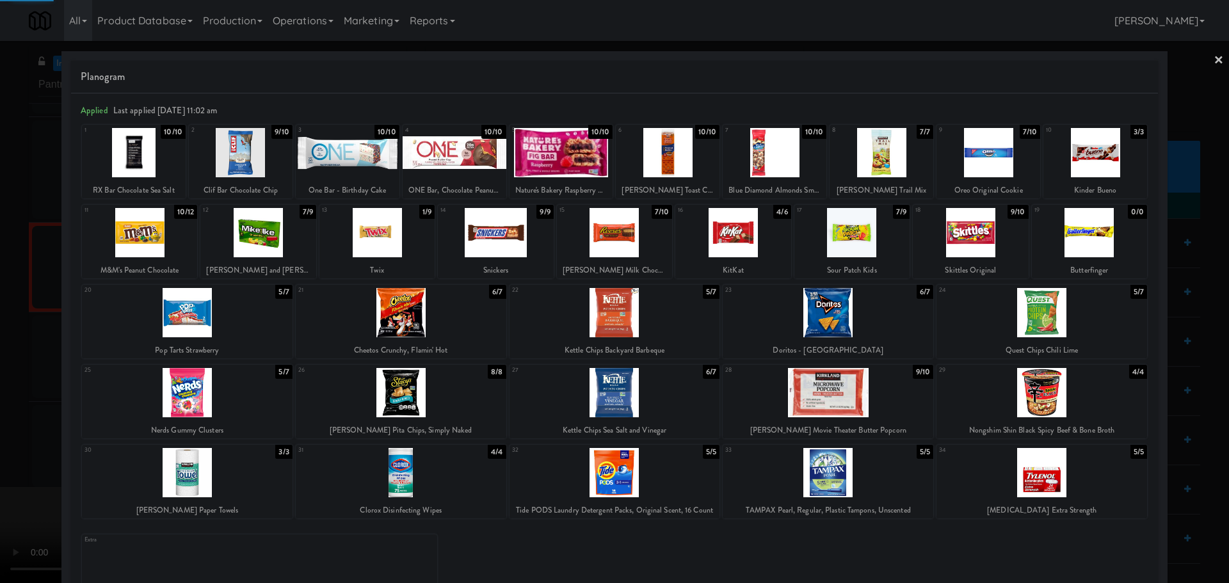
click at [0, 347] on div at bounding box center [614, 291] width 1229 height 583
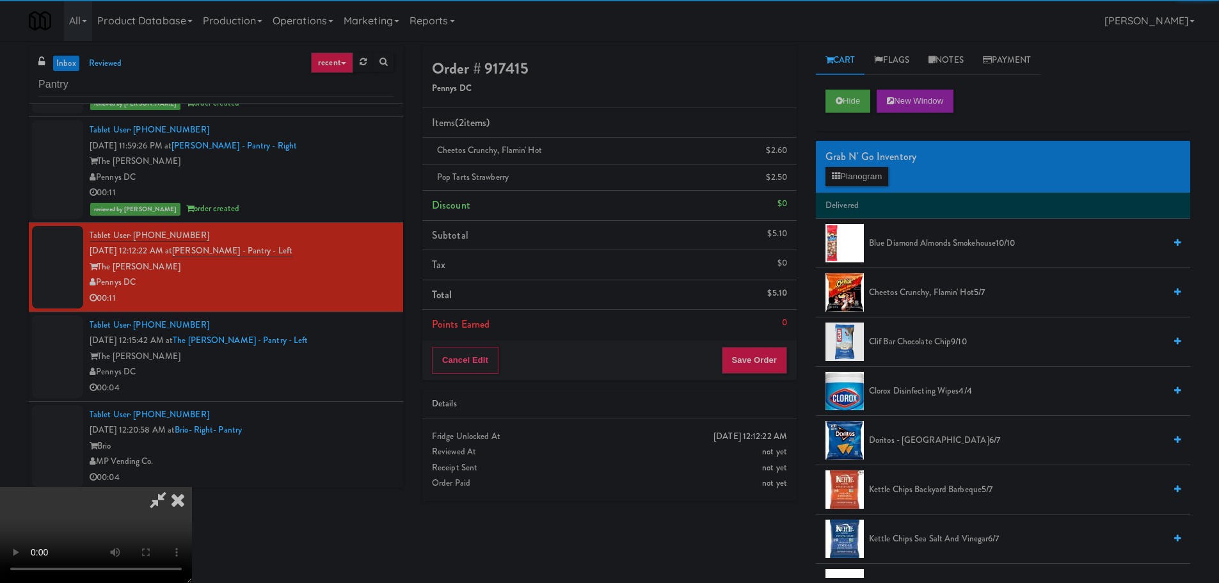
click at [192, 487] on video at bounding box center [96, 535] width 192 height 96
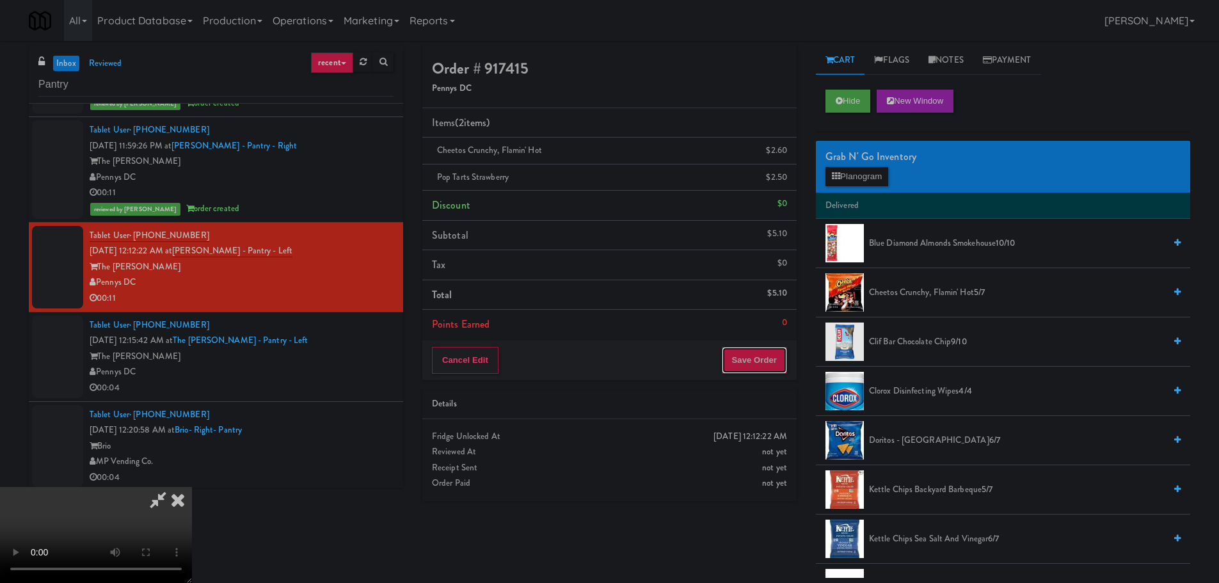
click at [774, 354] on button "Save Order" at bounding box center [754, 360] width 65 height 27
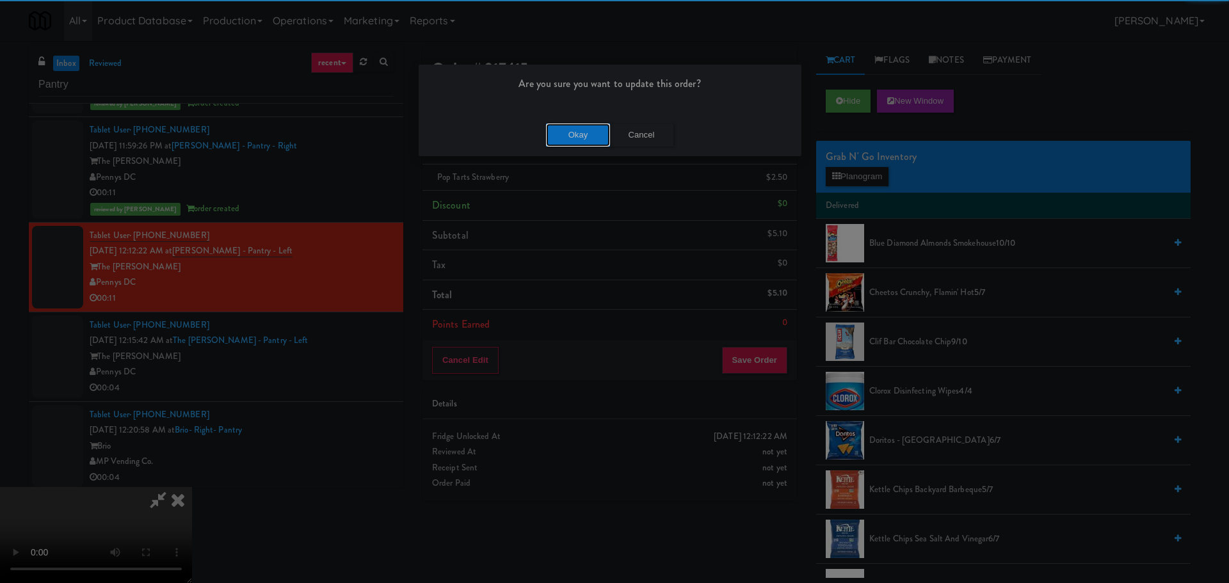
click at [575, 128] on button "Okay" at bounding box center [578, 135] width 64 height 23
